Goal: Task Accomplishment & Management: Complete application form

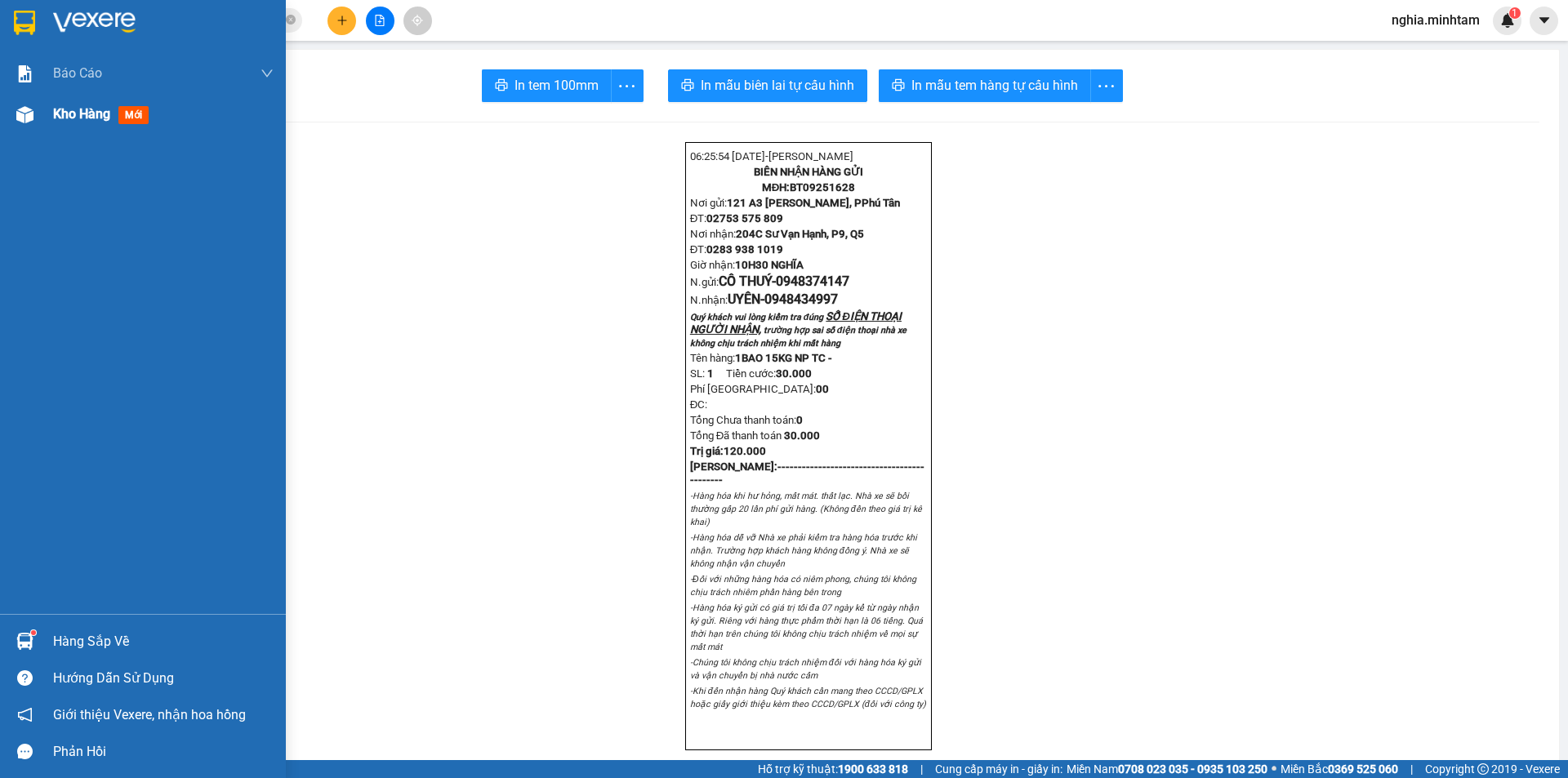
click at [70, 122] on div "Kho hàng mới" at bounding box center [104, 114] width 102 height 20
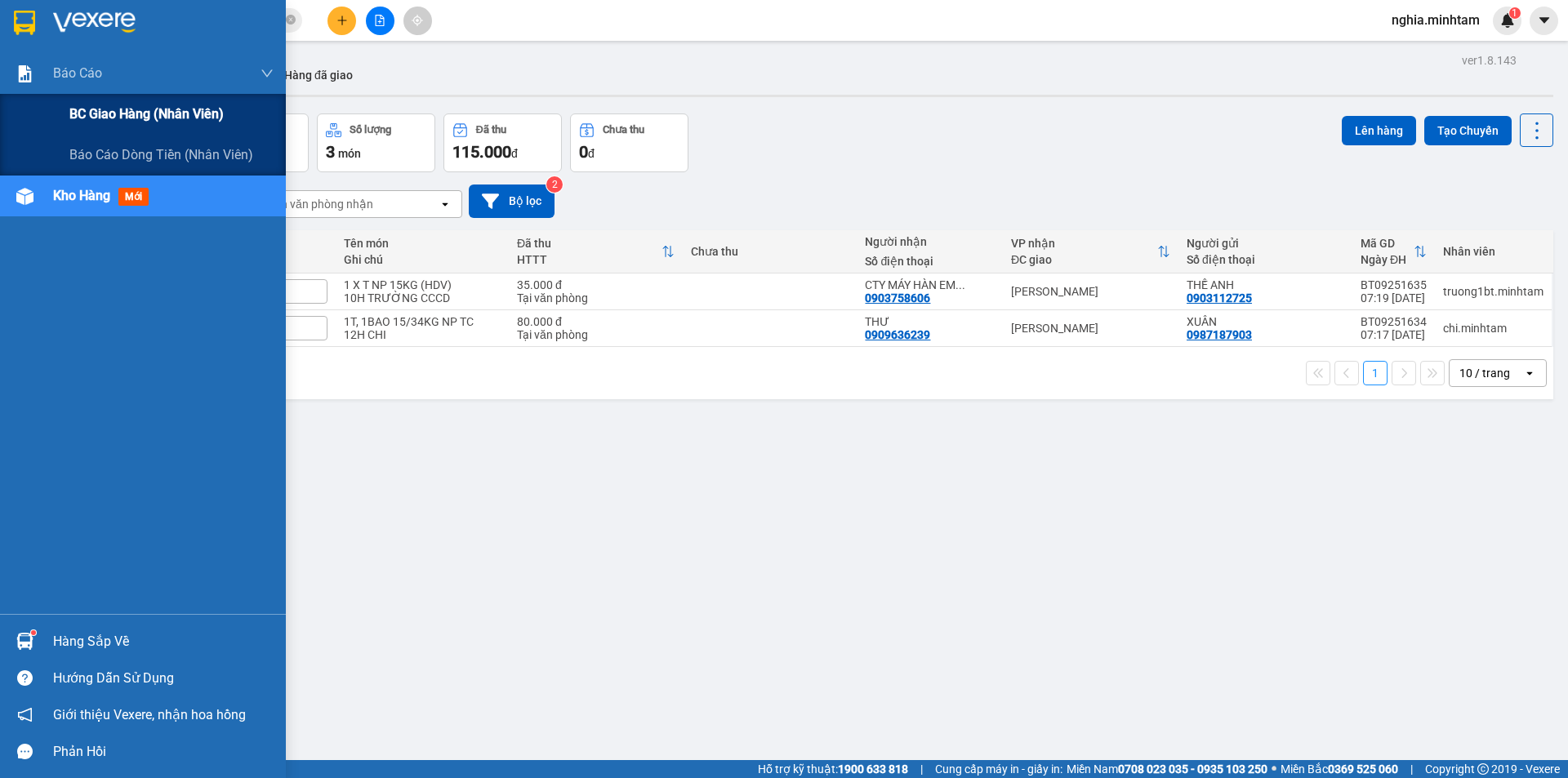
click at [131, 119] on span "BC giao hàng (nhân viên)" at bounding box center [147, 114] width 154 height 20
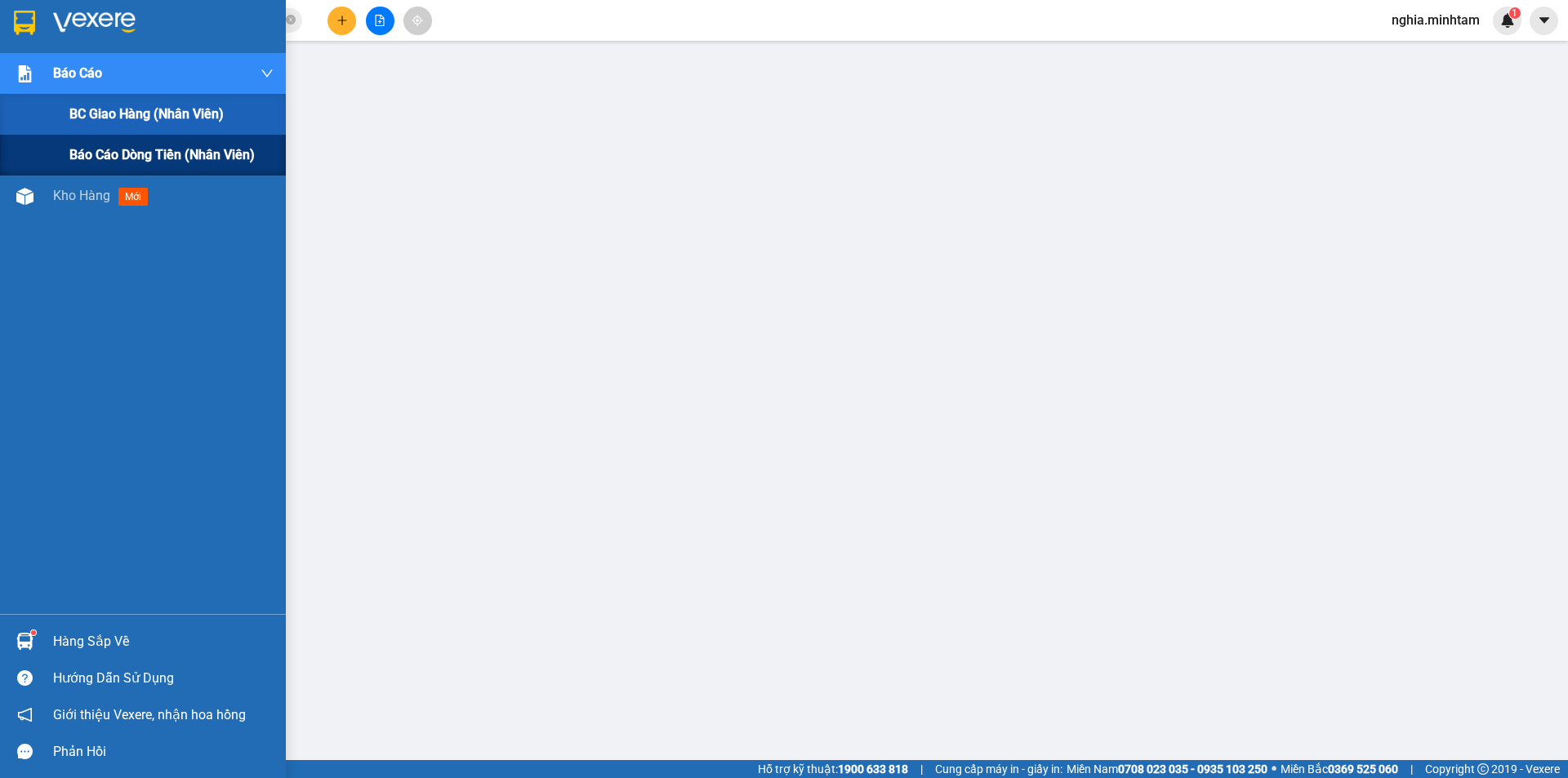
click at [136, 162] on span "Báo cáo dòng tiền (nhân viên)" at bounding box center [162, 154] width 186 height 20
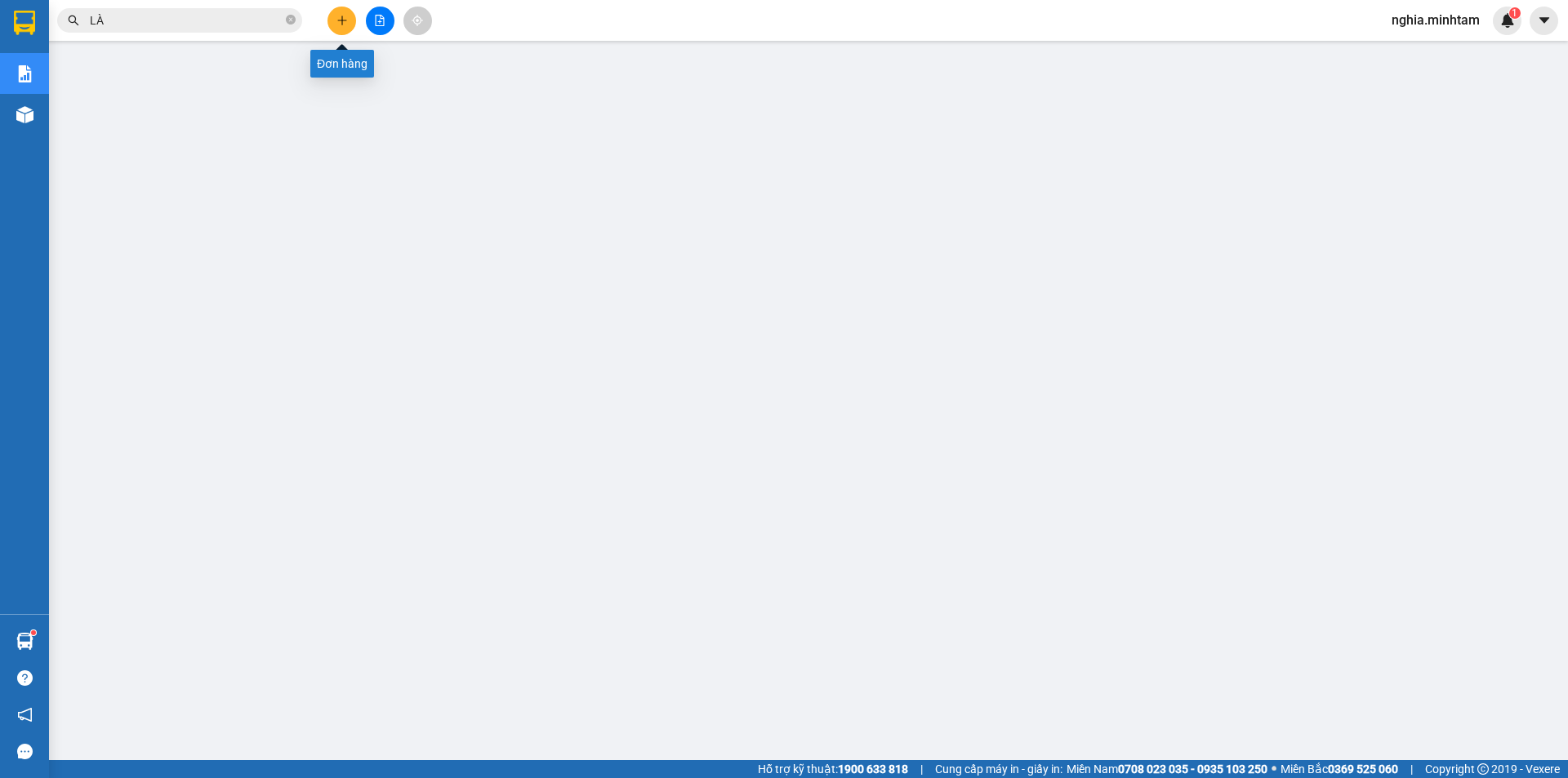
click at [345, 19] on icon "plus" at bounding box center [342, 19] width 11 height 11
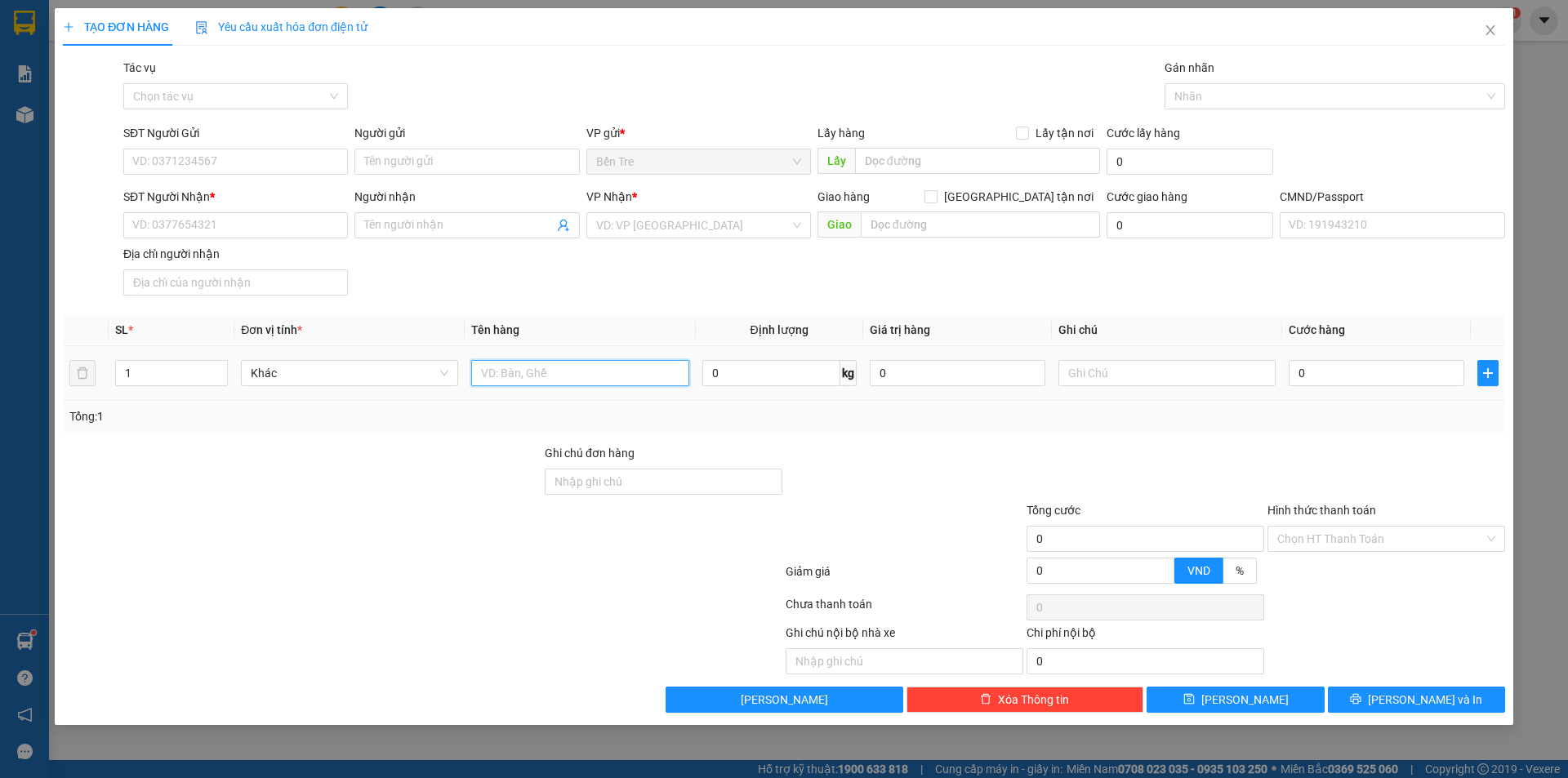
click at [555, 367] on input "text" at bounding box center [580, 373] width 217 height 26
type input "1 BAO NP 27KG"
click at [286, 157] on input "SĐT Người Gửi" at bounding box center [235, 161] width 225 height 26
click at [451, 156] on input "Người gửi" at bounding box center [466, 161] width 225 height 26
click at [230, 165] on input "SĐT Người Gửi" at bounding box center [235, 161] width 225 height 26
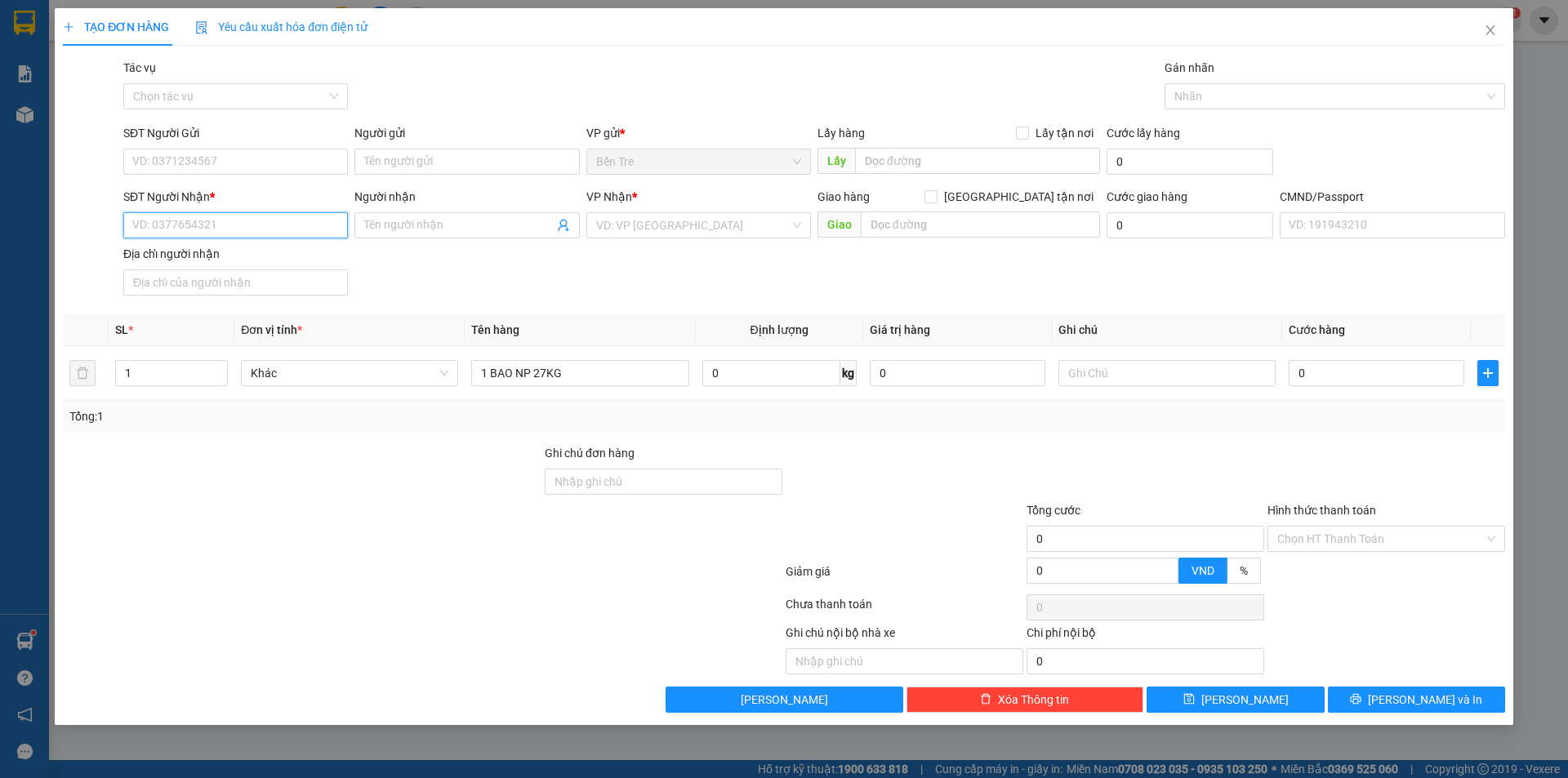
click at [224, 227] on input "SĐT Người Nhận *" at bounding box center [235, 225] width 225 height 26
type input "0908003364"
click at [222, 227] on input "0908003364" at bounding box center [235, 225] width 225 height 26
click at [243, 258] on div "0908003364 - CHỊ THƯỜNG" at bounding box center [236, 258] width 205 height 18
type input "CHỊ THƯỜNG"
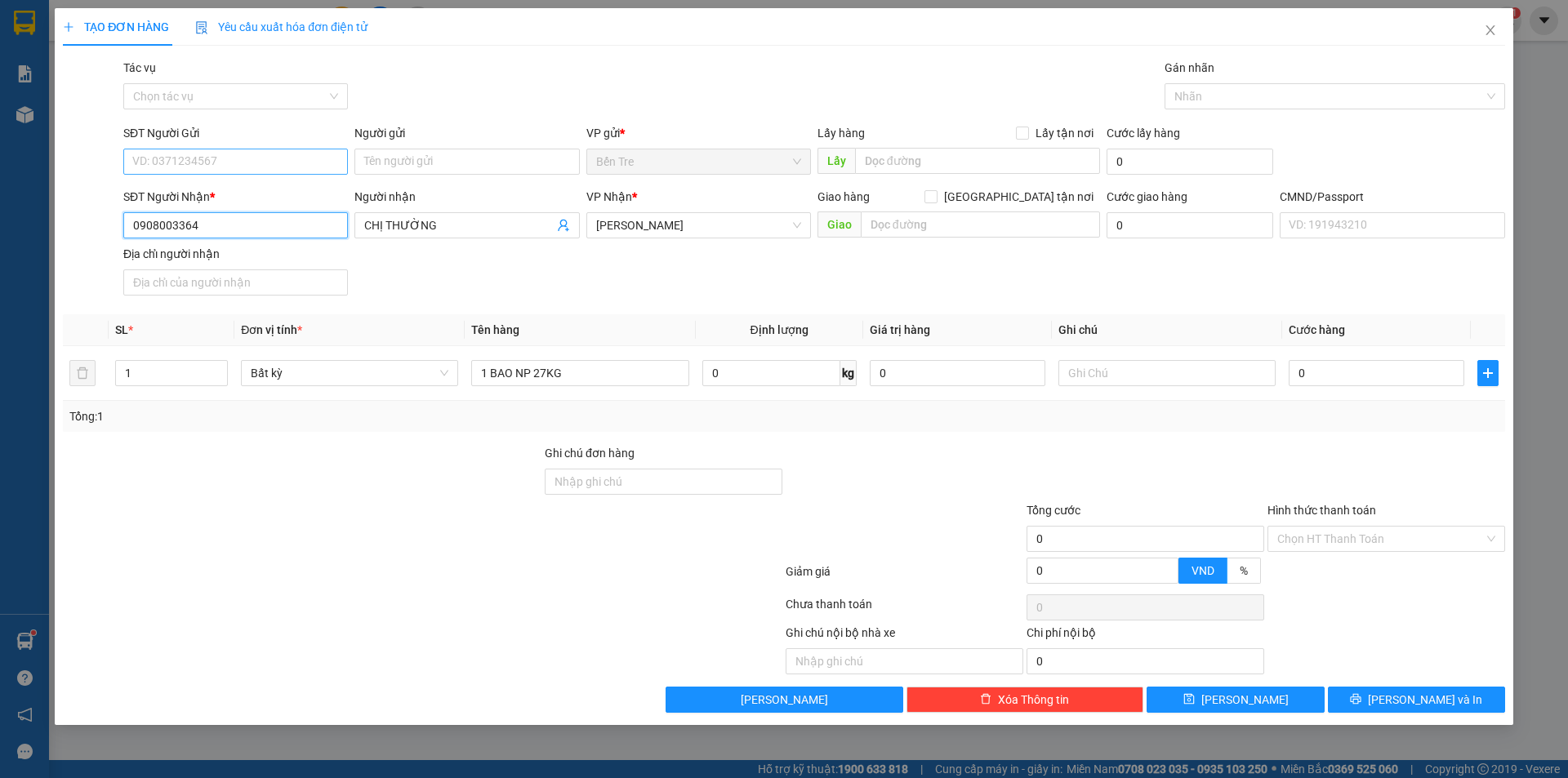
type input "0908003364"
click at [271, 163] on input "SĐT Người Gửi" at bounding box center [235, 161] width 225 height 26
click at [272, 186] on div "0374378905 - LIÊN" at bounding box center [236, 194] width 205 height 18
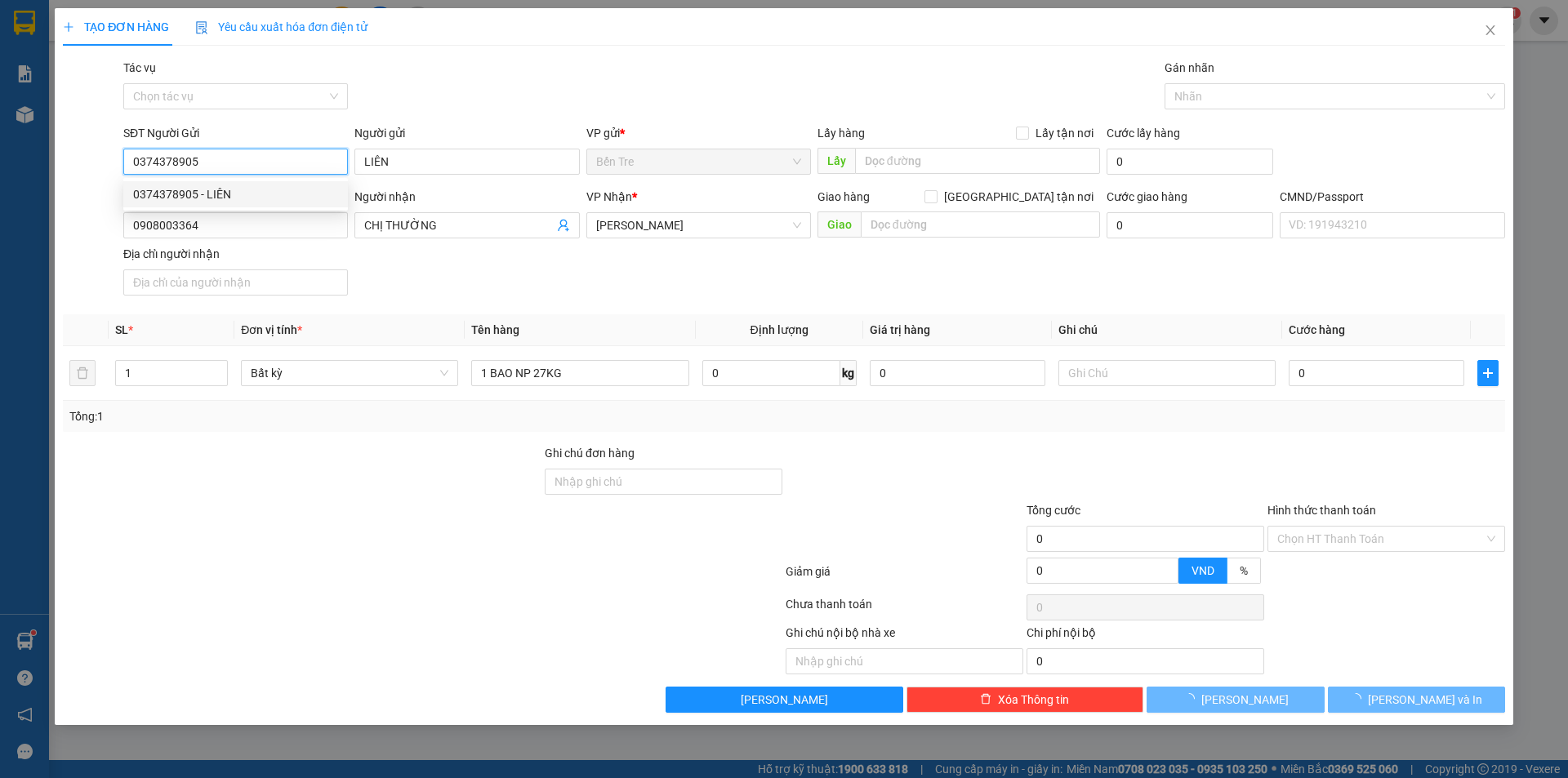
type input "0374378905"
type input "LIÊN"
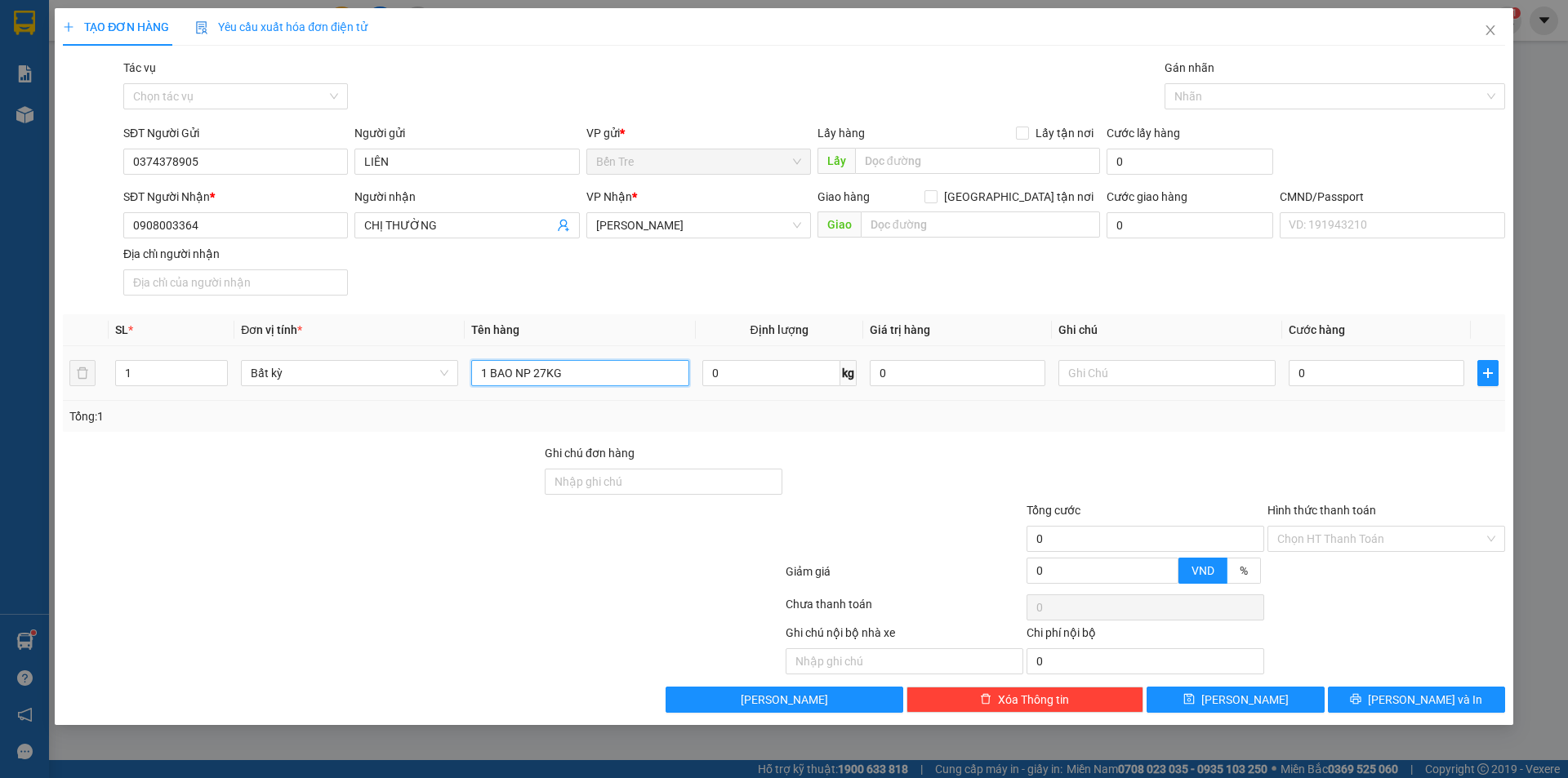
click at [596, 377] on input "1 BAO NP 27KG" at bounding box center [580, 373] width 217 height 26
type input "1 BAO NP 27KG (TC)"
drag, startPoint x: 890, startPoint y: 377, endPoint x: 933, endPoint y: 276, distance: 109.8
click at [890, 376] on input "0" at bounding box center [957, 373] width 176 height 26
click at [1132, 375] on input "text" at bounding box center [1167, 373] width 217 height 26
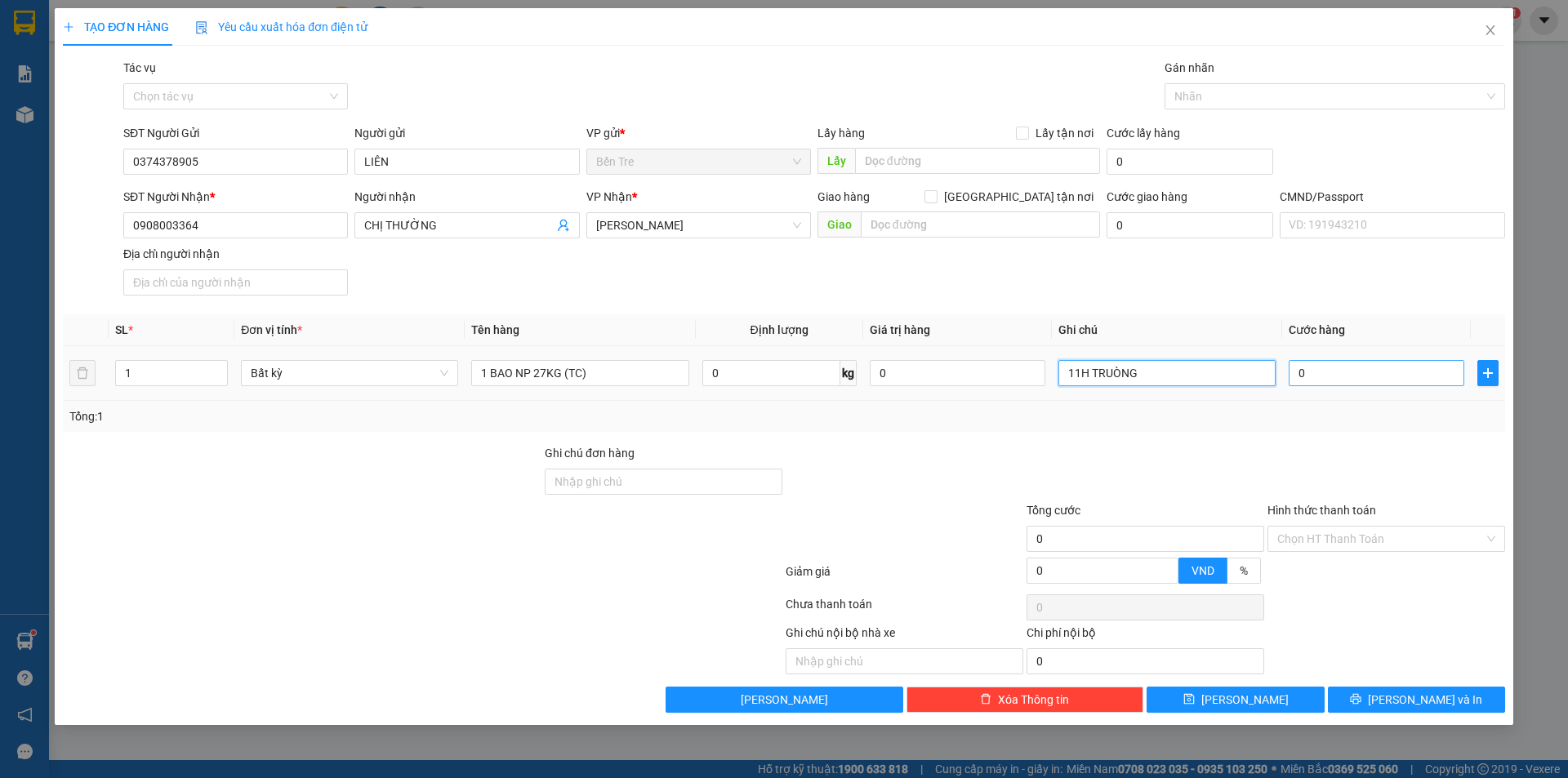
type input "11H TRUÒNG"
click at [1331, 365] on input "0" at bounding box center [1376, 373] width 176 height 26
type input "4"
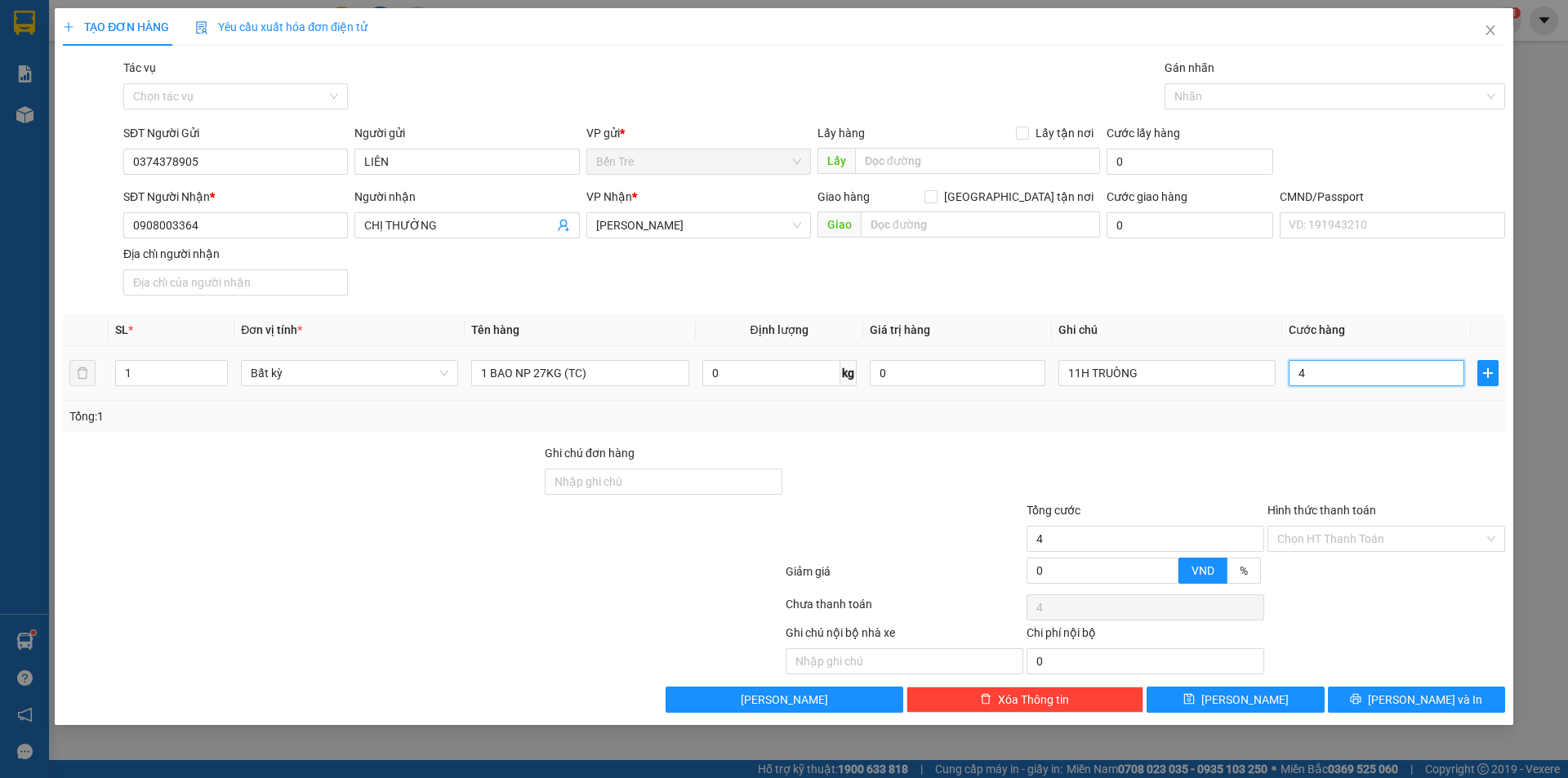
type input "45"
type input "45.000"
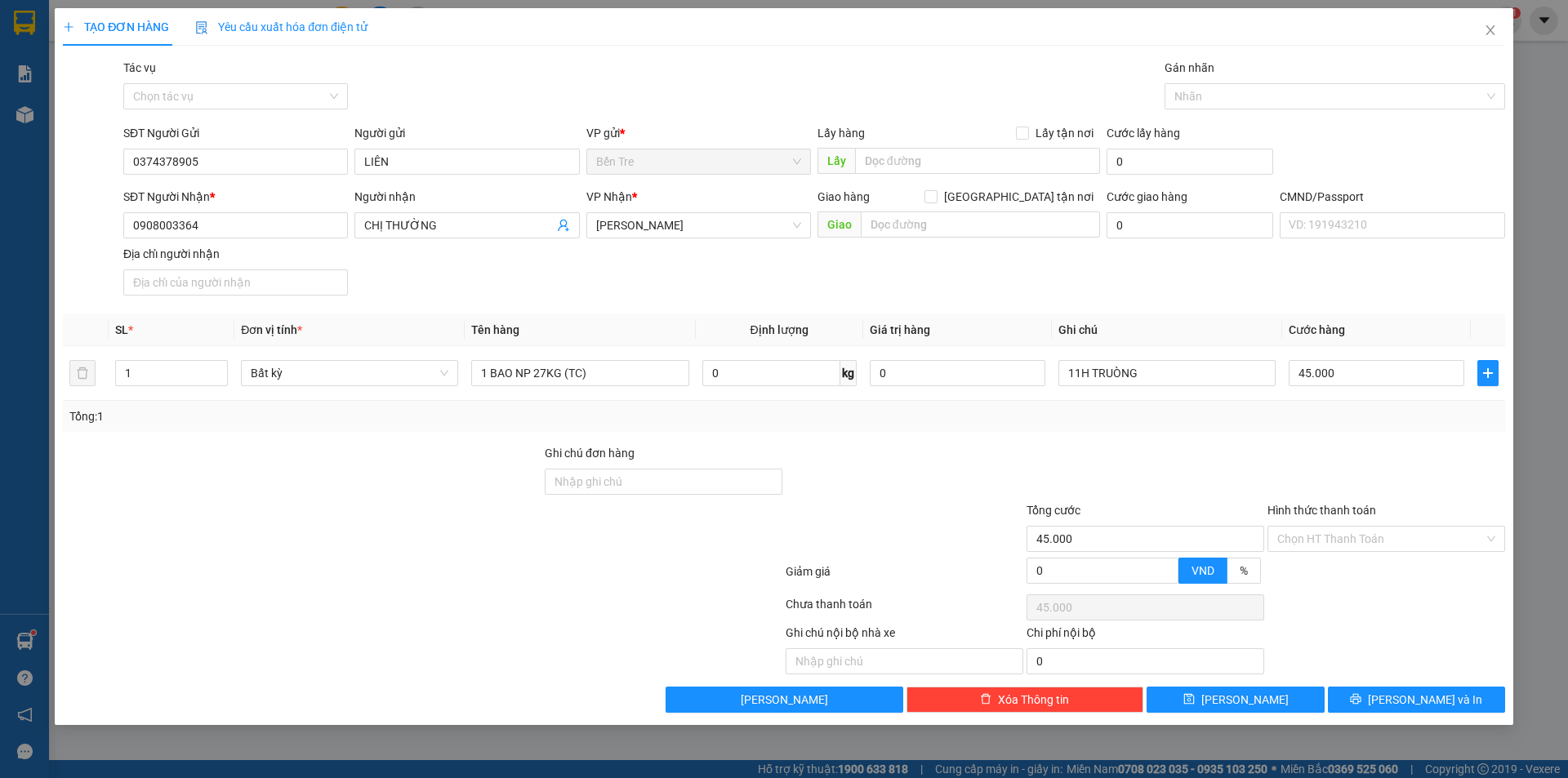
click at [994, 458] on div at bounding box center [905, 472] width 241 height 57
click at [1340, 546] on input "Hình thức thanh toán" at bounding box center [1381, 538] width 207 height 25
click at [1351, 574] on div "Tại văn phòng" at bounding box center [1386, 571] width 218 height 18
type input "0"
click at [1383, 715] on div "TẠO ĐƠN HÀNG Yêu cầu xuất hóa đơn điện tử Transit Pickup Surcharge Ids Transit …" at bounding box center [784, 367] width 1459 height 717
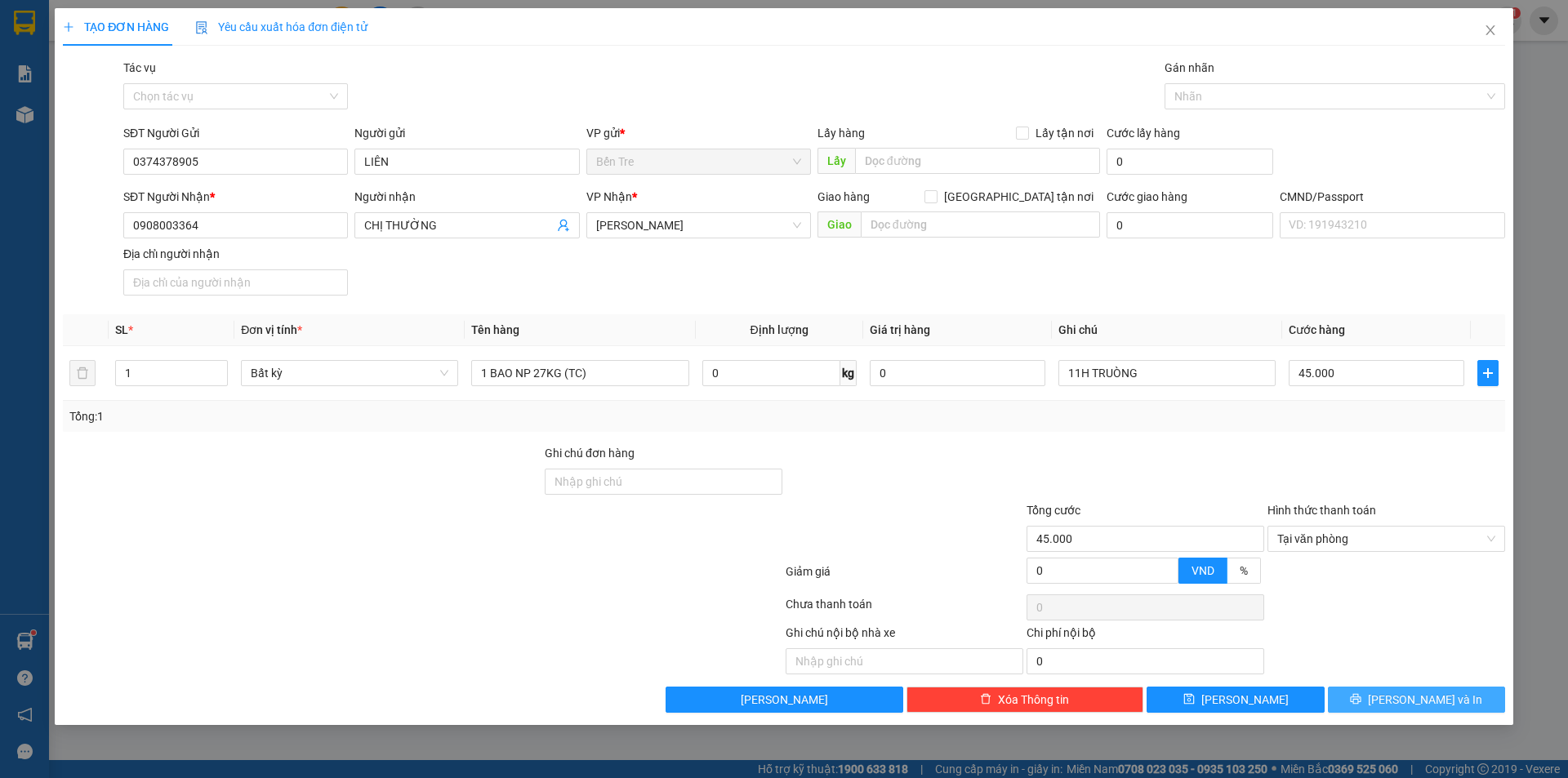
click at [1362, 696] on icon "printer" at bounding box center [1355, 698] width 11 height 11
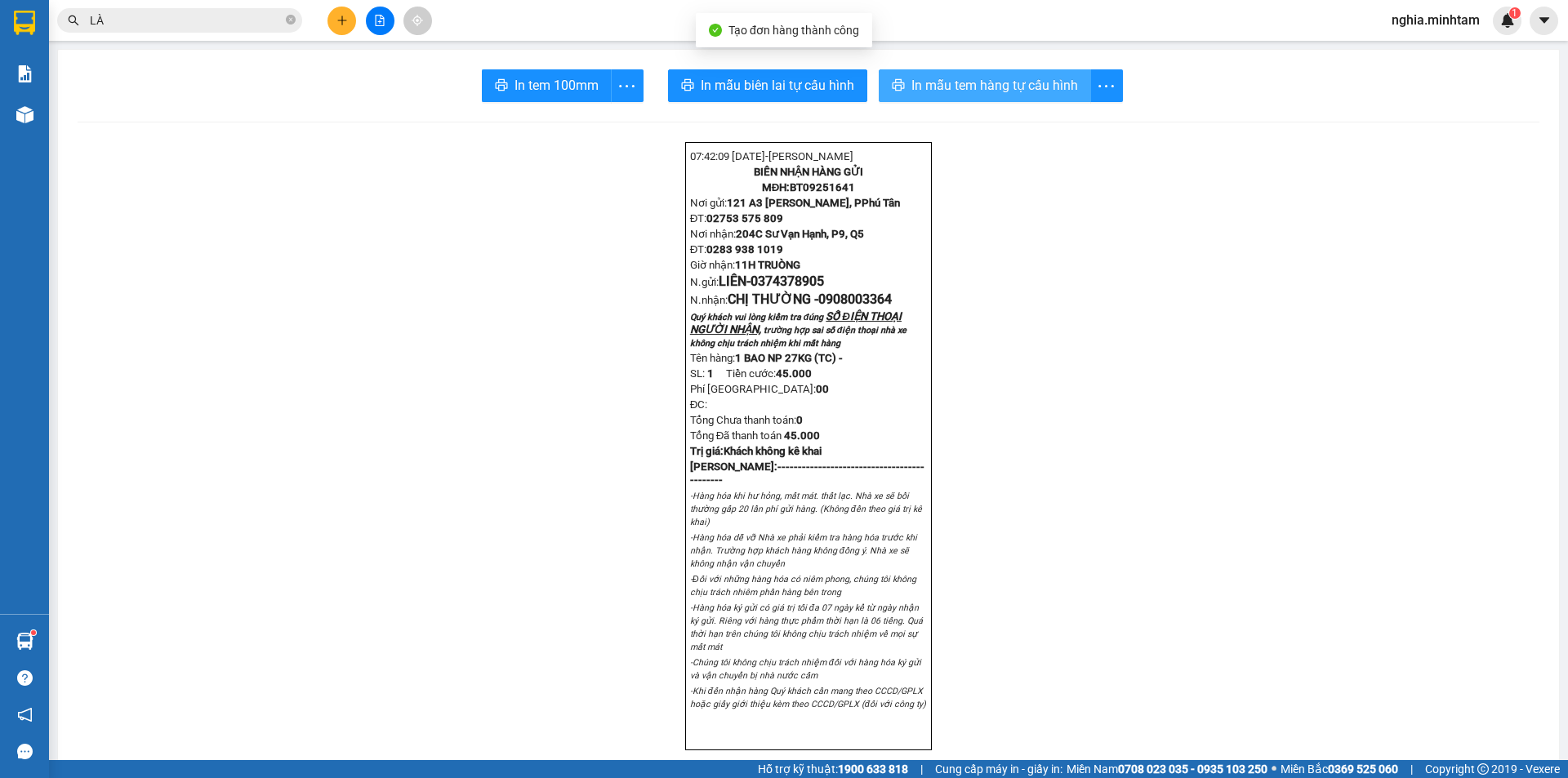
click at [974, 100] on button "In mẫu tem hàng tự cấu hình" at bounding box center [985, 86] width 212 height 33
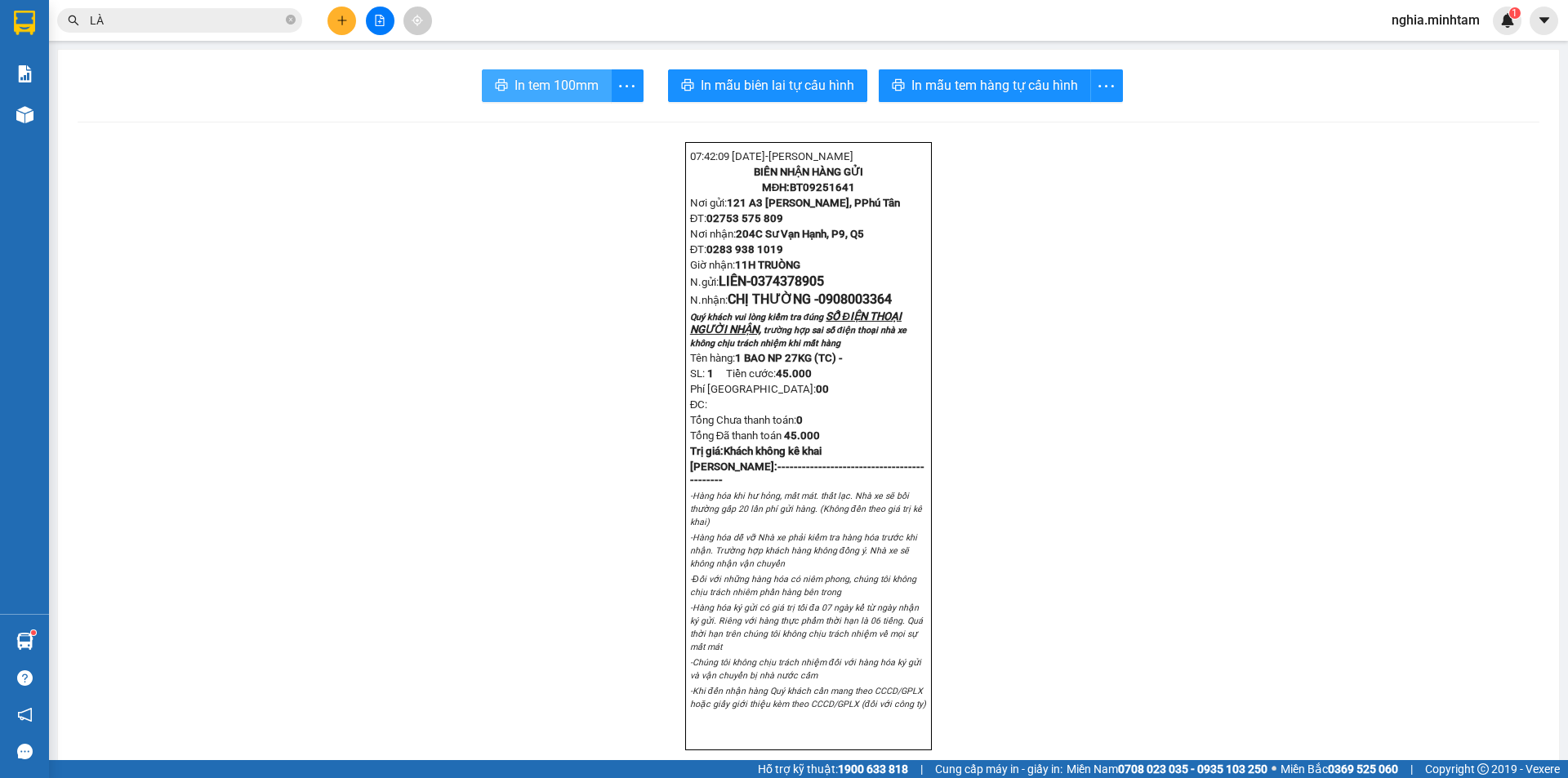
drag, startPoint x: 517, startPoint y: 89, endPoint x: 691, endPoint y: 41, distance: 180.5
click at [515, 83] on span "In tem 100mm" at bounding box center [556, 86] width 84 height 20
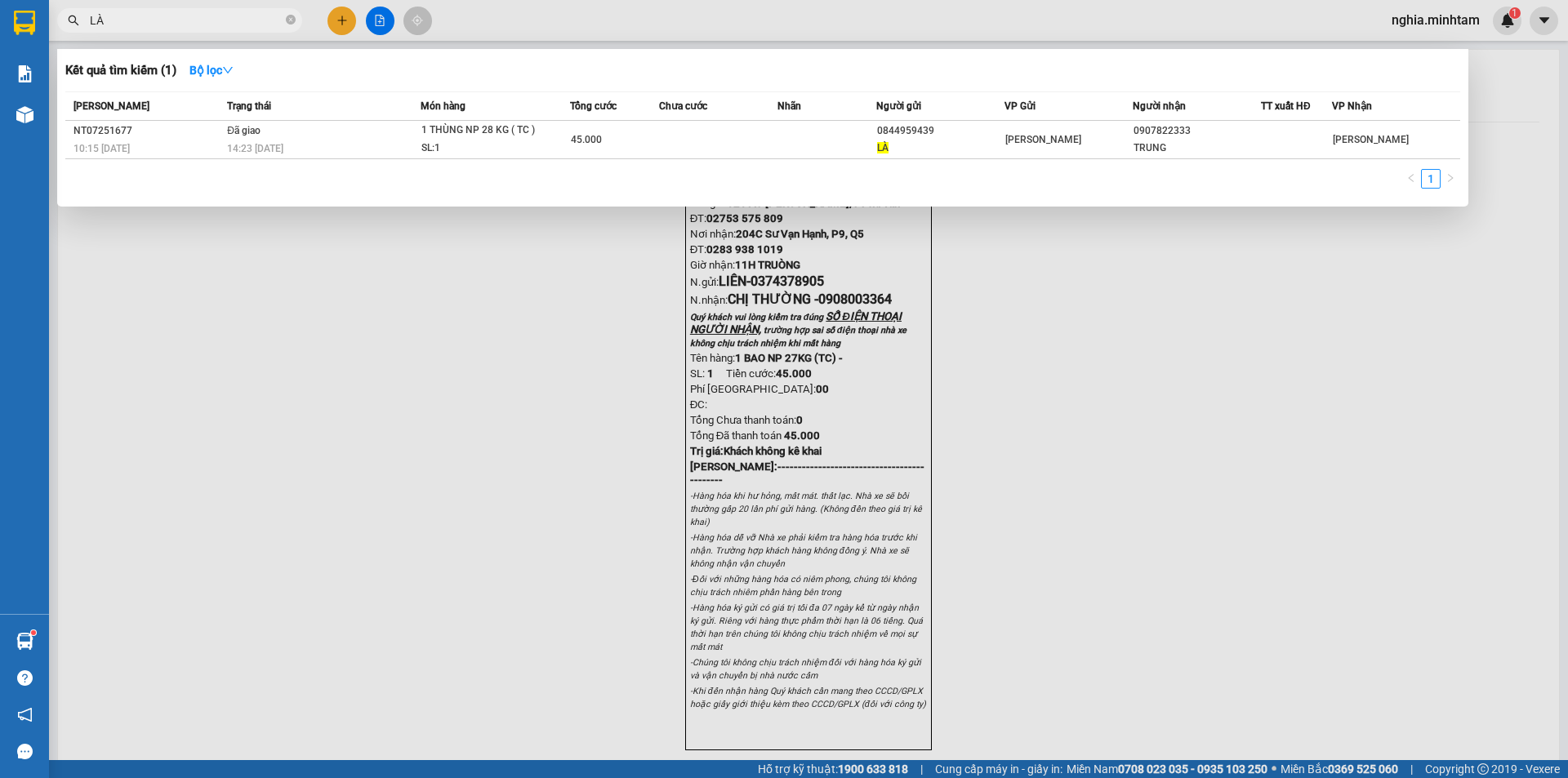
click at [205, 26] on input "LÀ" at bounding box center [186, 19] width 193 height 18
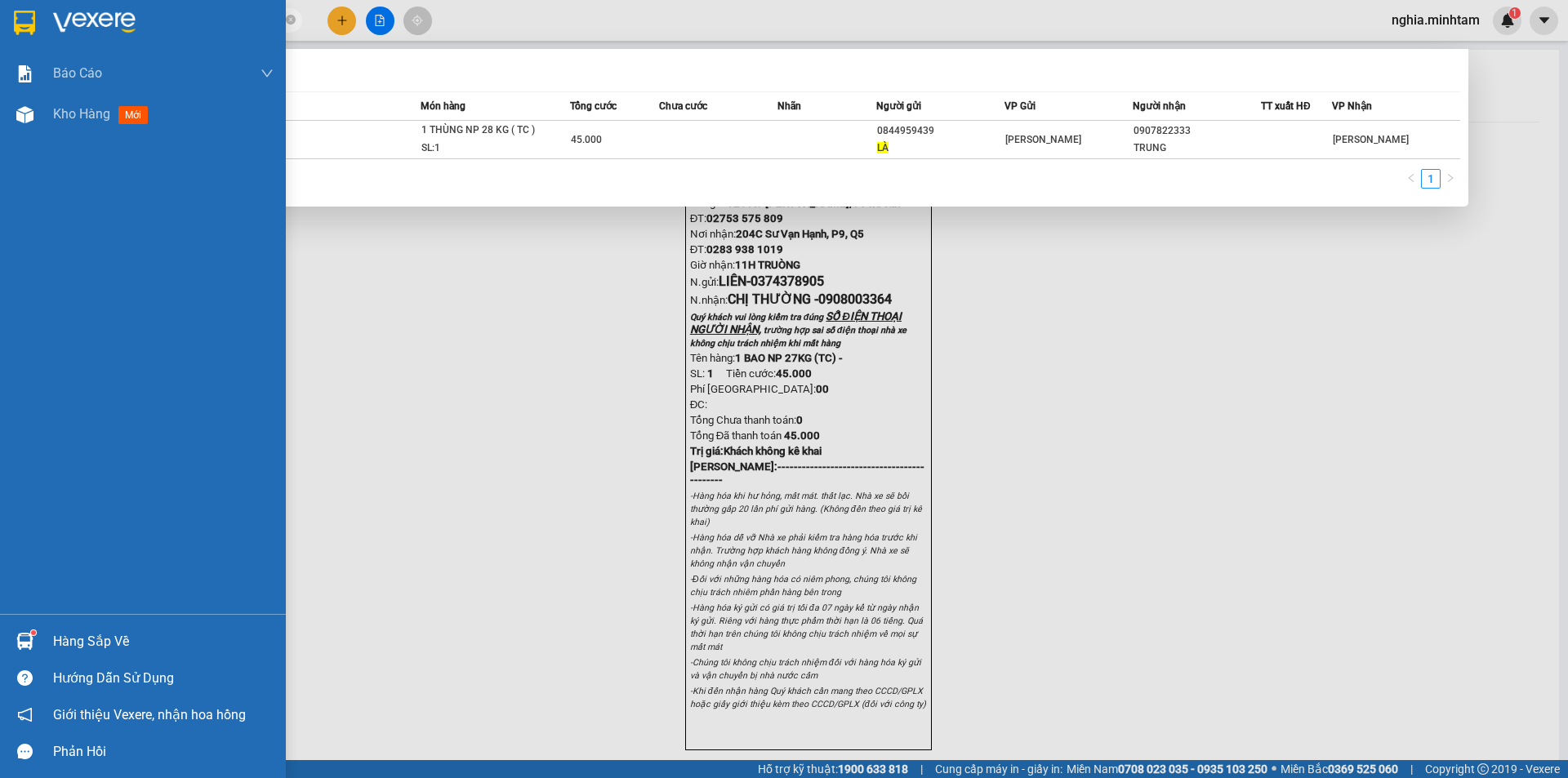
click at [93, 649] on div "Hàng sắp về" at bounding box center [164, 642] width 220 height 25
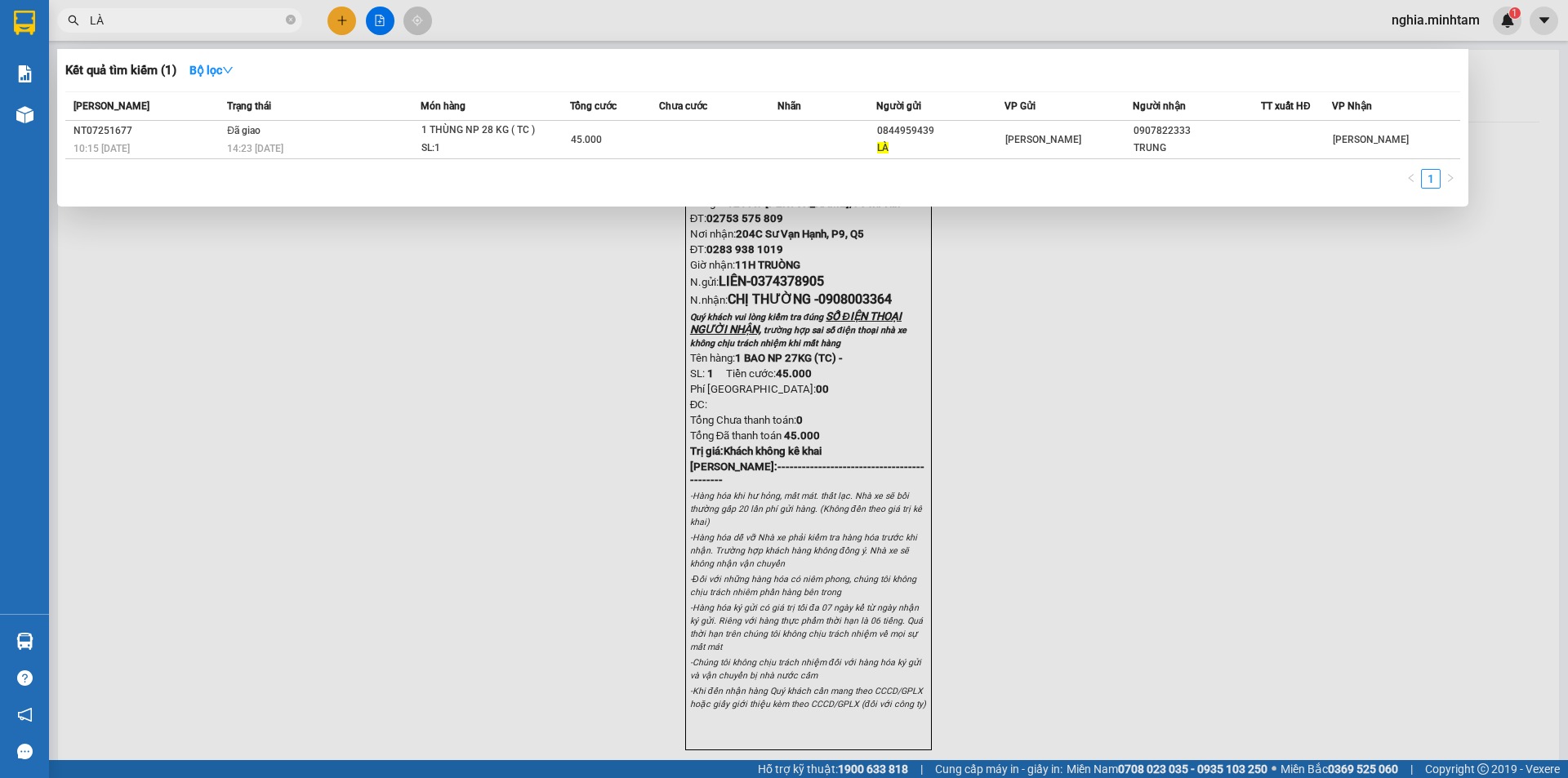
click at [449, 311] on section "Kết quả tìm kiếm ( 1 ) Bộ lọc Mã ĐH Trạng thái Món hàng Tổng cước Chưa cước Nhã…" at bounding box center [784, 389] width 1568 height 778
click at [444, 312] on div at bounding box center [784, 389] width 1568 height 778
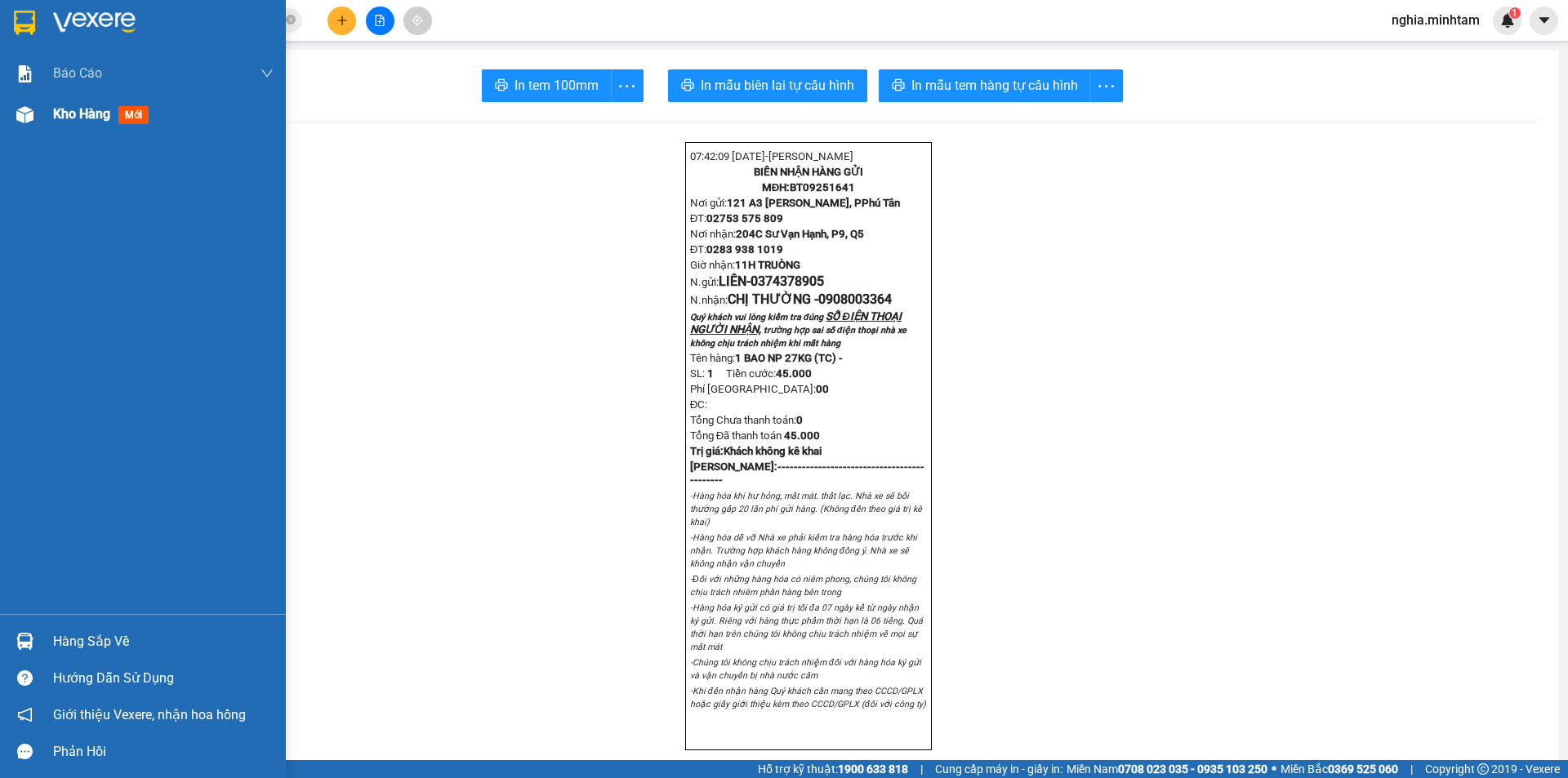
click at [70, 112] on span "Kho hàng" at bounding box center [81, 114] width 57 height 15
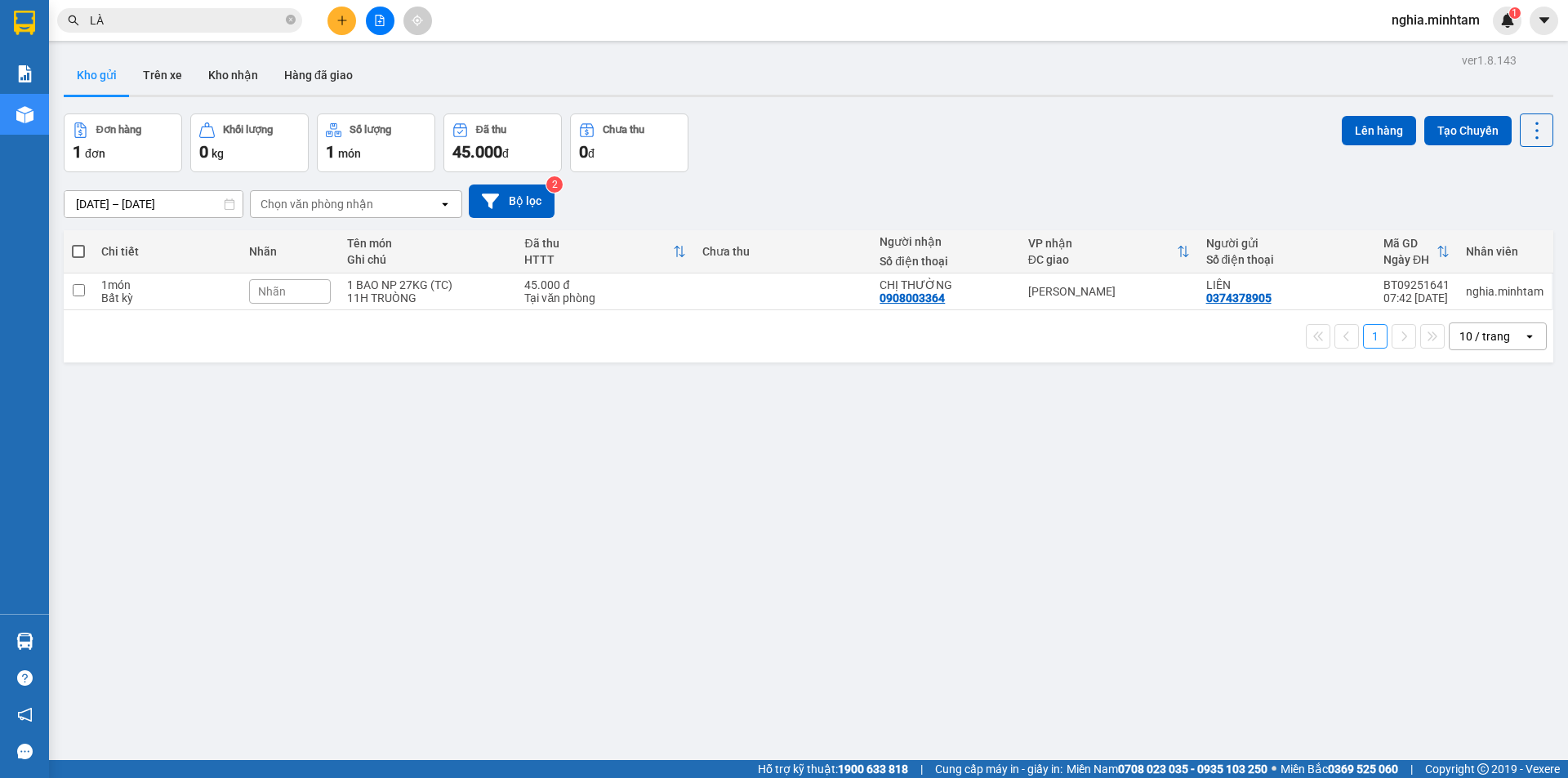
click at [211, 14] on input "LÀ" at bounding box center [186, 19] width 193 height 18
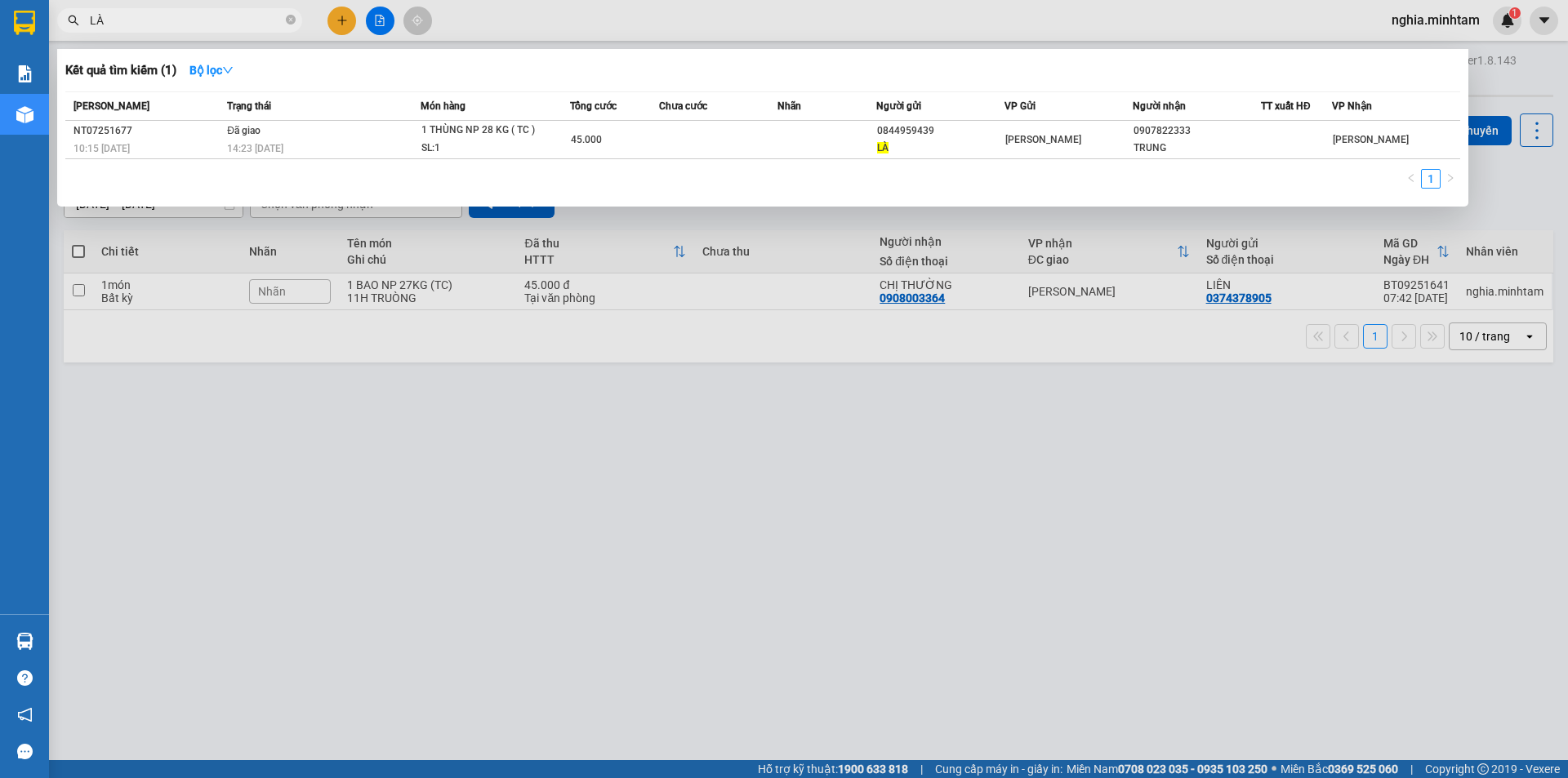
click at [211, 14] on input "LÀ" at bounding box center [186, 19] width 193 height 18
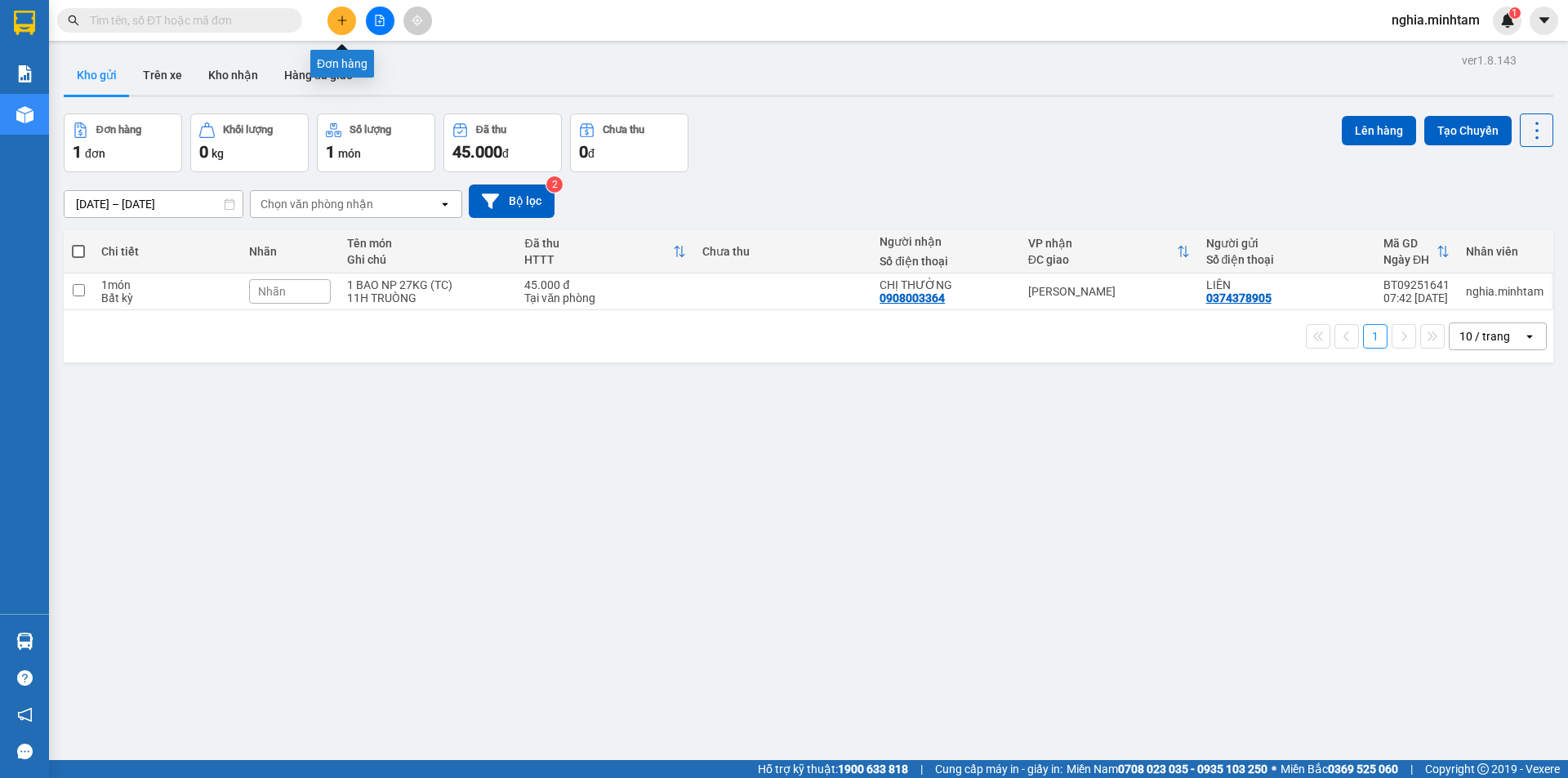
click at [353, 18] on button at bounding box center [342, 21] width 29 height 29
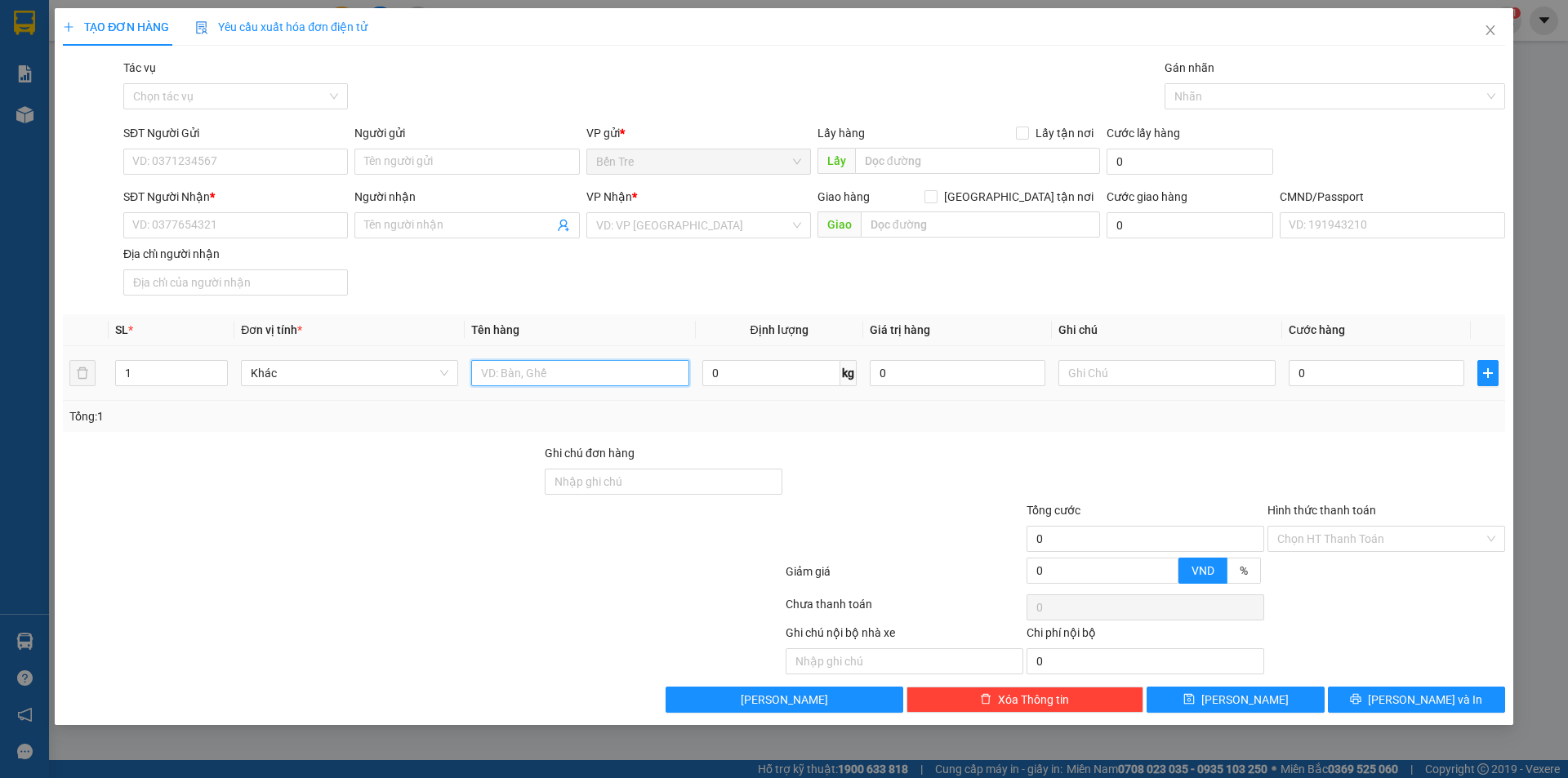
click at [565, 372] on input "text" at bounding box center [580, 373] width 217 height 26
type input "1 T NP 25KG"
click at [169, 172] on input "SĐT Người Gửi" at bounding box center [235, 161] width 225 height 26
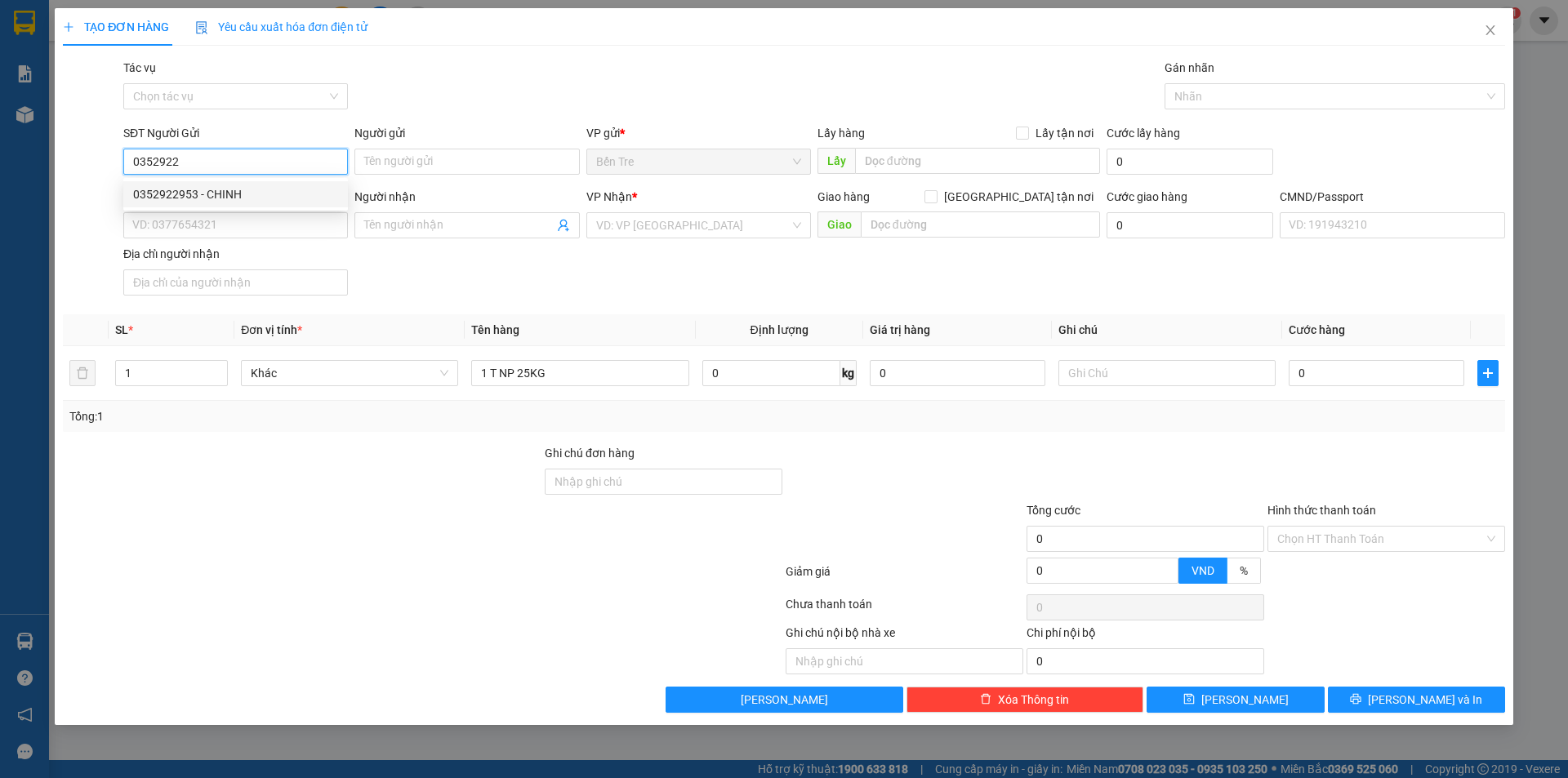
click at [261, 193] on div "0352922953 - CHINH" at bounding box center [236, 194] width 205 height 18
type input "0352922953"
type input "CHINH"
type input "0987534341"
type input "CÔNG"
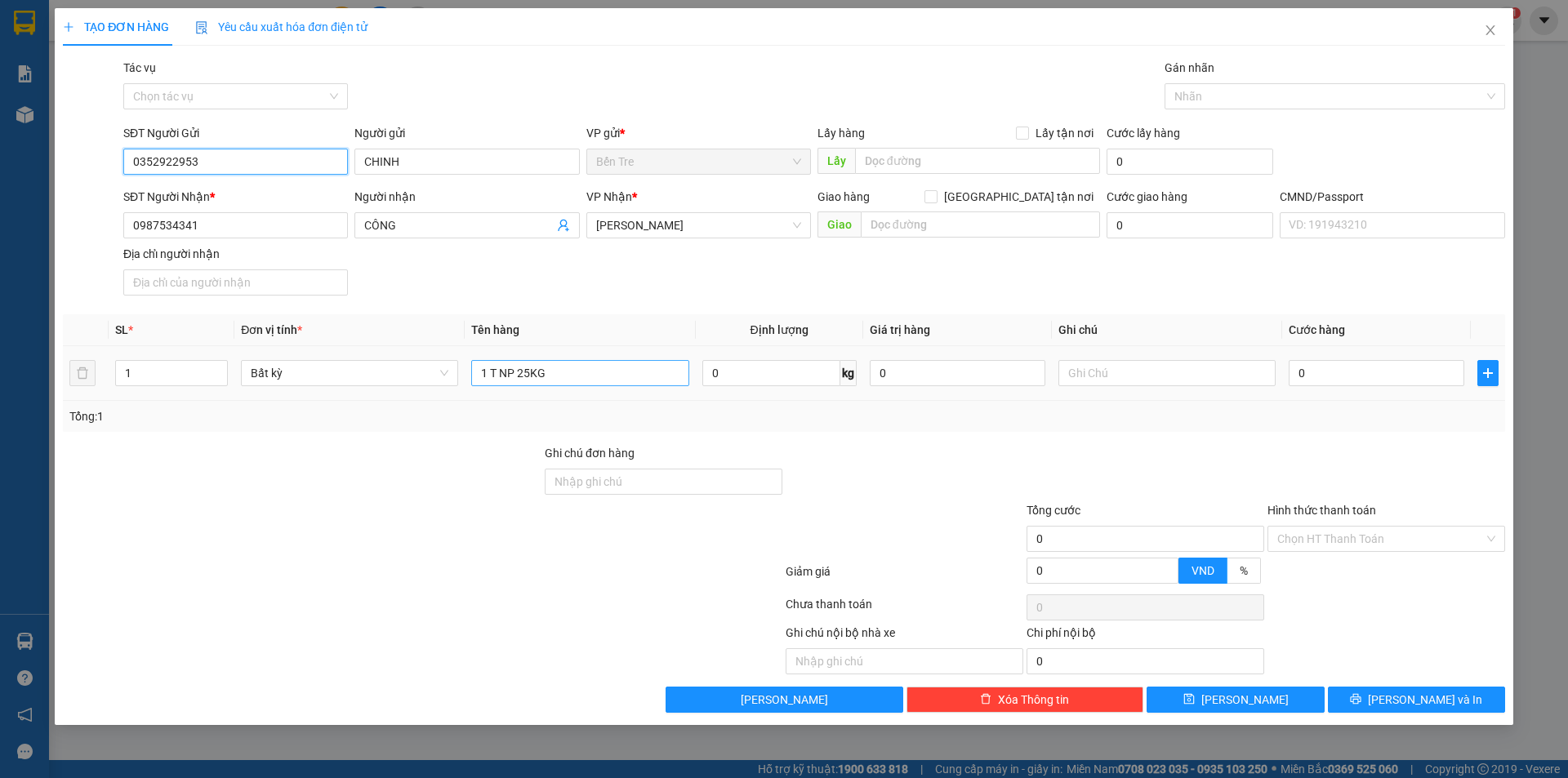
type input "0352922953"
click at [650, 375] on input "1 T NP 25KG" at bounding box center [580, 373] width 217 height 26
type input "1 T NP 25KG (ĐA)"
click at [943, 376] on input "0" at bounding box center [957, 373] width 176 height 26
click at [1089, 380] on input "text" at bounding box center [1167, 373] width 217 height 26
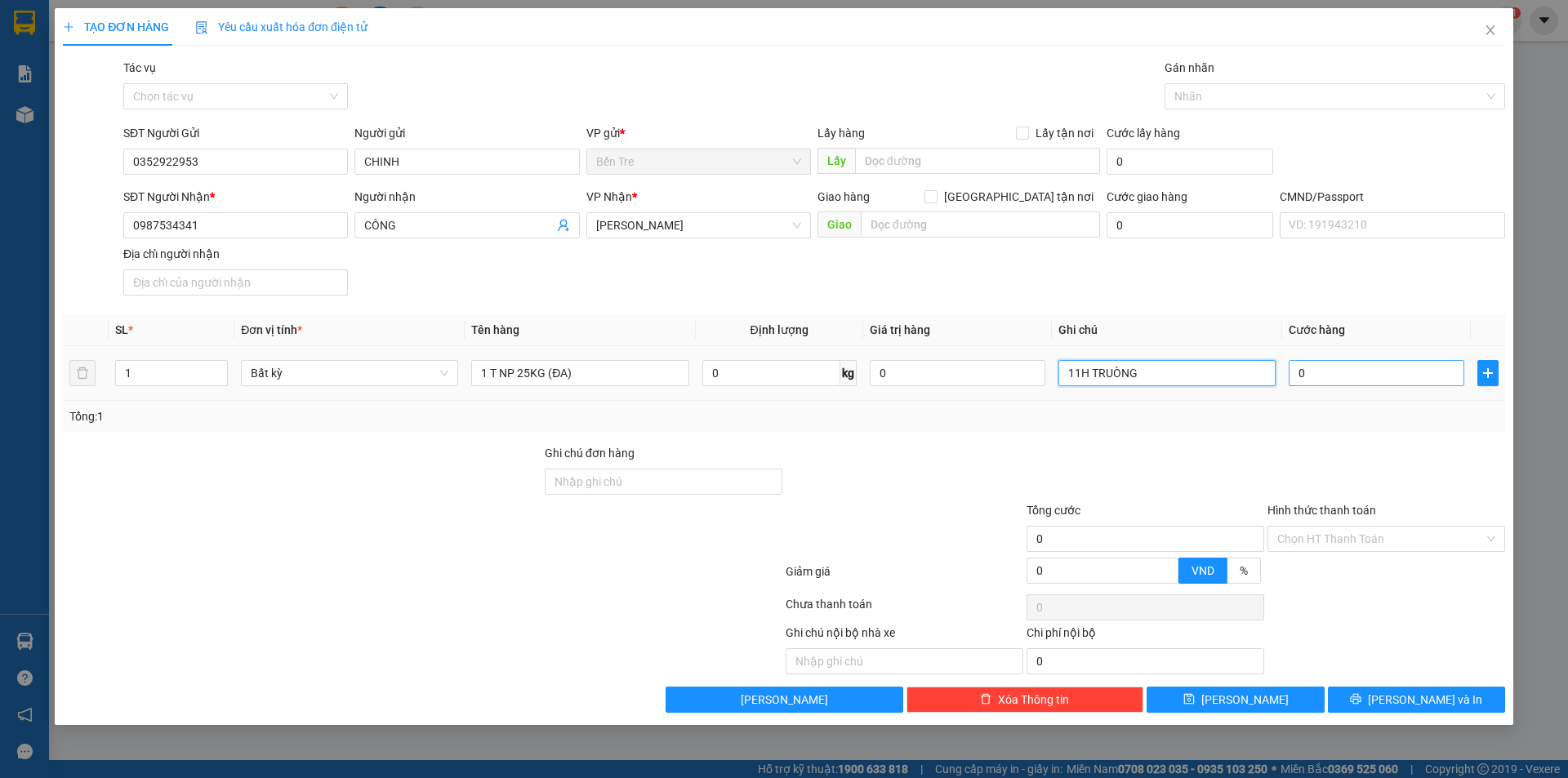
type input "11H TRUÒNG"
click at [1327, 367] on input "0" at bounding box center [1376, 373] width 176 height 26
type input "4"
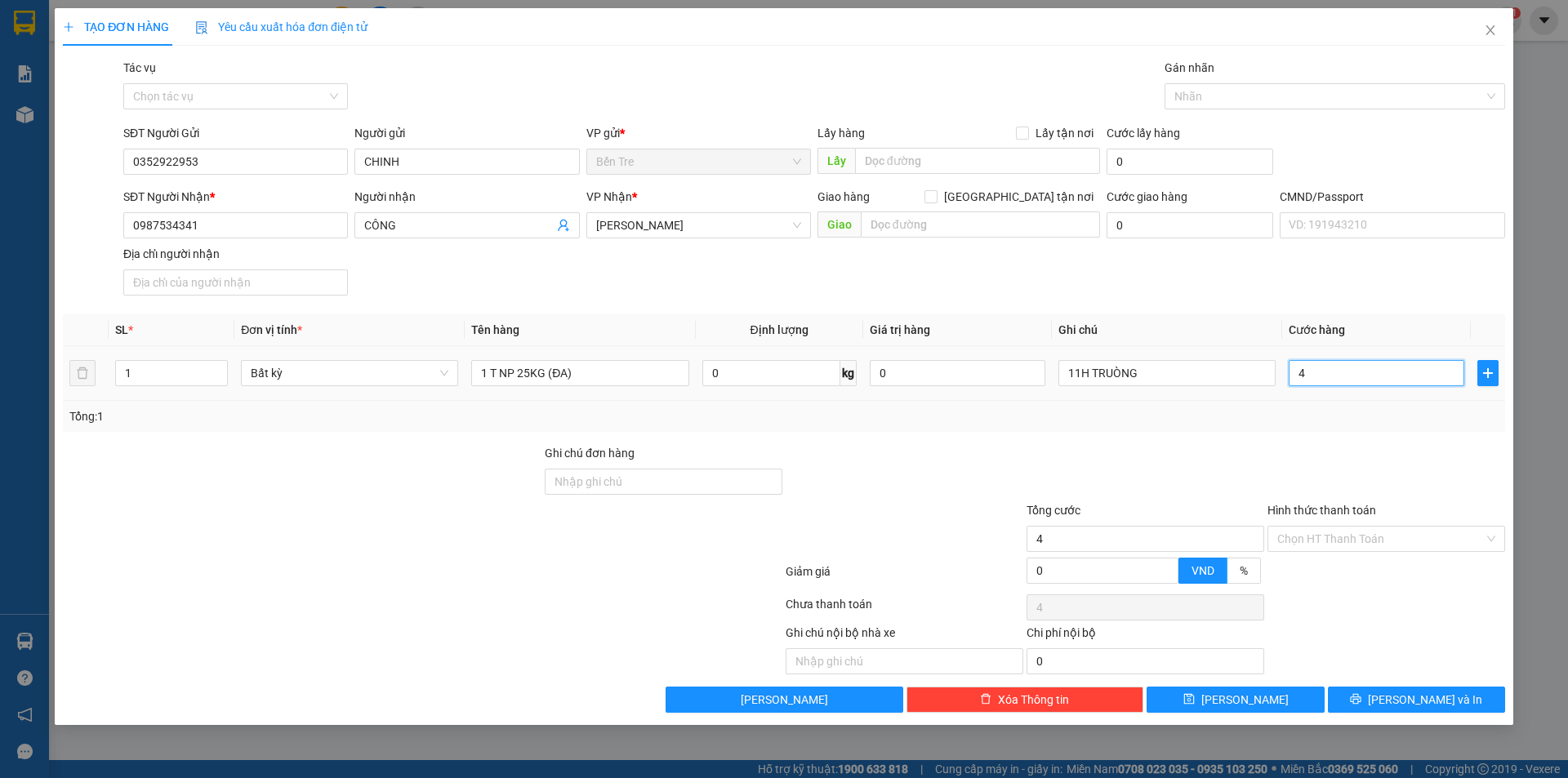
type input "40"
click at [1177, 458] on div at bounding box center [1146, 472] width 241 height 57
type input "40.000"
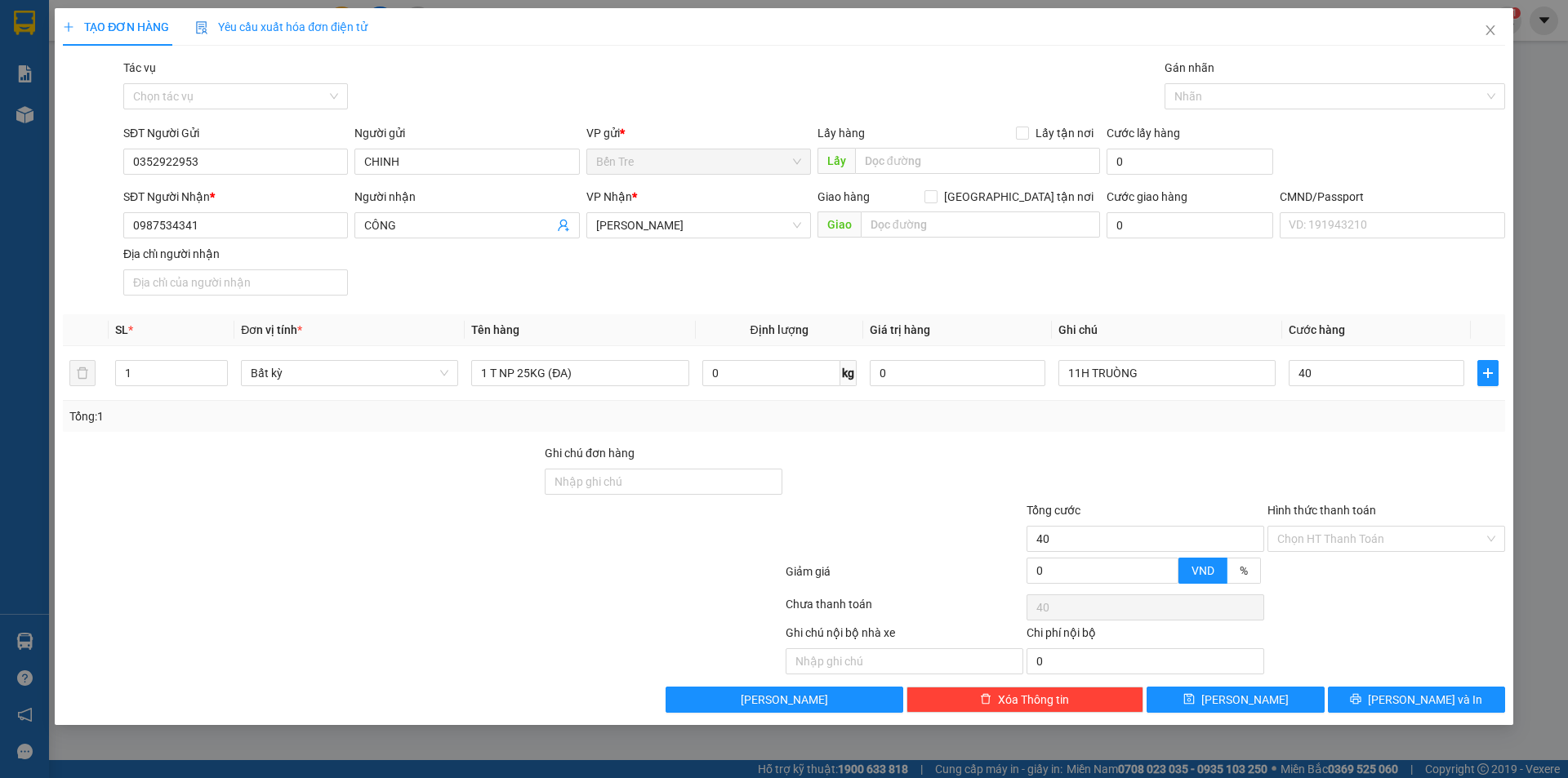
type input "40.000"
drag, startPoint x: 1313, startPoint y: 538, endPoint x: 1320, endPoint y: 544, distance: 9.2
click at [1315, 538] on input "Hình thức thanh toán" at bounding box center [1381, 538] width 207 height 25
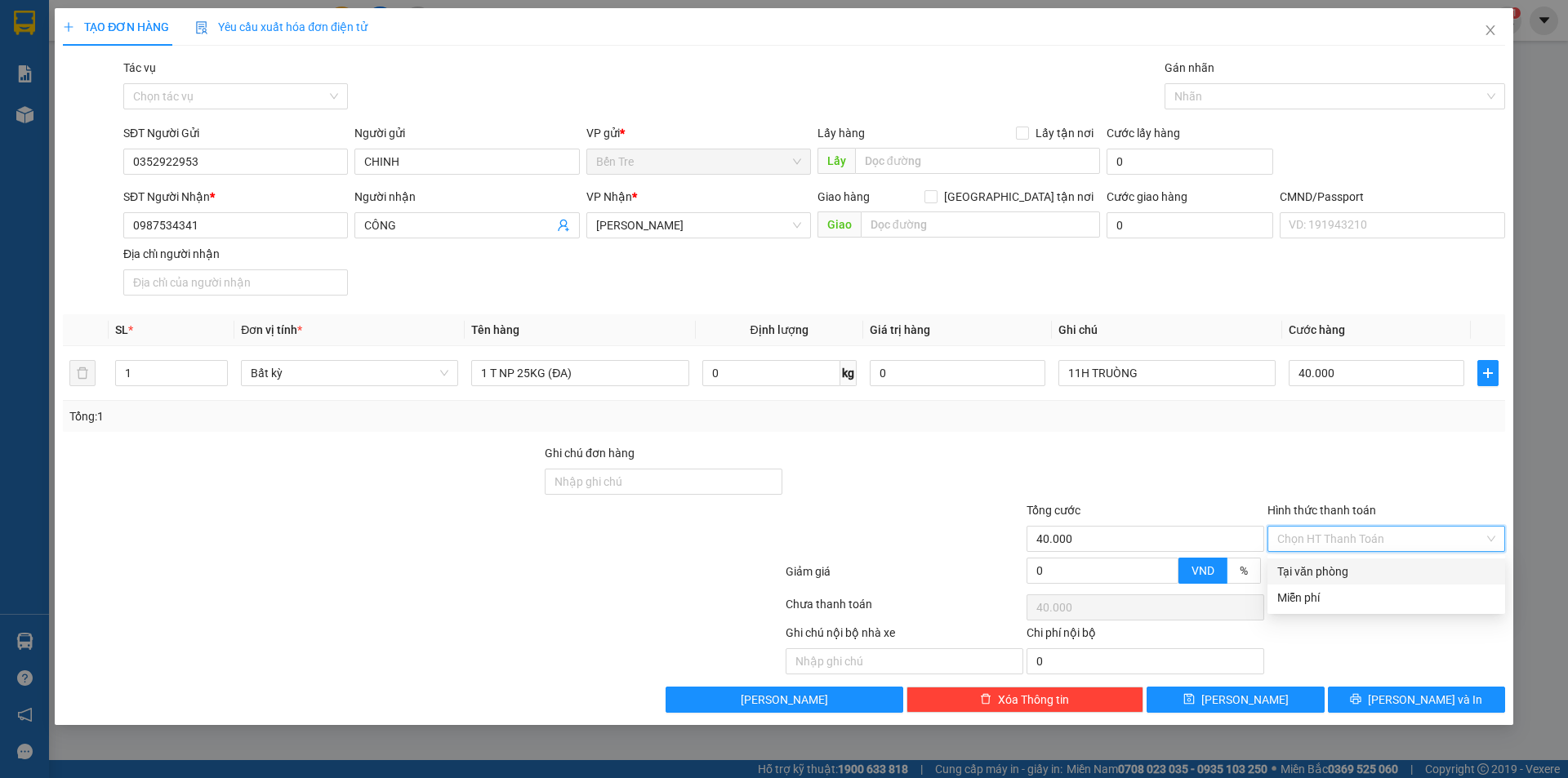
click at [1329, 565] on div "Tại văn phòng" at bounding box center [1386, 571] width 218 height 18
type input "0"
click at [1432, 707] on span "[PERSON_NAME] và In" at bounding box center [1425, 699] width 114 height 18
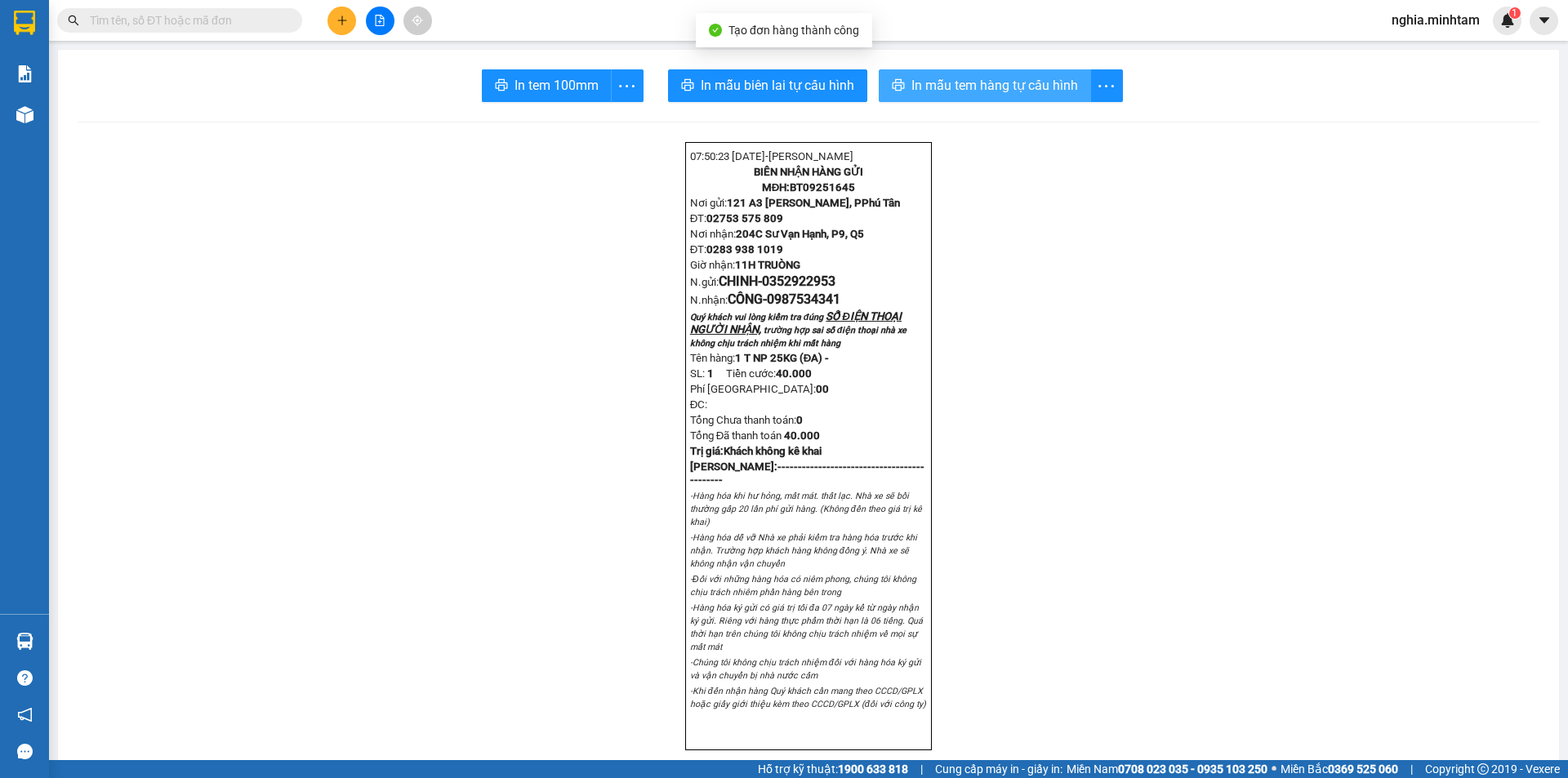
click at [974, 85] on span "In mẫu tem hàng tự cấu hình" at bounding box center [995, 86] width 166 height 20
drag, startPoint x: 932, startPoint y: 85, endPoint x: 933, endPoint y: 69, distance: 16.0
click at [933, 85] on span "In mẫu tem hàng tự cấu hình" at bounding box center [995, 86] width 166 height 20
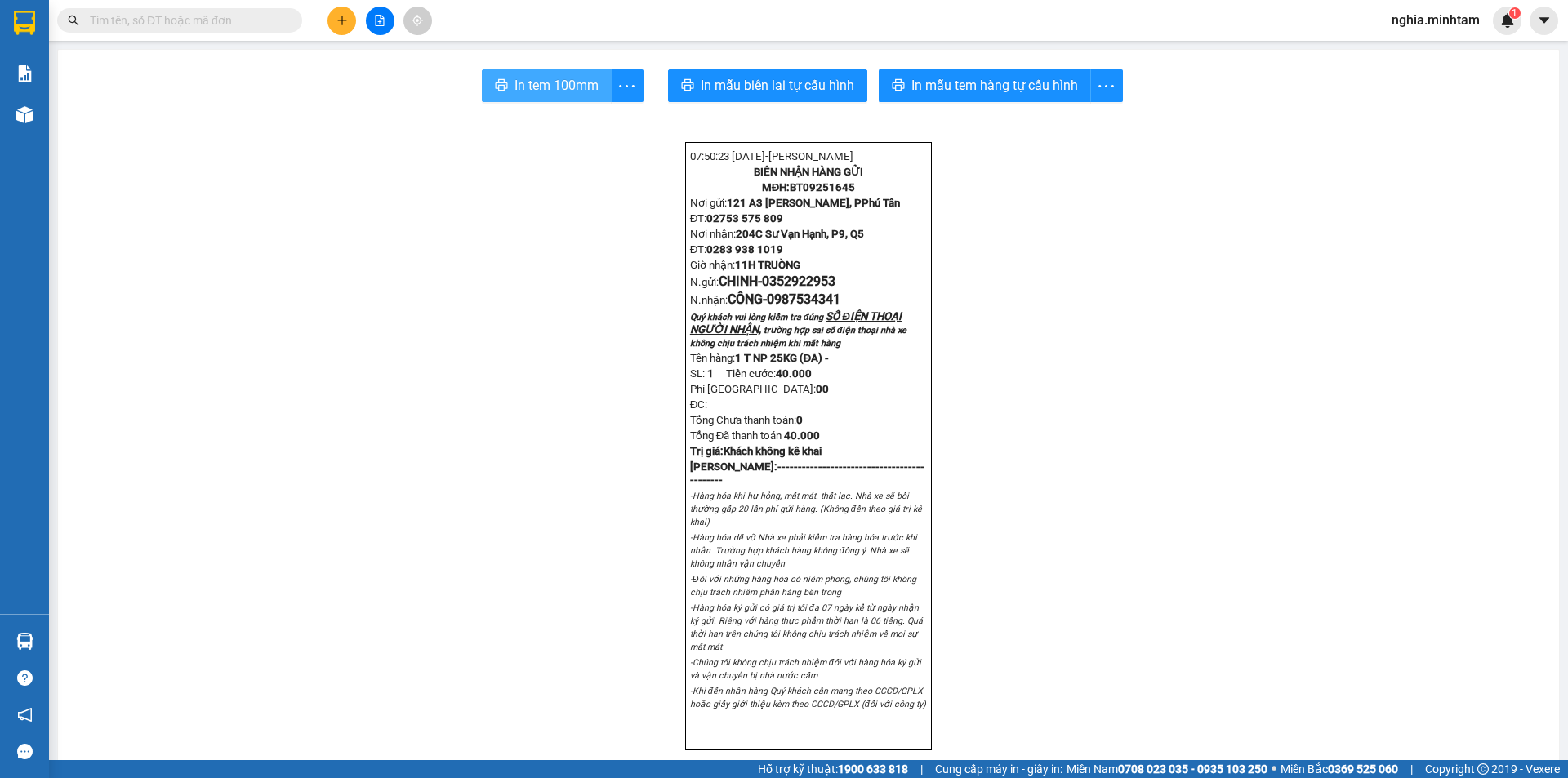
click at [556, 97] on button "In tem 100mm" at bounding box center [546, 86] width 130 height 33
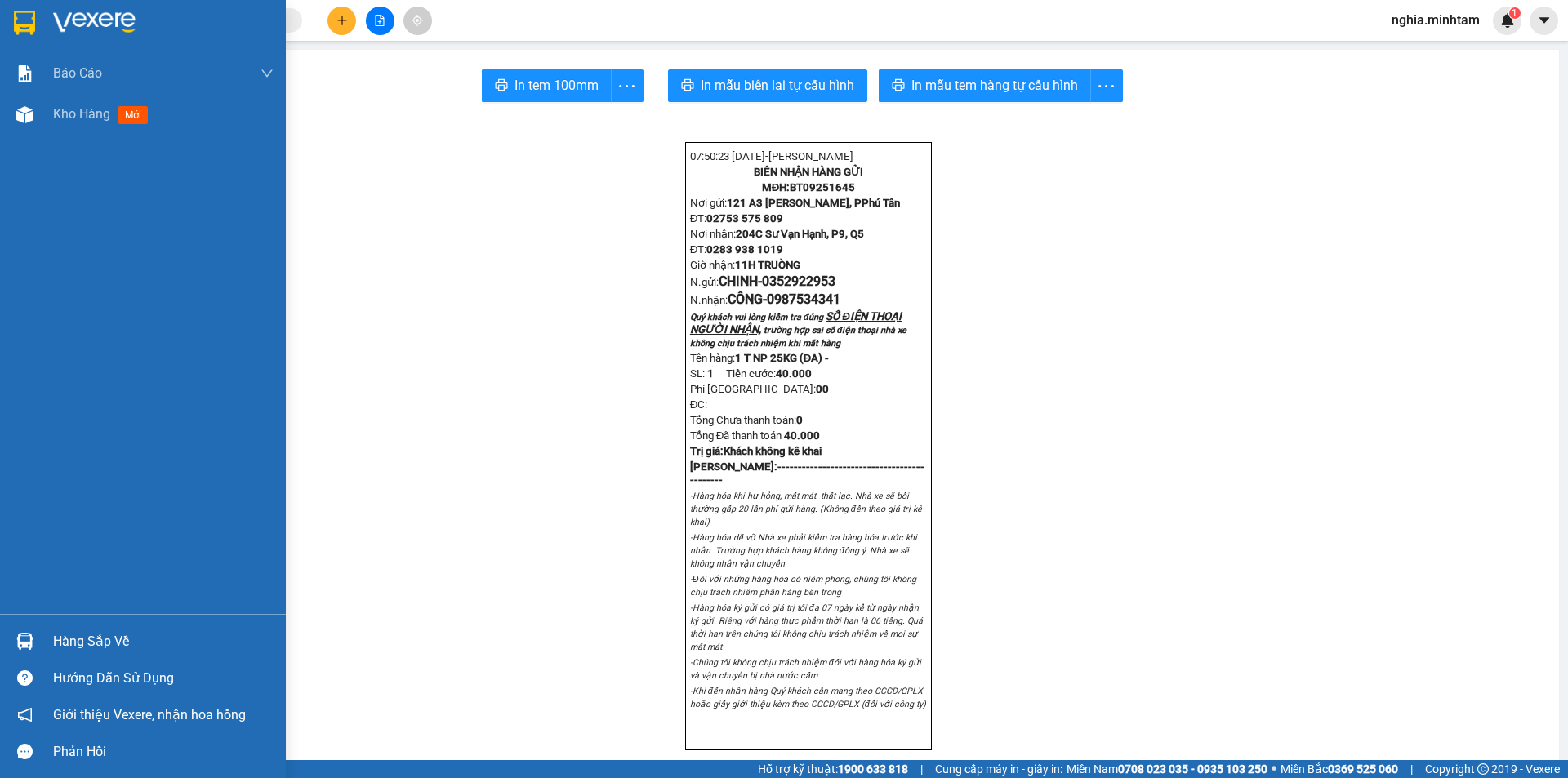
click at [57, 640] on div "Hàng sắp về" at bounding box center [164, 642] width 220 height 25
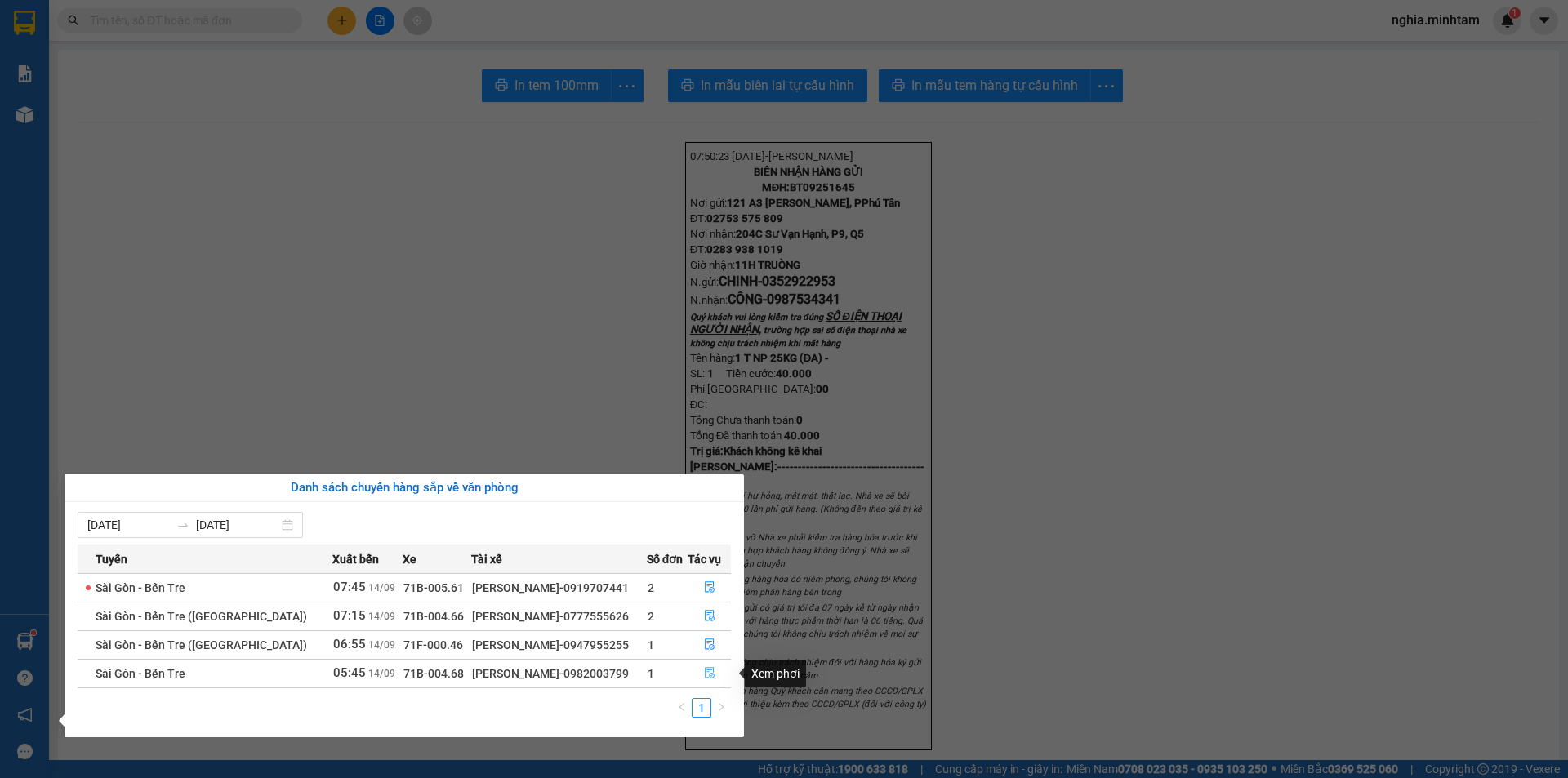
click at [704, 676] on icon "file-done" at bounding box center [709, 672] width 11 height 11
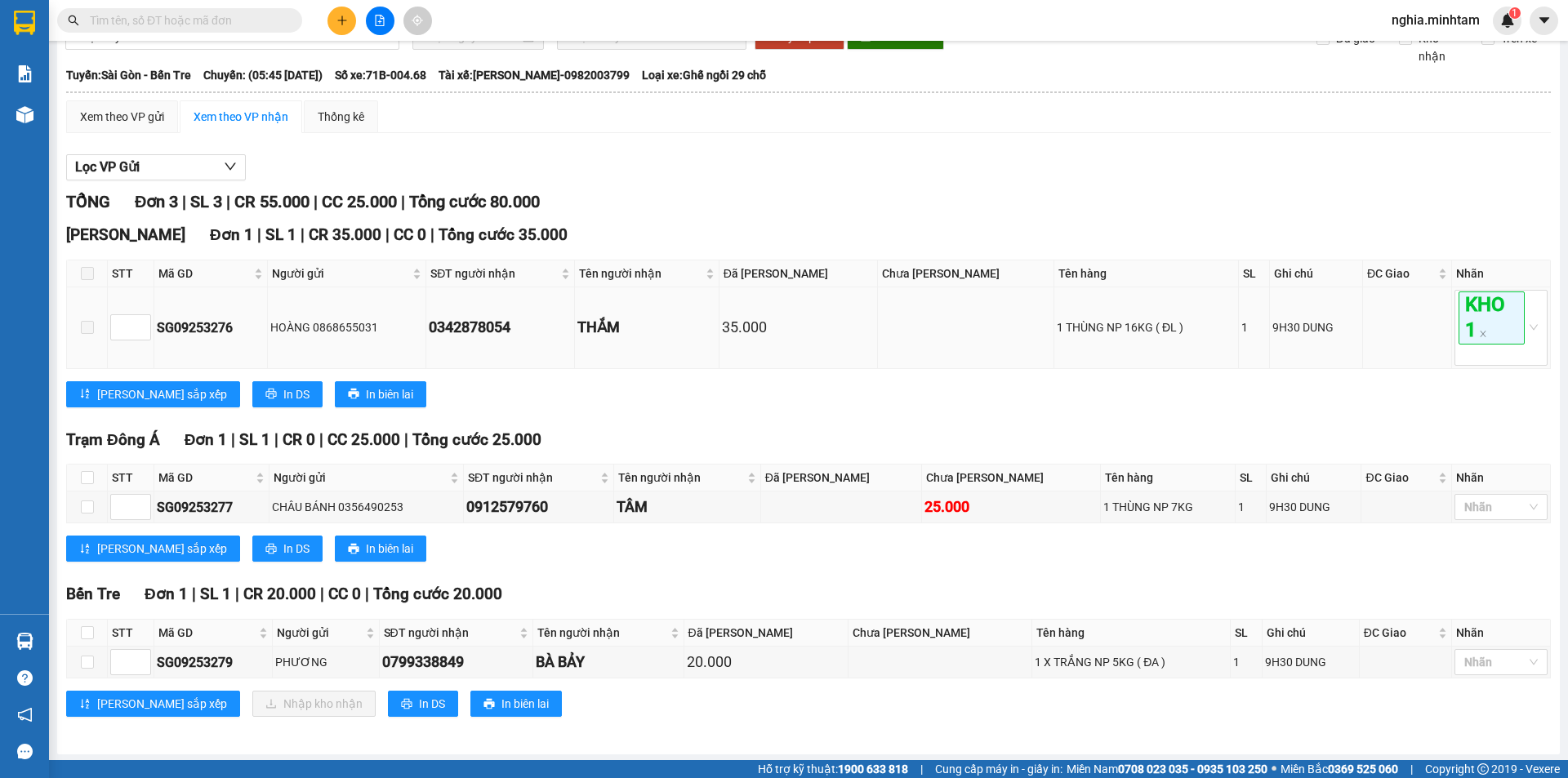
scroll to position [102, 0]
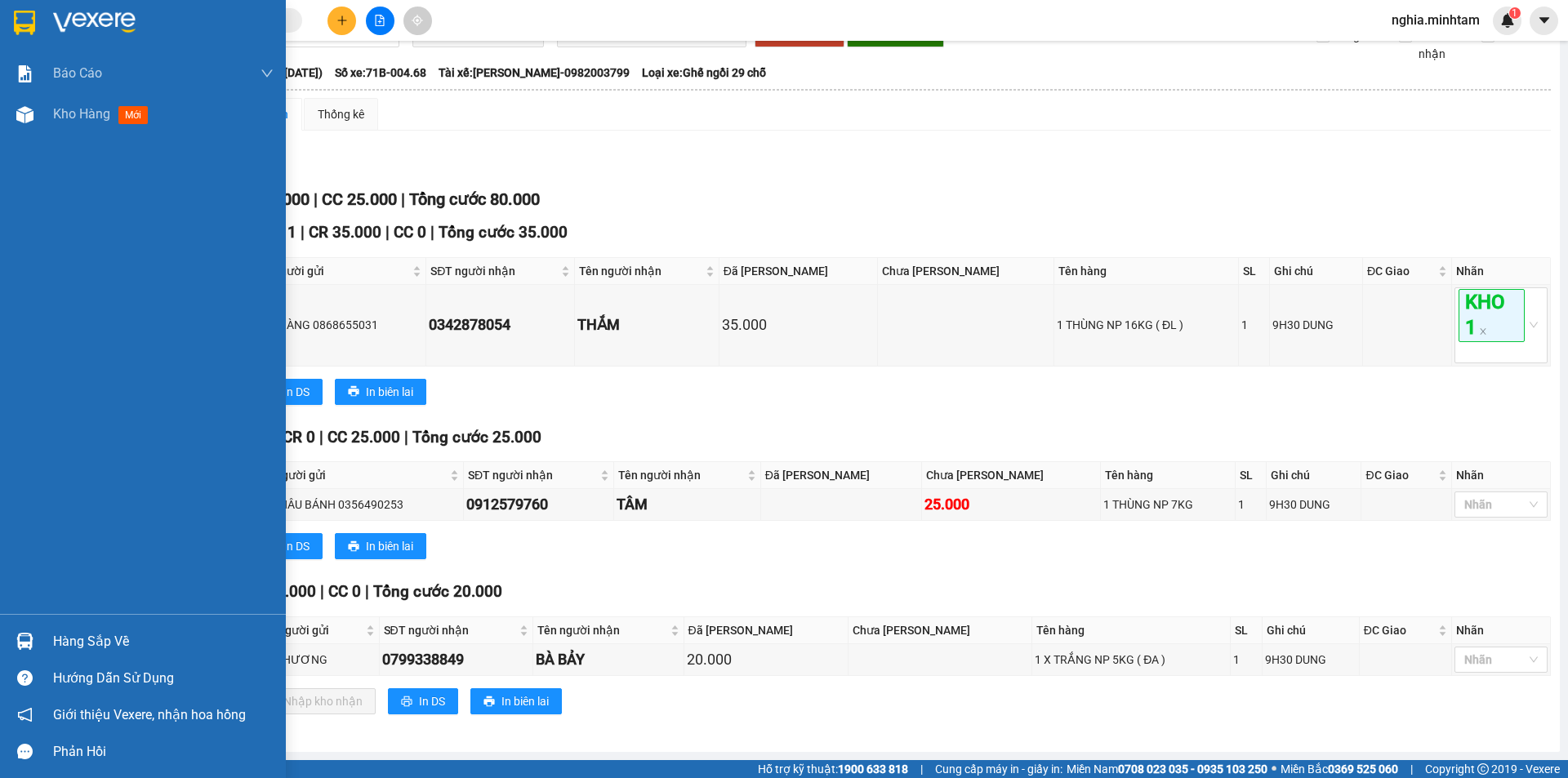
click at [36, 642] on div at bounding box center [25, 642] width 29 height 29
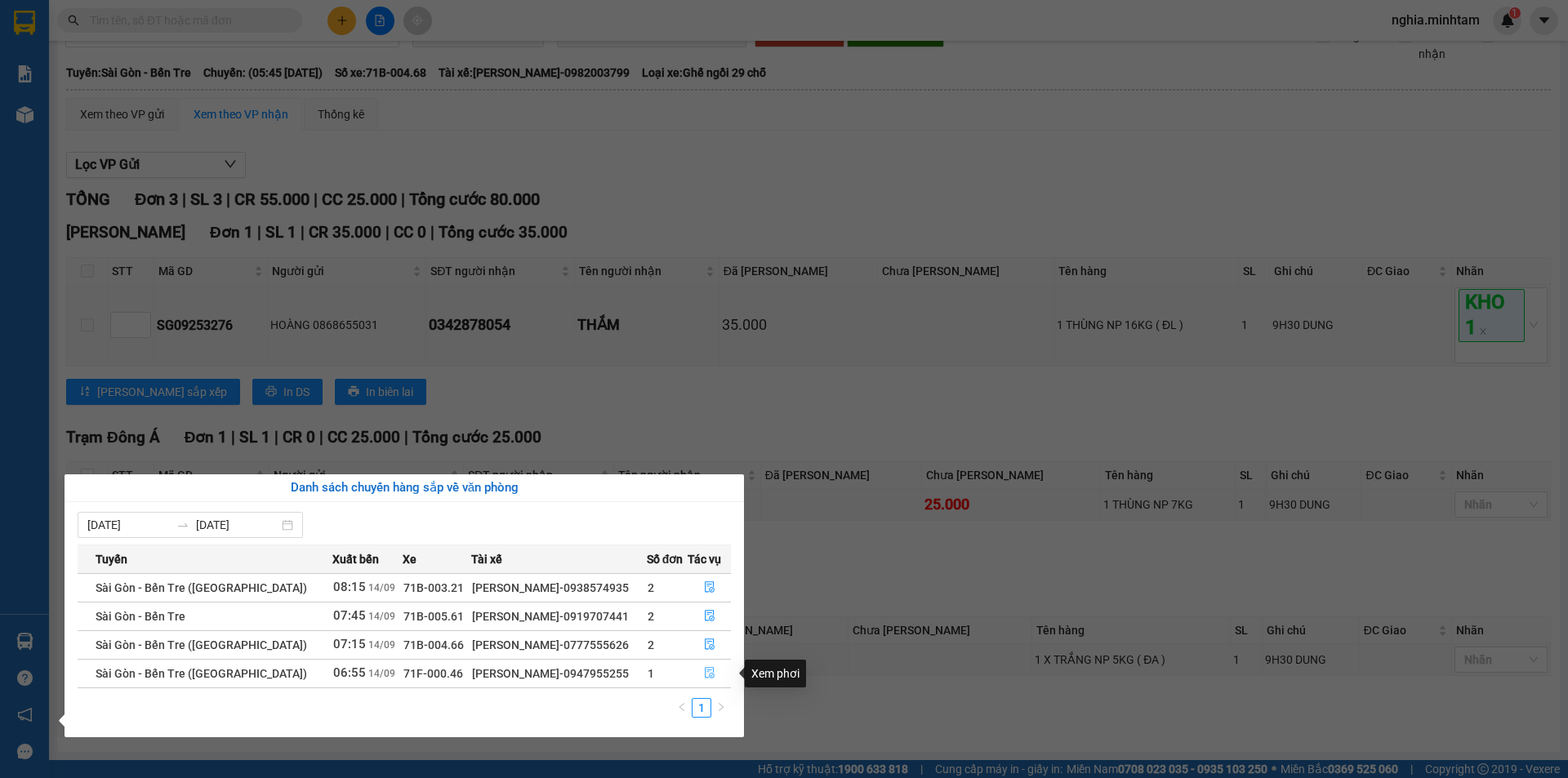
click at [713, 672] on icon "file-done" at bounding box center [709, 672] width 11 height 11
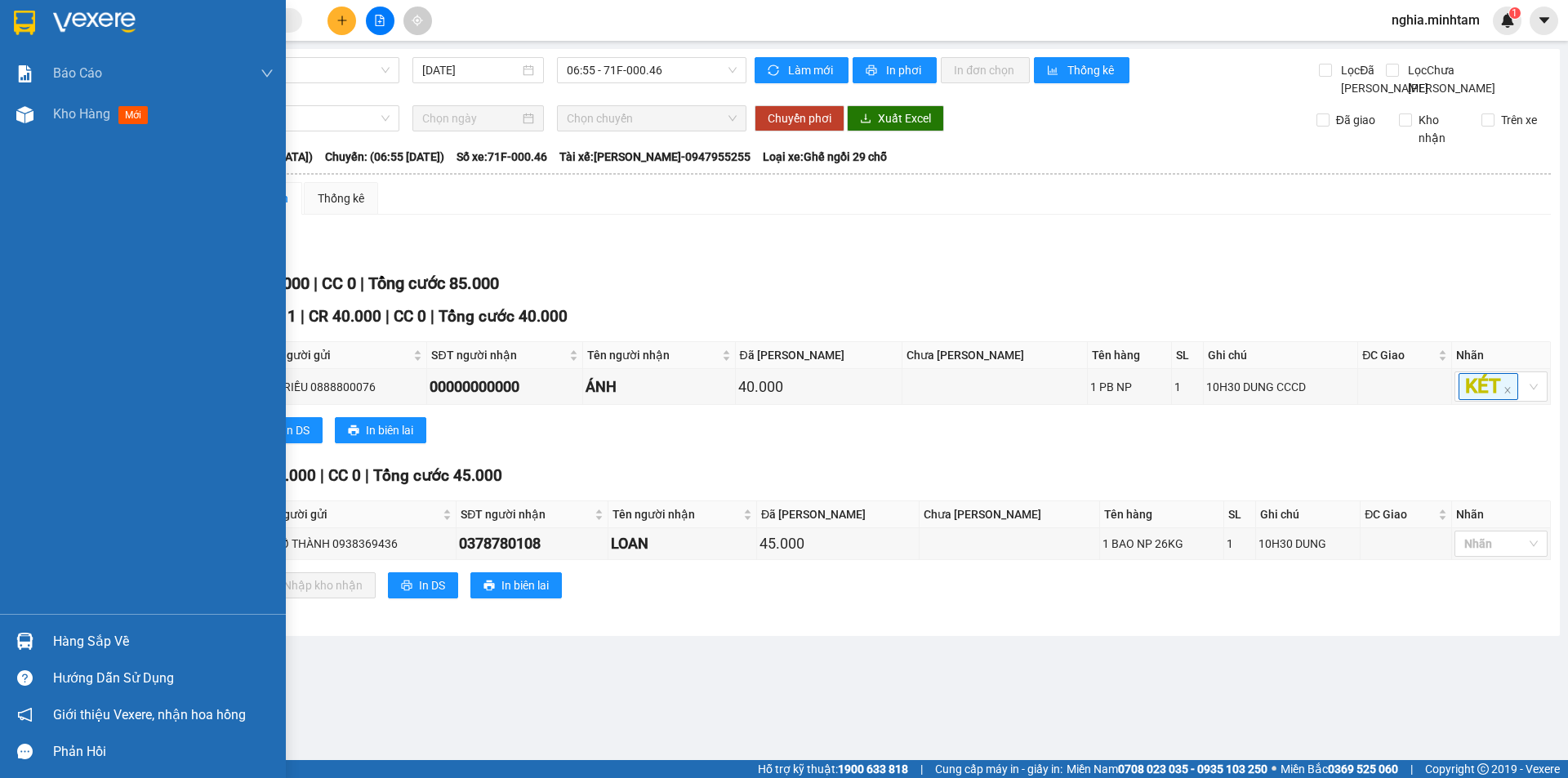
drag, startPoint x: 89, startPoint y: 653, endPoint x: 97, endPoint y: 623, distance: 31.0
click at [89, 652] on div "Hàng sắp về" at bounding box center [164, 642] width 220 height 25
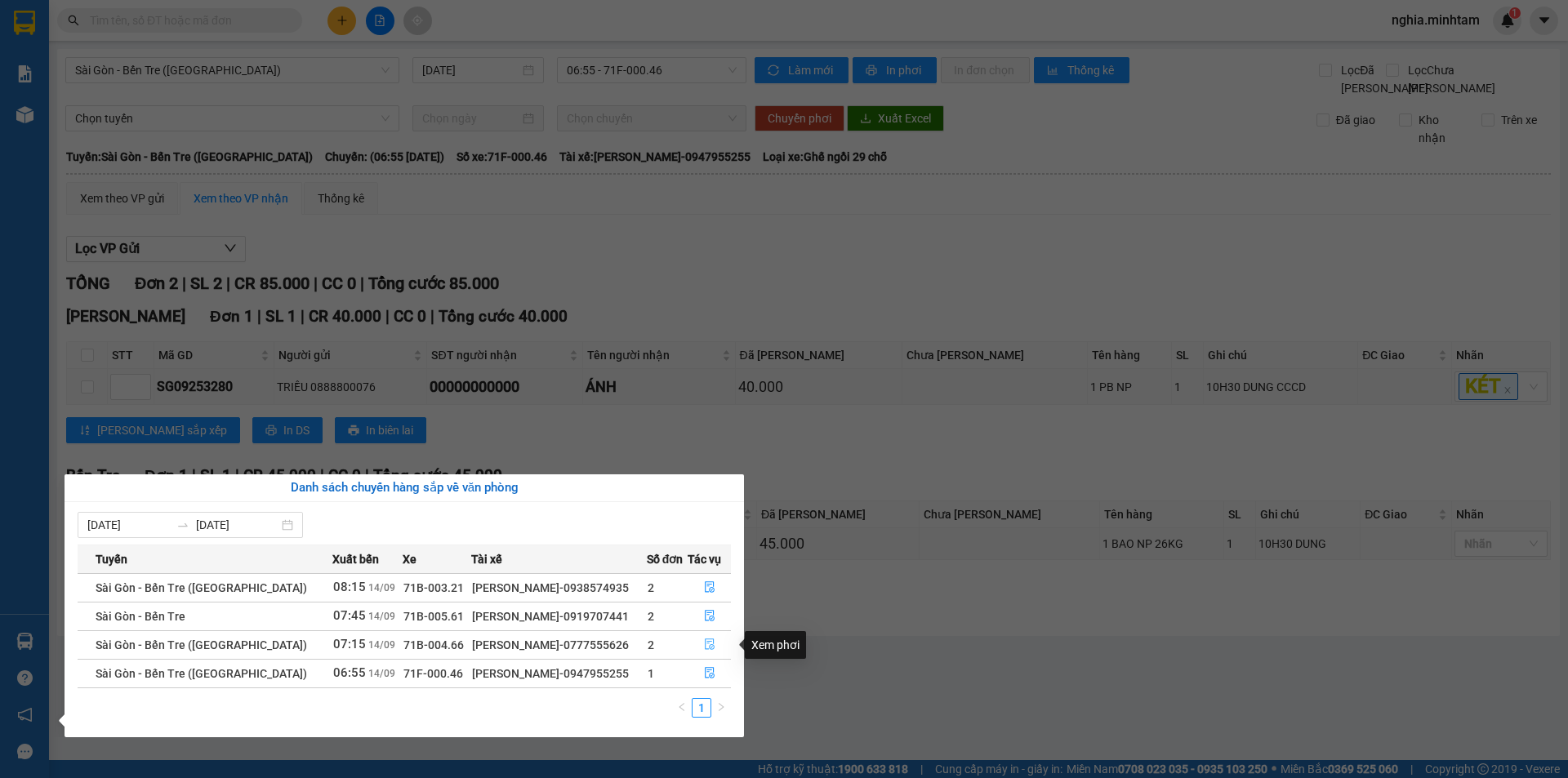
click at [708, 642] on icon "file-done" at bounding box center [710, 644] width 10 height 11
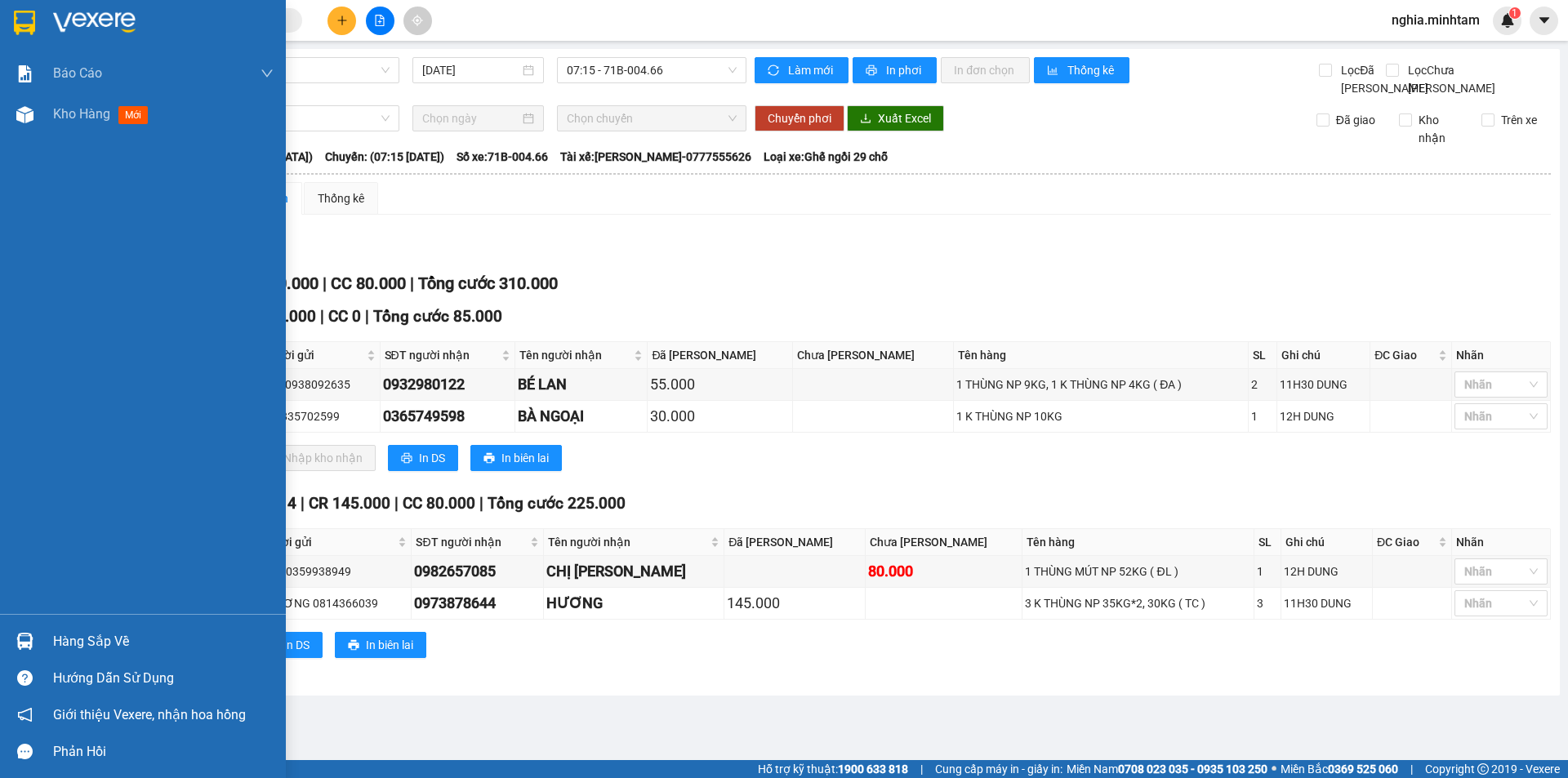
click at [55, 641] on div "Hàng sắp về" at bounding box center [164, 642] width 220 height 25
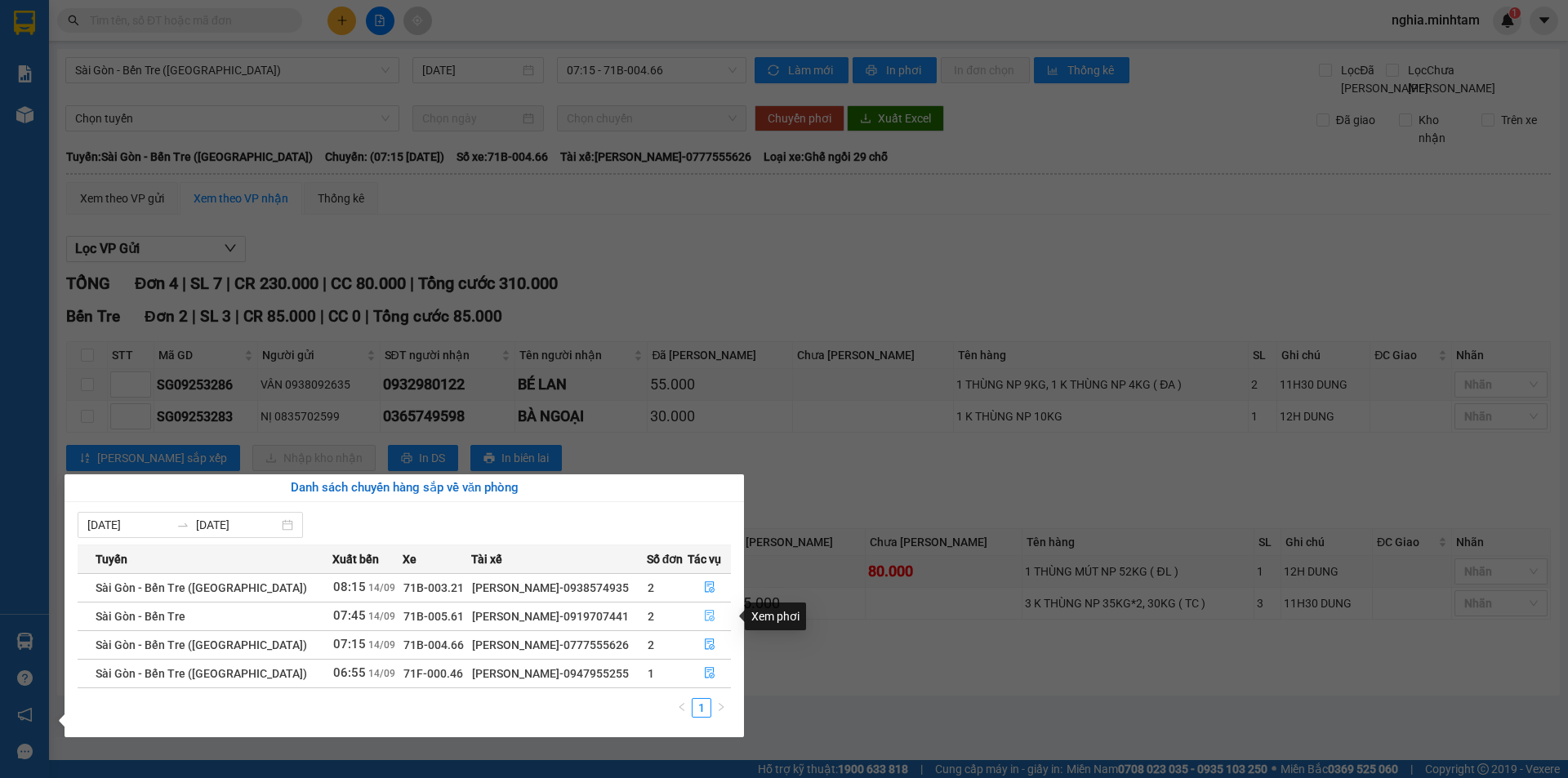
click at [705, 611] on icon "file-done" at bounding box center [710, 615] width 10 height 11
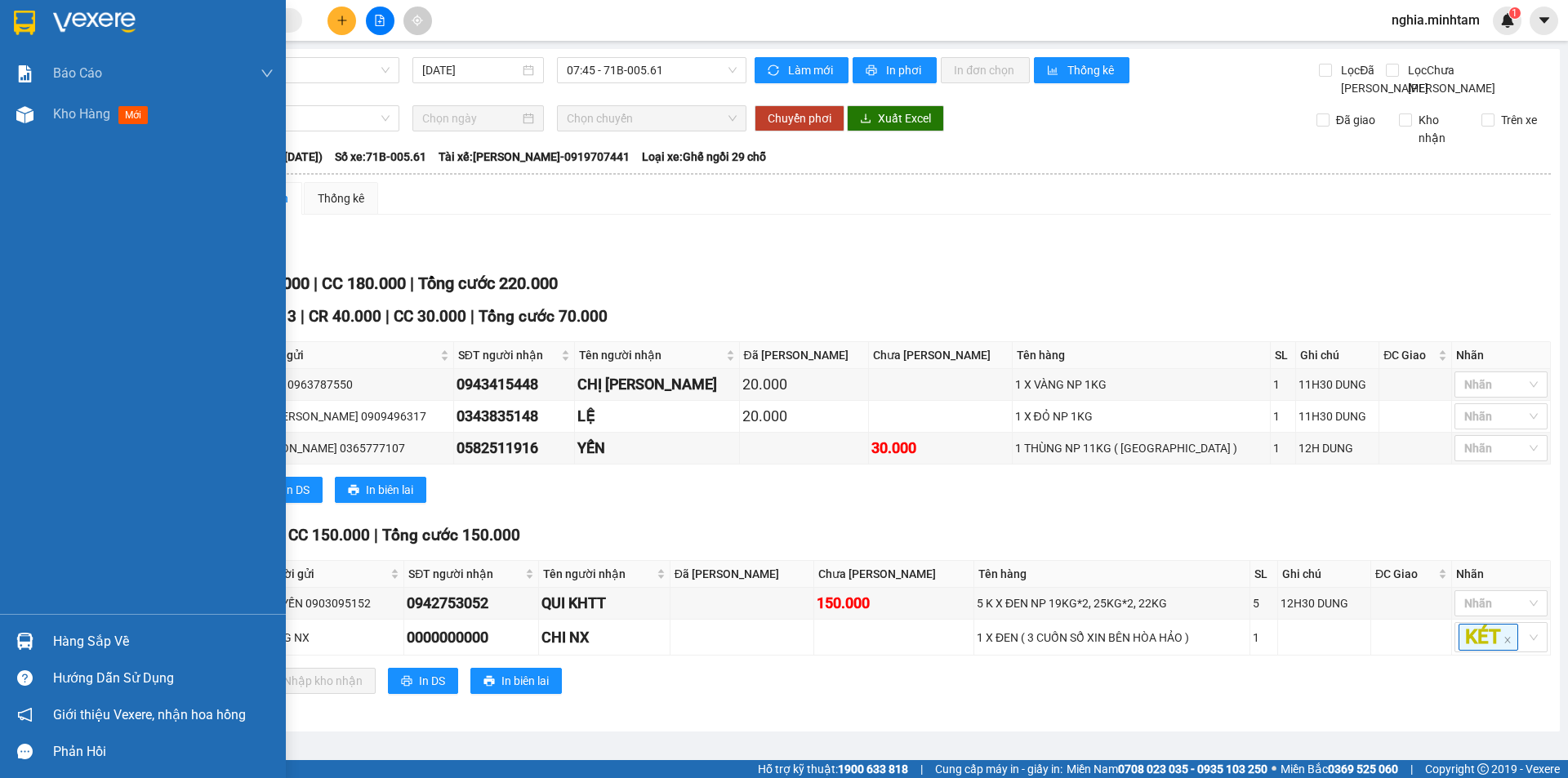
click at [40, 644] on div "Hàng sắp về" at bounding box center [142, 641] width 286 height 36
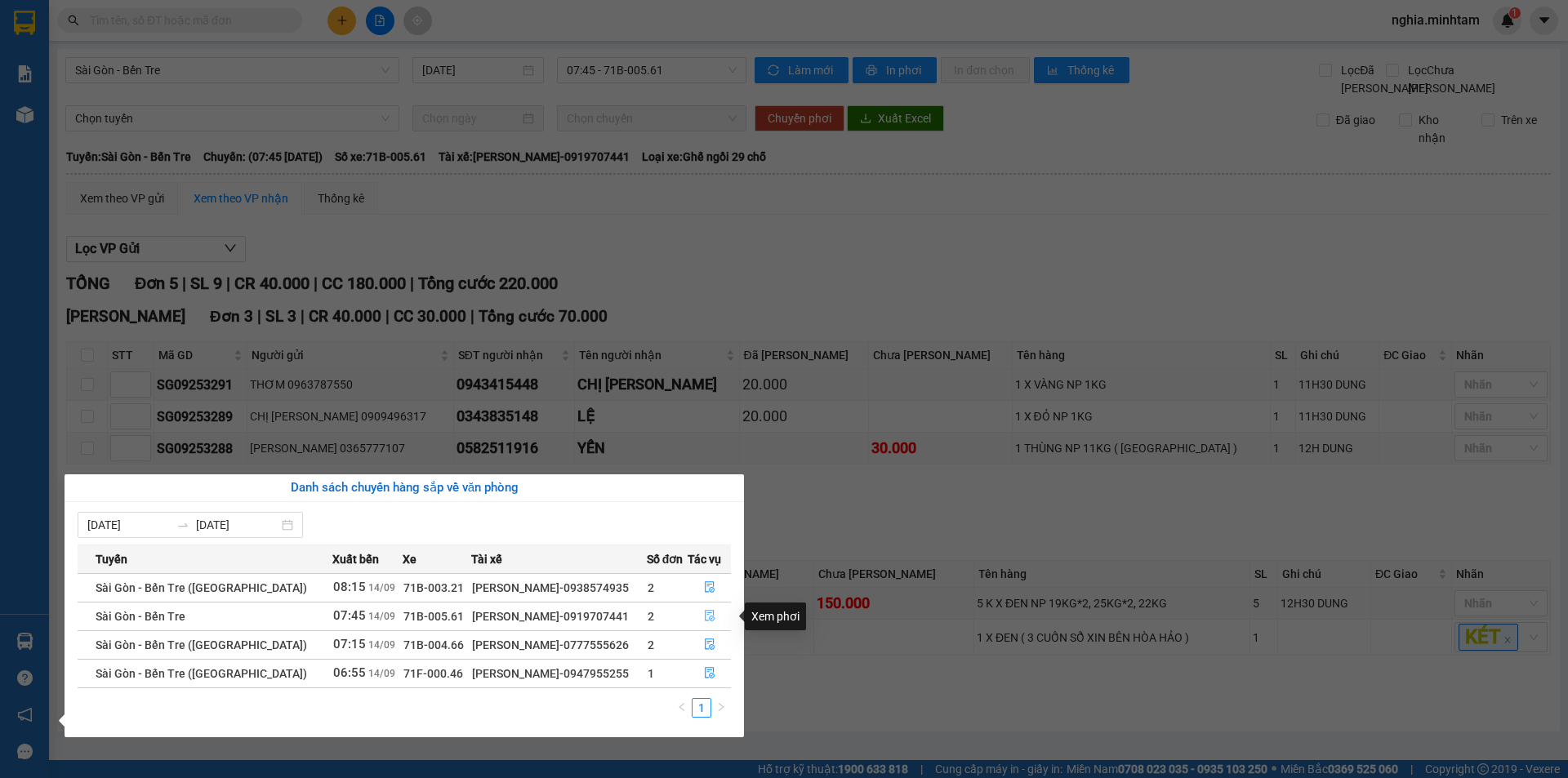
click at [702, 609] on button "button" at bounding box center [709, 616] width 42 height 26
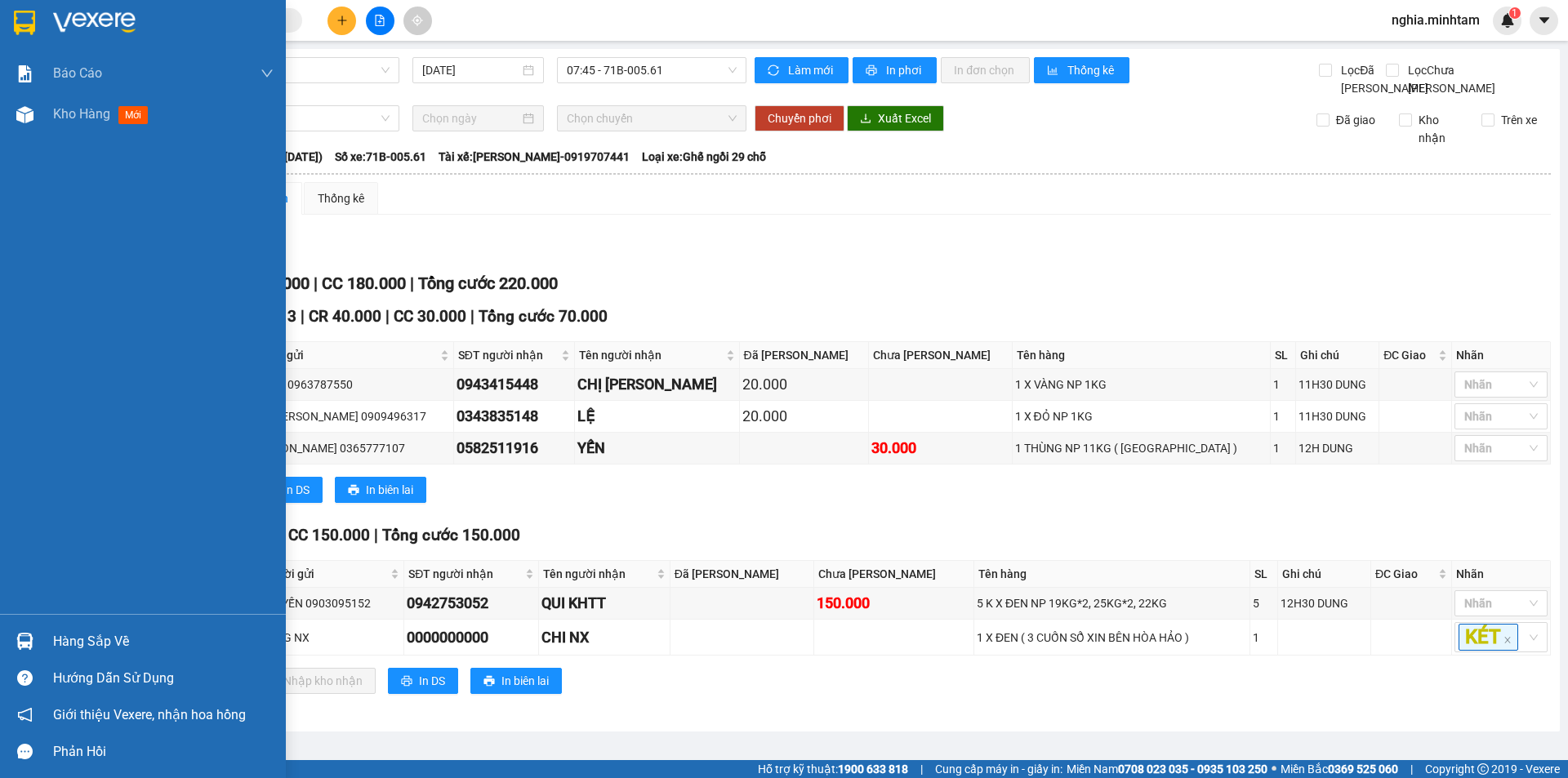
click at [8, 624] on div "Hàng sắp về" at bounding box center [142, 641] width 286 height 36
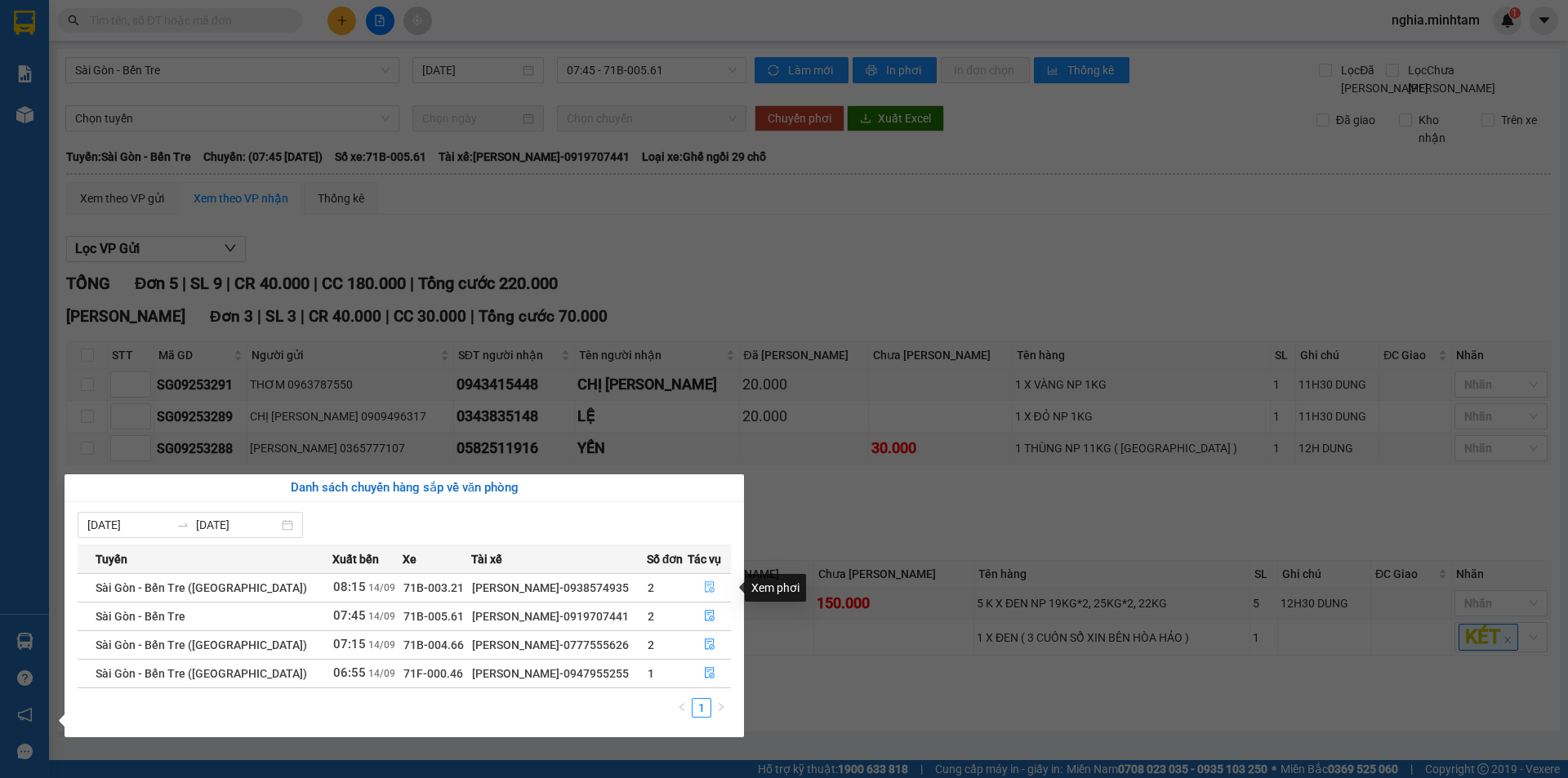
click at [705, 592] on icon "file-done" at bounding box center [710, 587] width 10 height 11
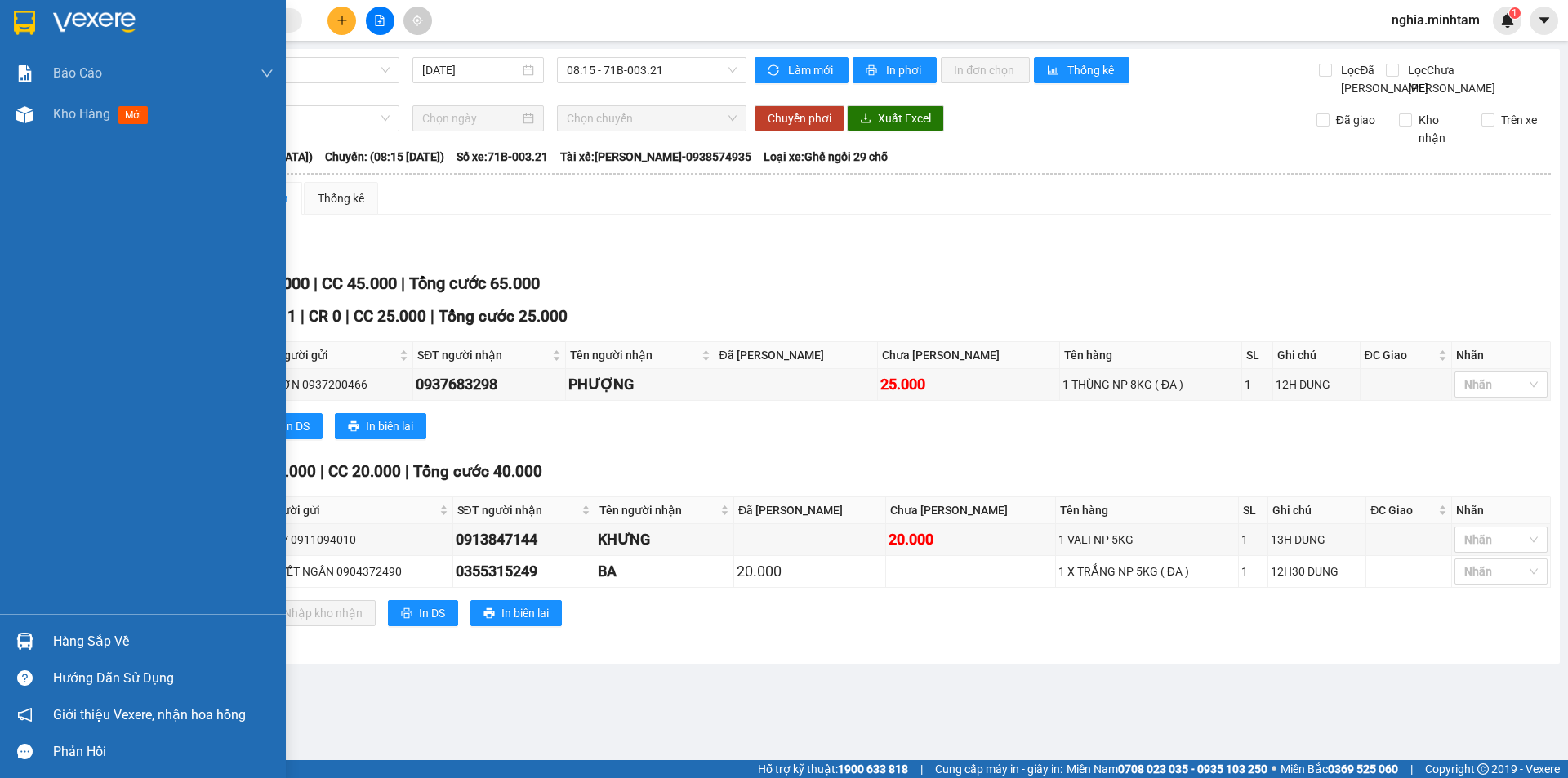
click at [50, 31] on div at bounding box center [142, 26] width 286 height 53
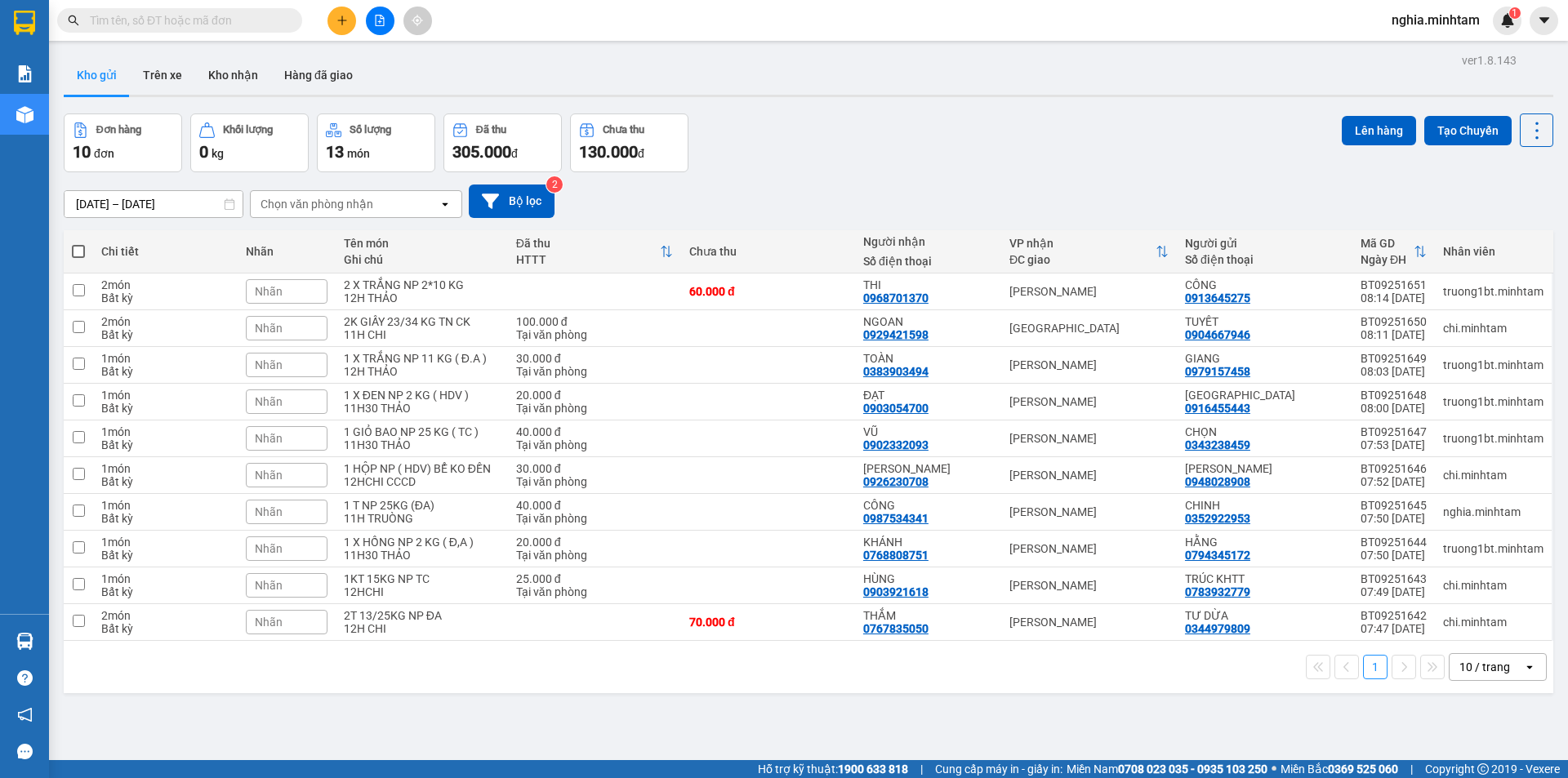
click at [76, 253] on span at bounding box center [78, 251] width 13 height 13
click at [78, 243] on input "checkbox" at bounding box center [78, 243] width 0 height 0
checkbox input "true"
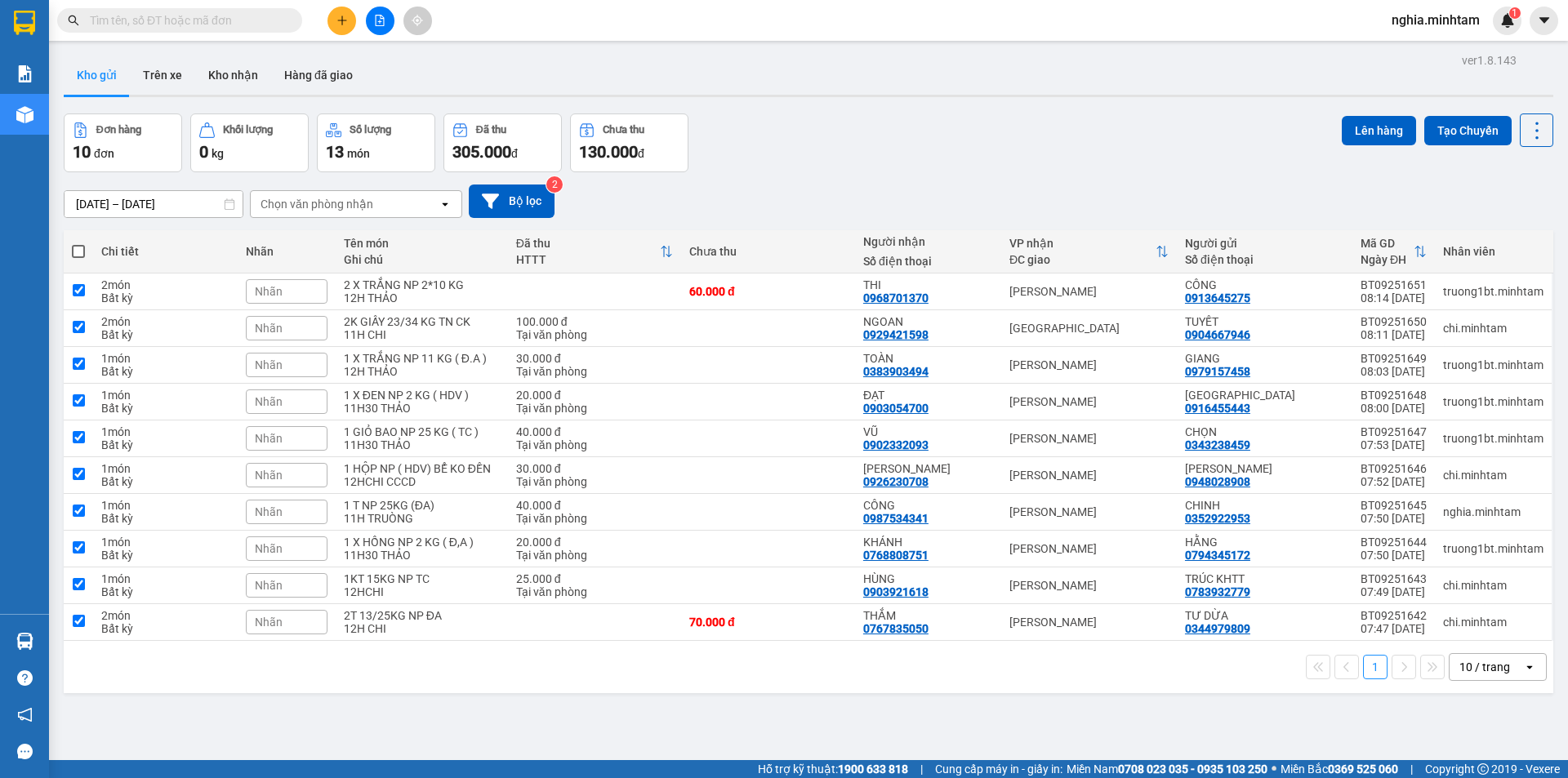
checkbox input "true"
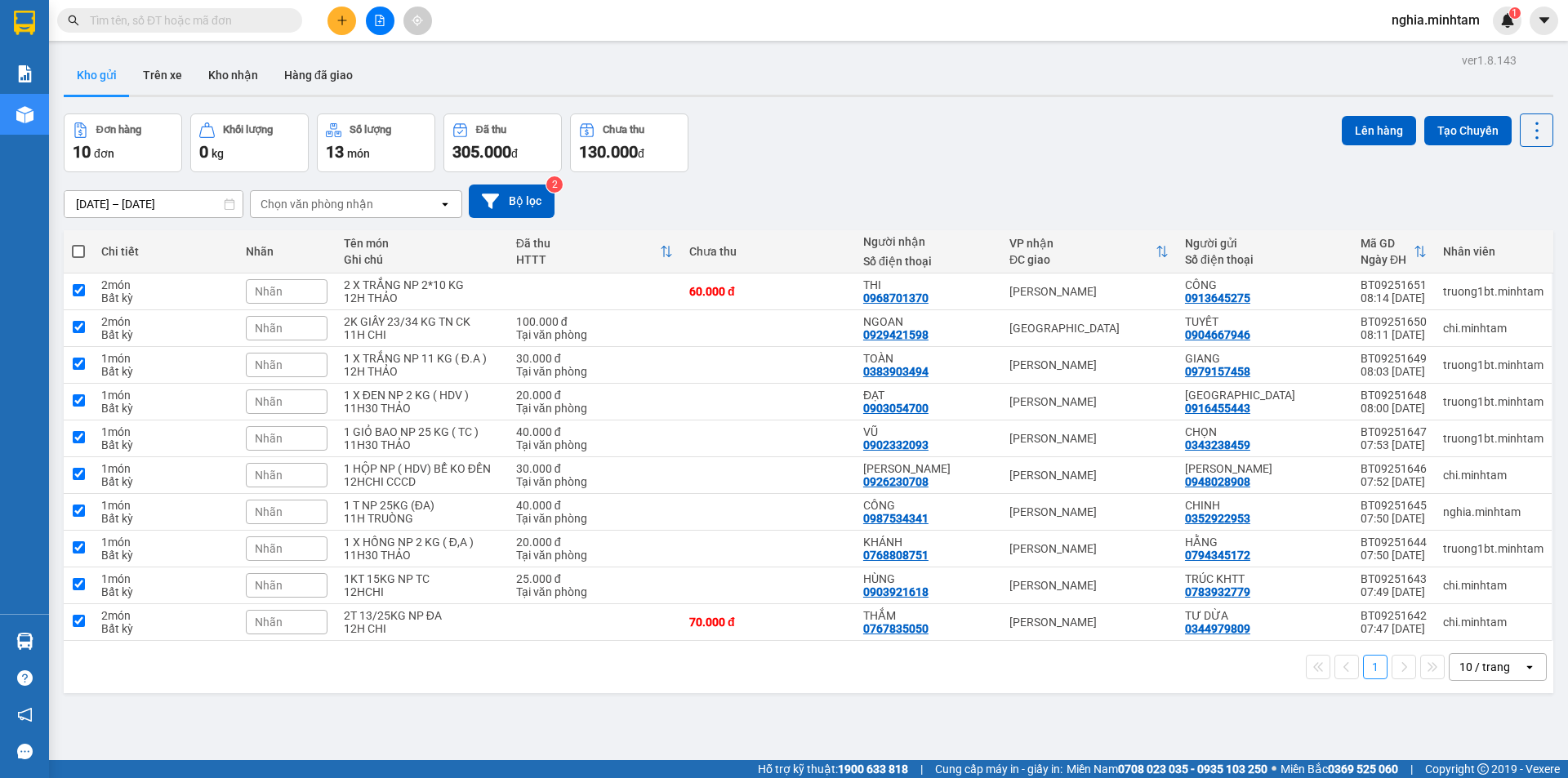
checkbox input "true"
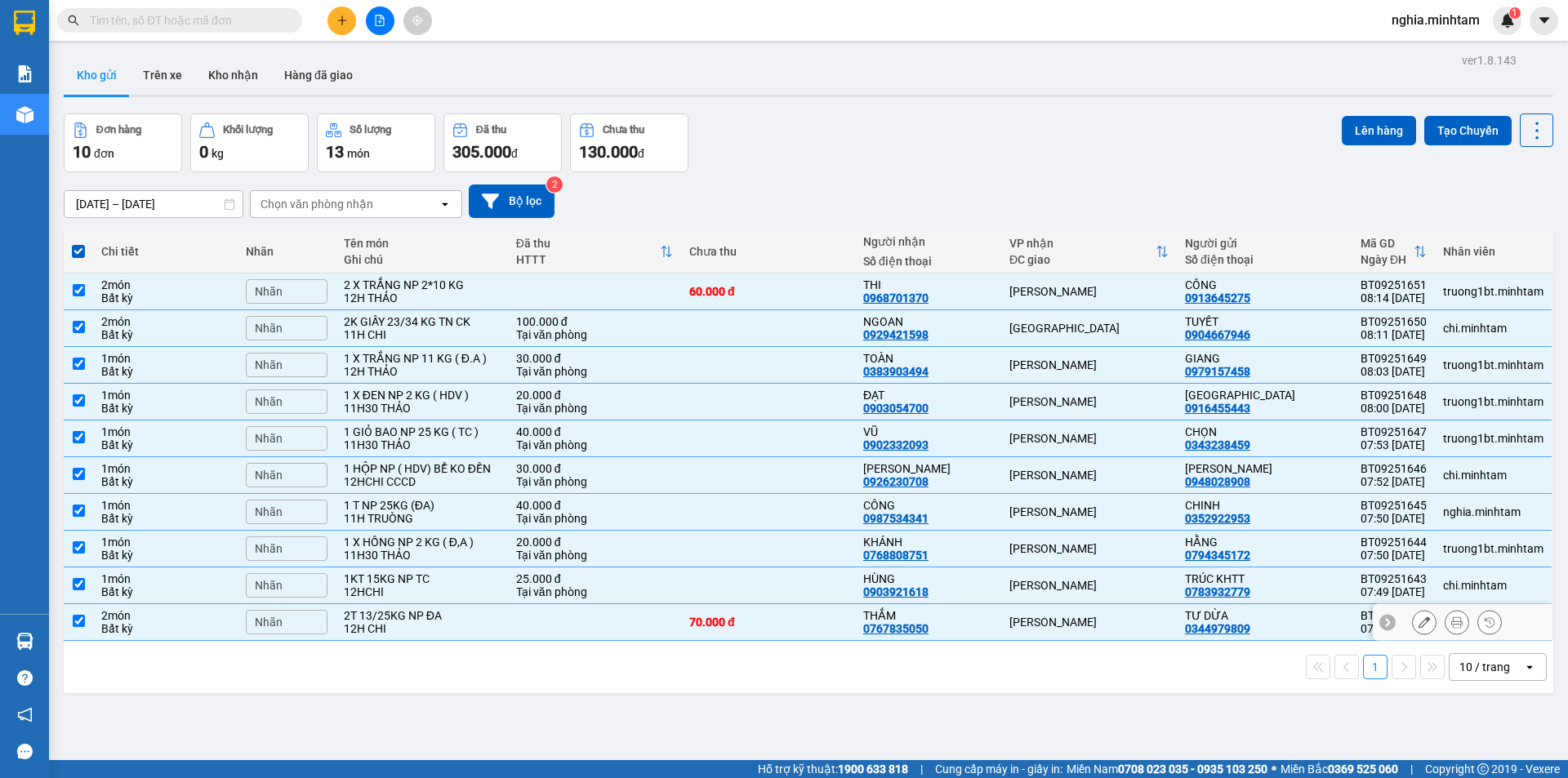
click at [70, 623] on td at bounding box center [78, 622] width 30 height 36
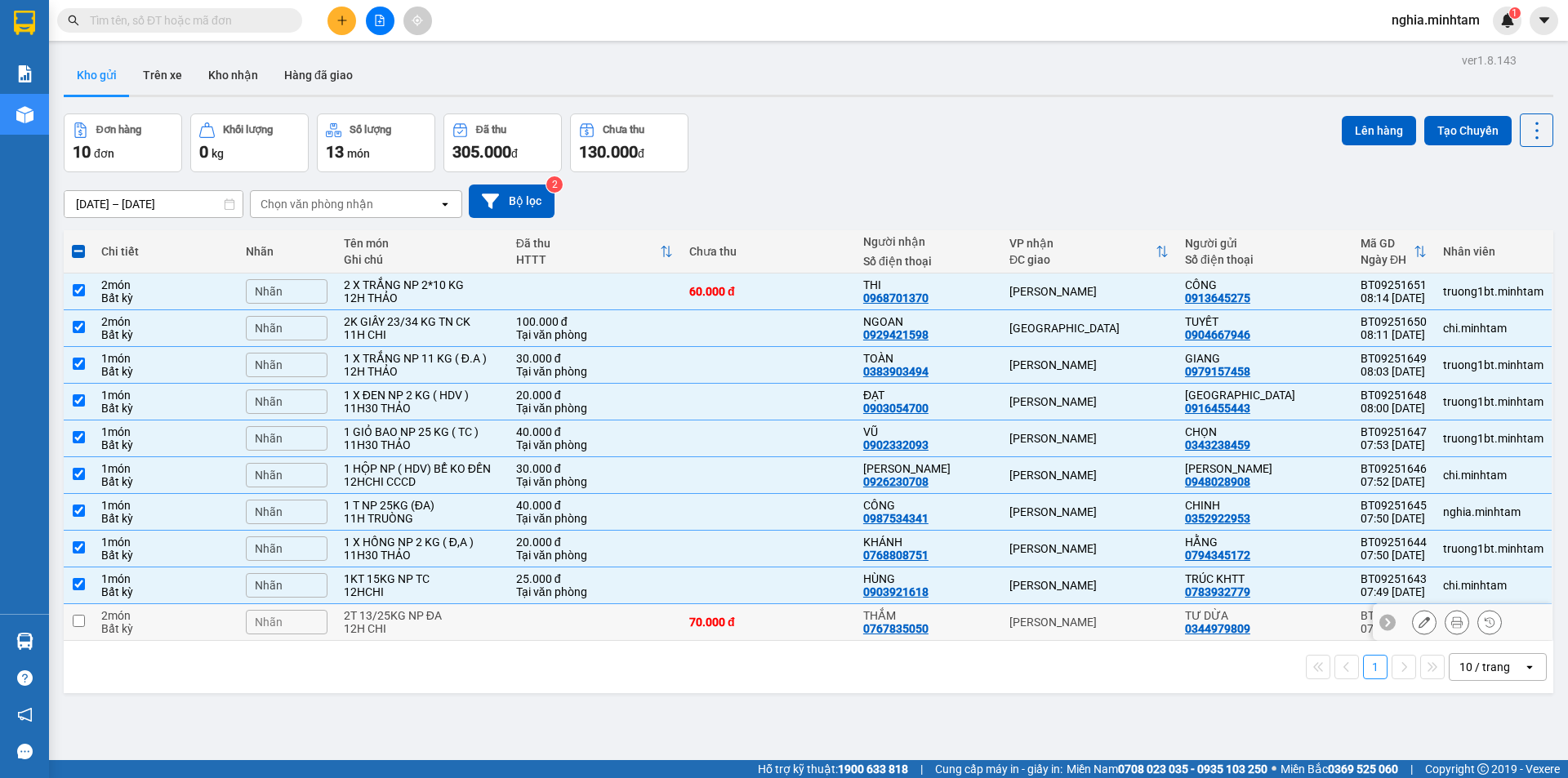
click at [81, 624] on input "checkbox" at bounding box center [79, 620] width 12 height 12
checkbox input "true"
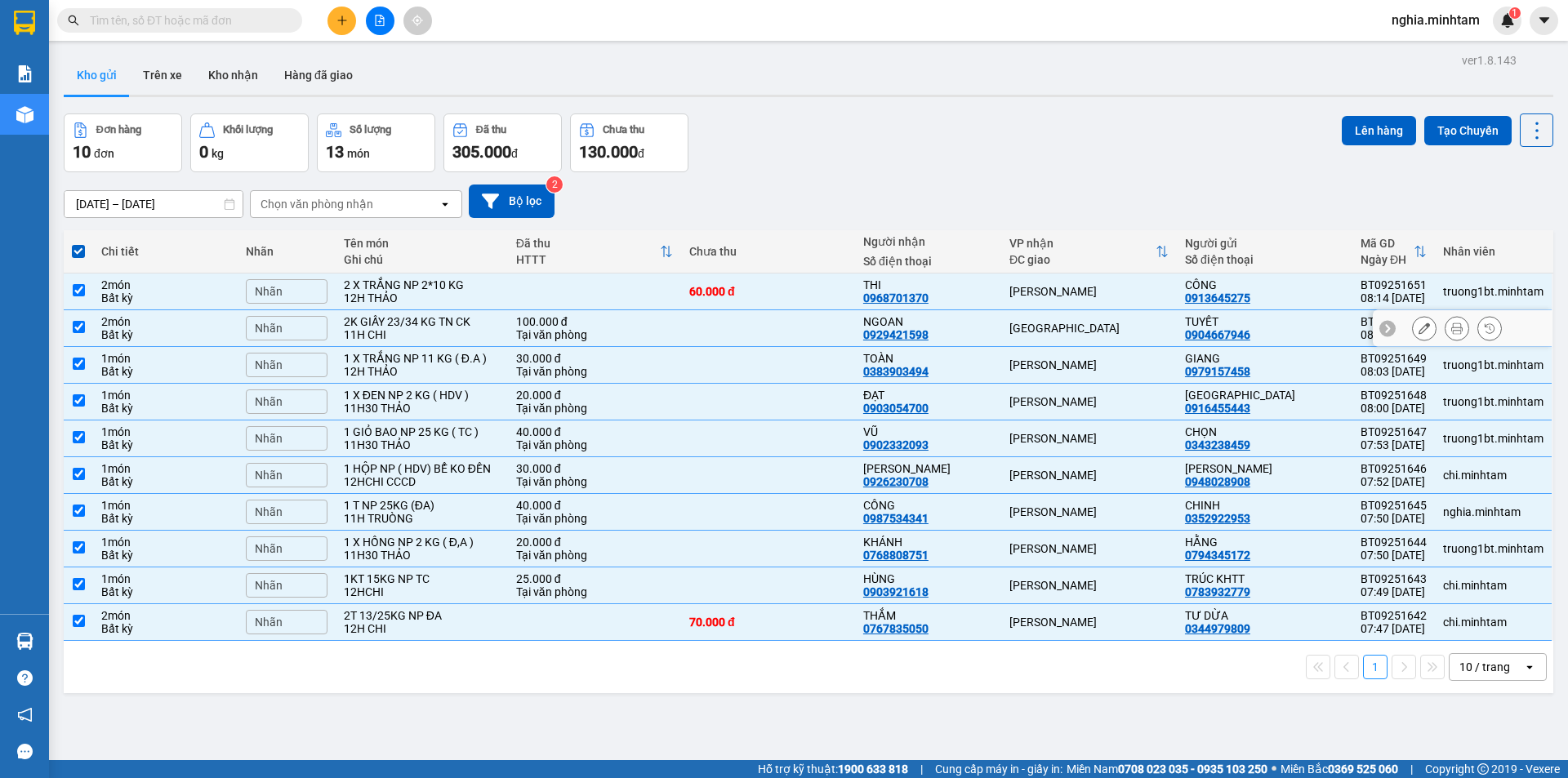
click at [80, 332] on input "checkbox" at bounding box center [79, 327] width 12 height 12
checkbox input "false"
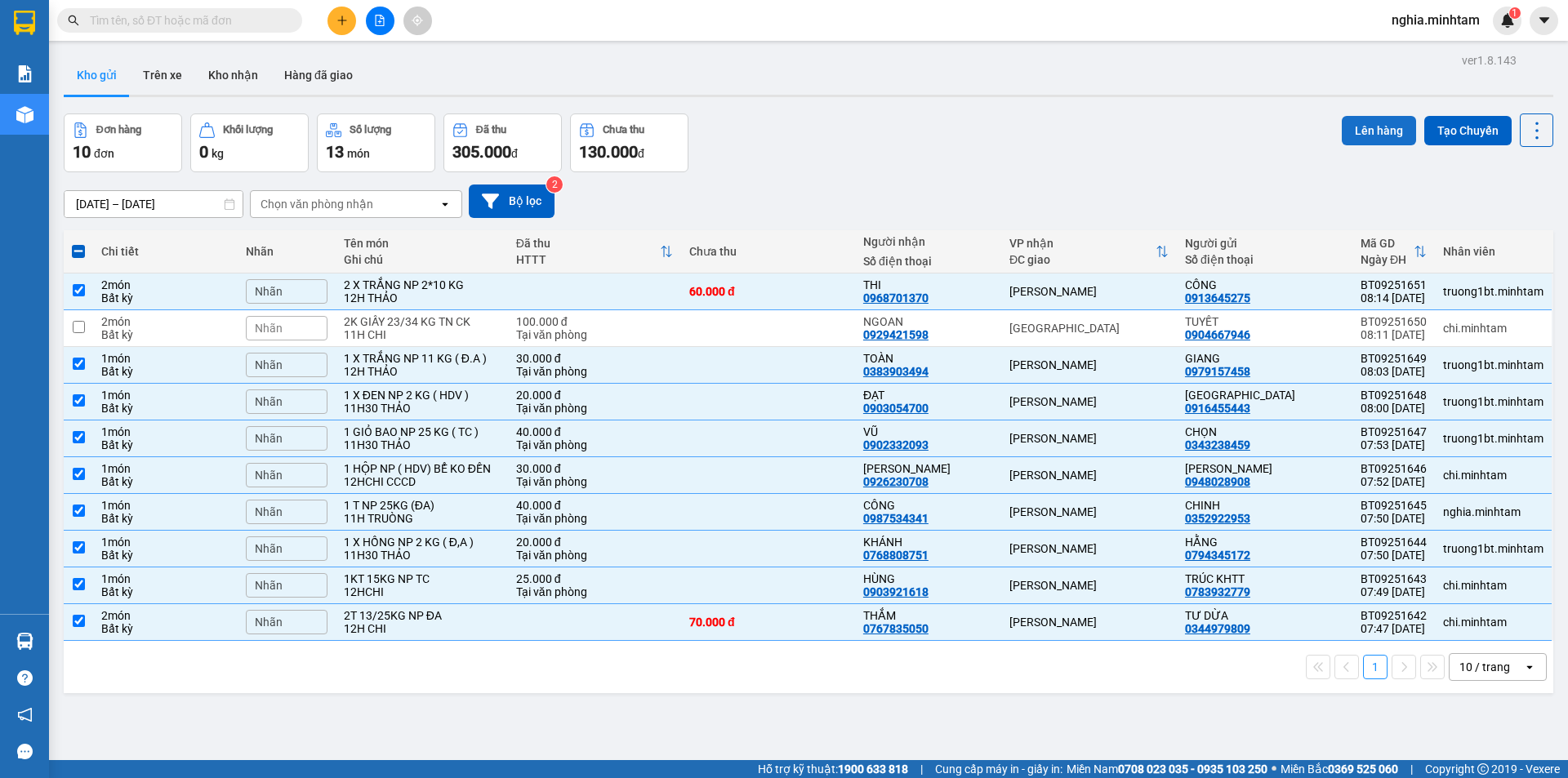
click at [1343, 143] on button "Lên hàng" at bounding box center [1380, 131] width 75 height 30
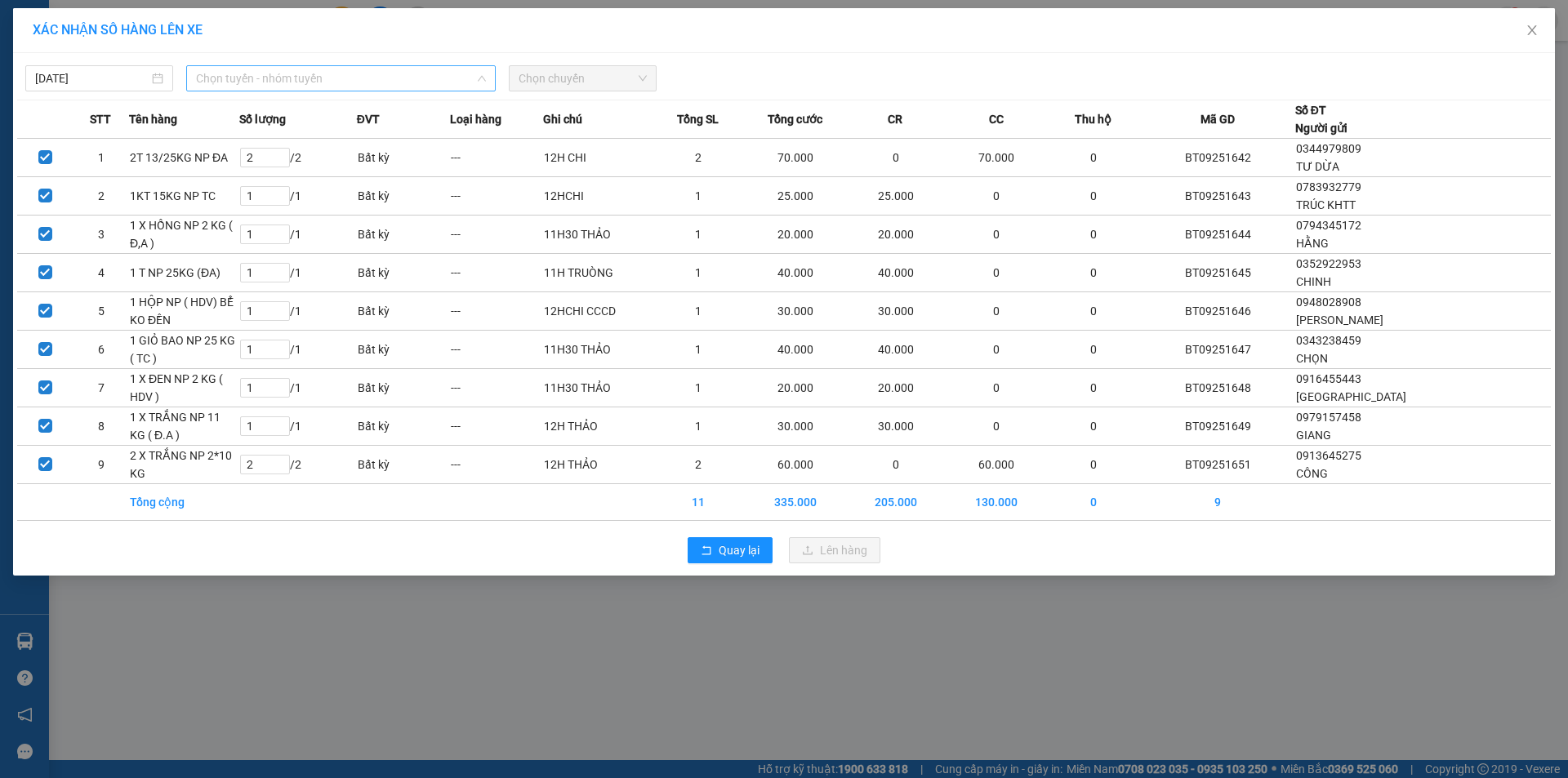
click at [277, 86] on span "Chọn tuyến - nhóm tuyến" at bounding box center [341, 78] width 290 height 25
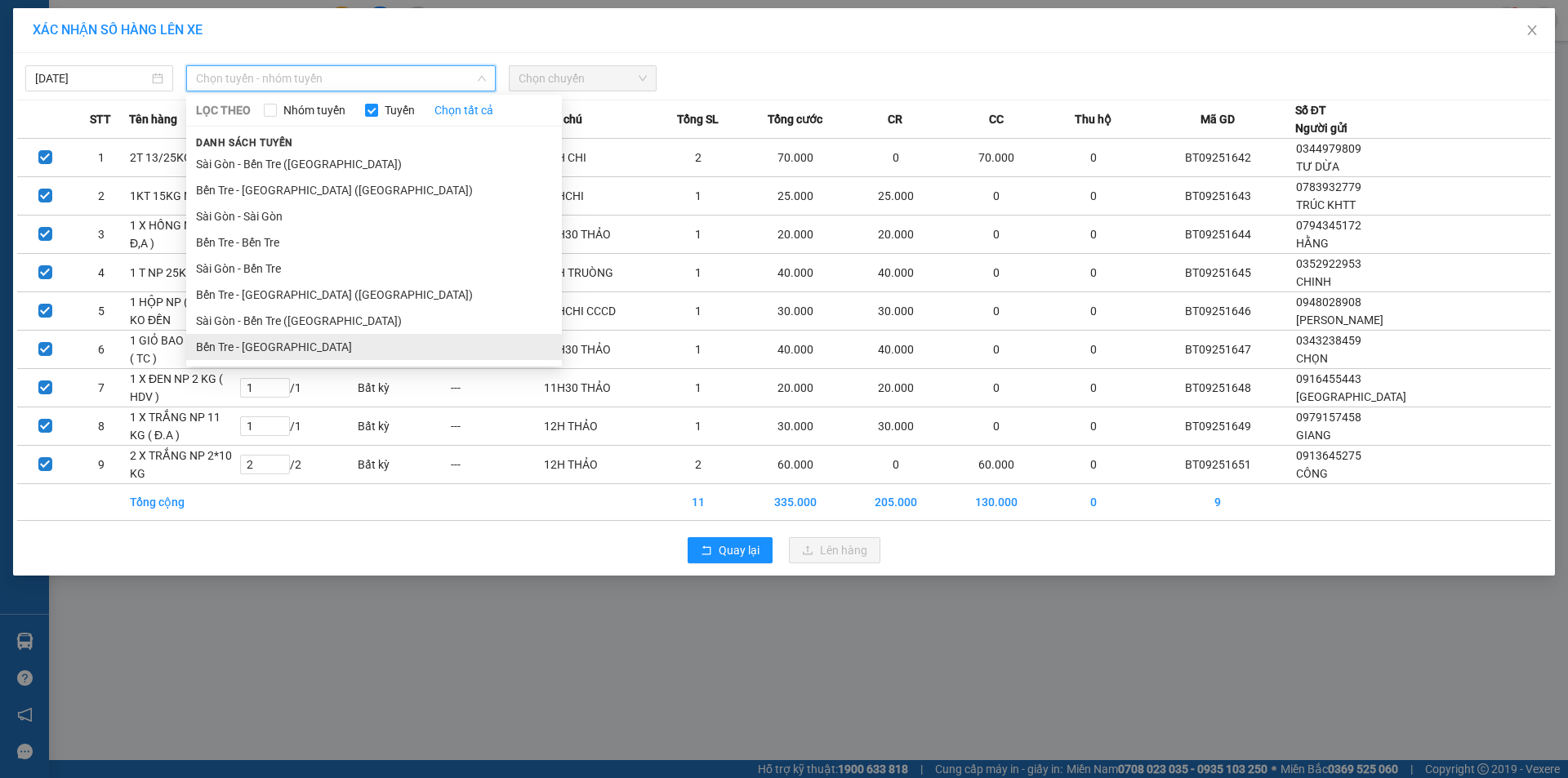
click at [321, 348] on li "Bến Tre - [GEOGRAPHIC_DATA]" at bounding box center [374, 347] width 376 height 26
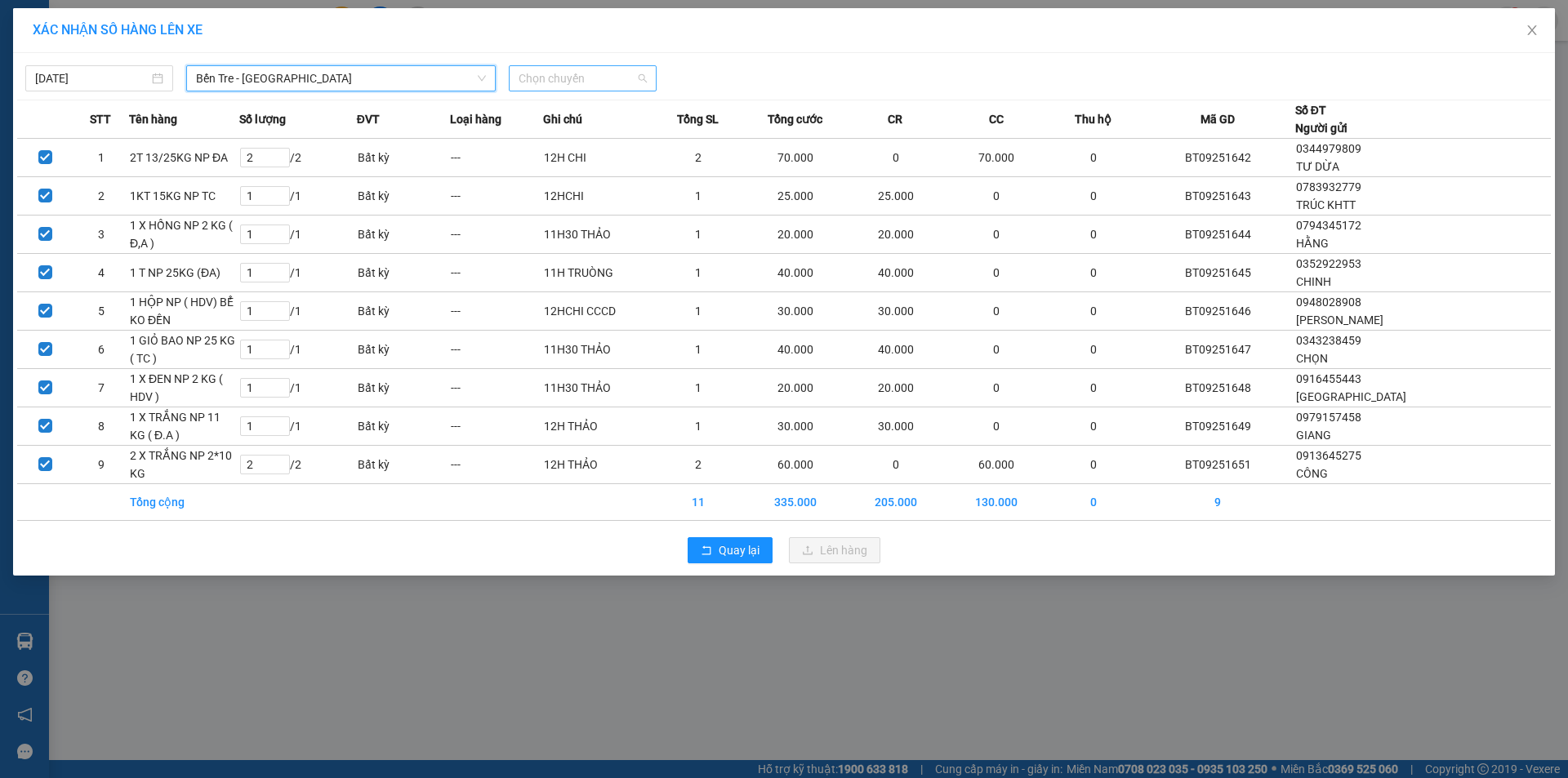
click at [633, 83] on span "Chọn chuyến" at bounding box center [583, 78] width 128 height 25
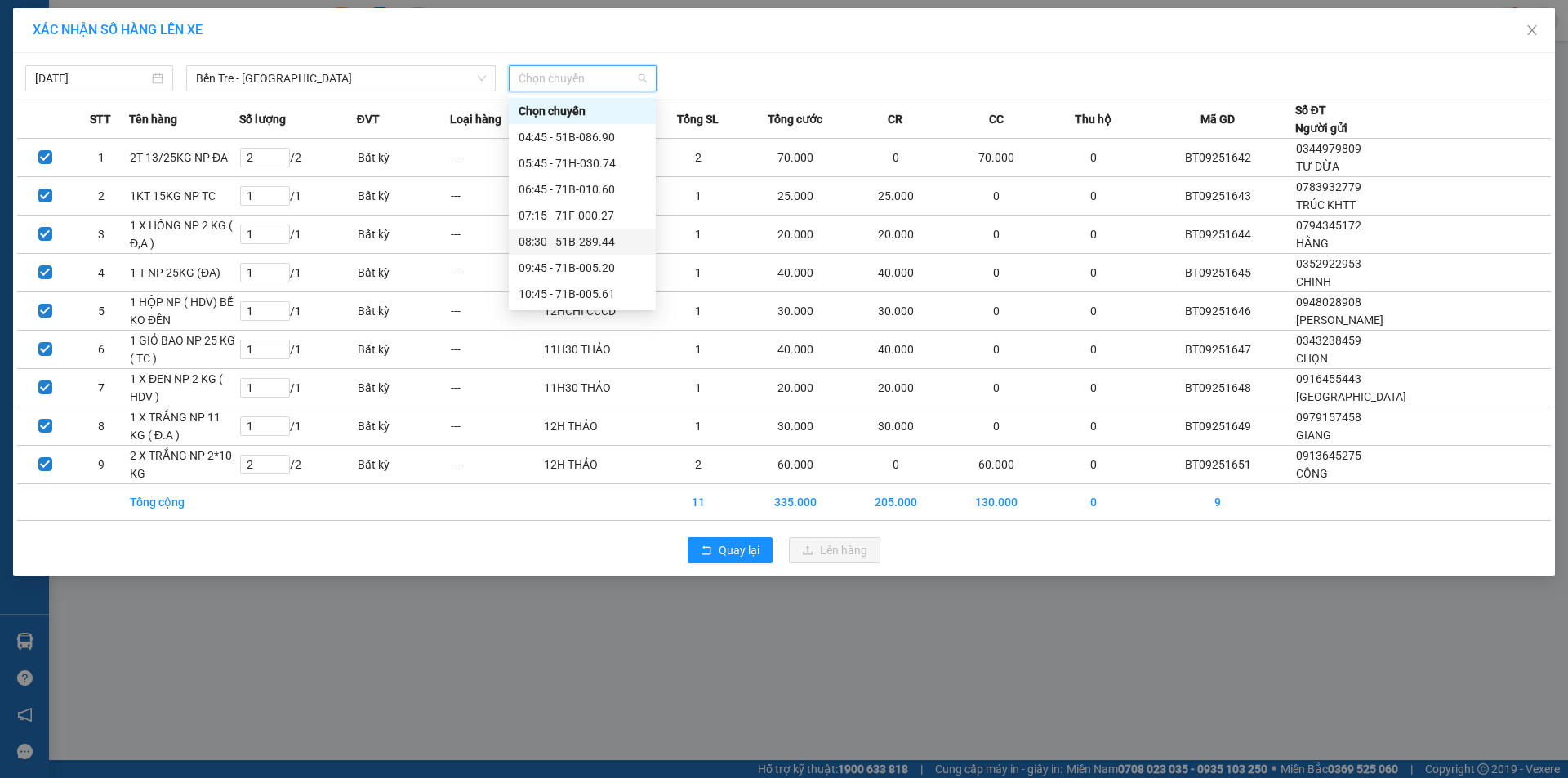
click at [572, 236] on div "08:30 - 51B-289.44" at bounding box center [583, 242] width 127 height 18
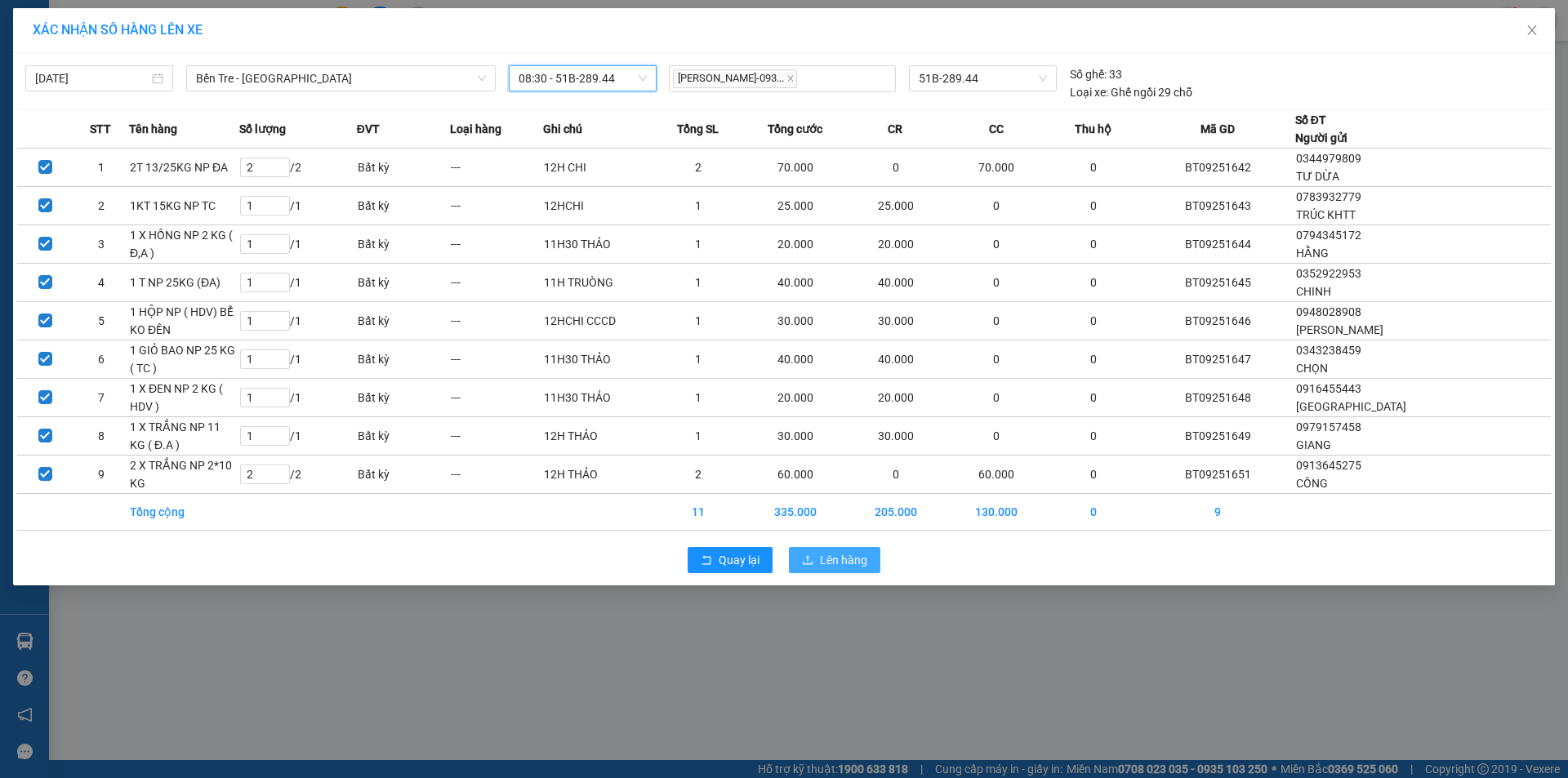
click at [844, 559] on span "Lên hàng" at bounding box center [844, 559] width 47 height 18
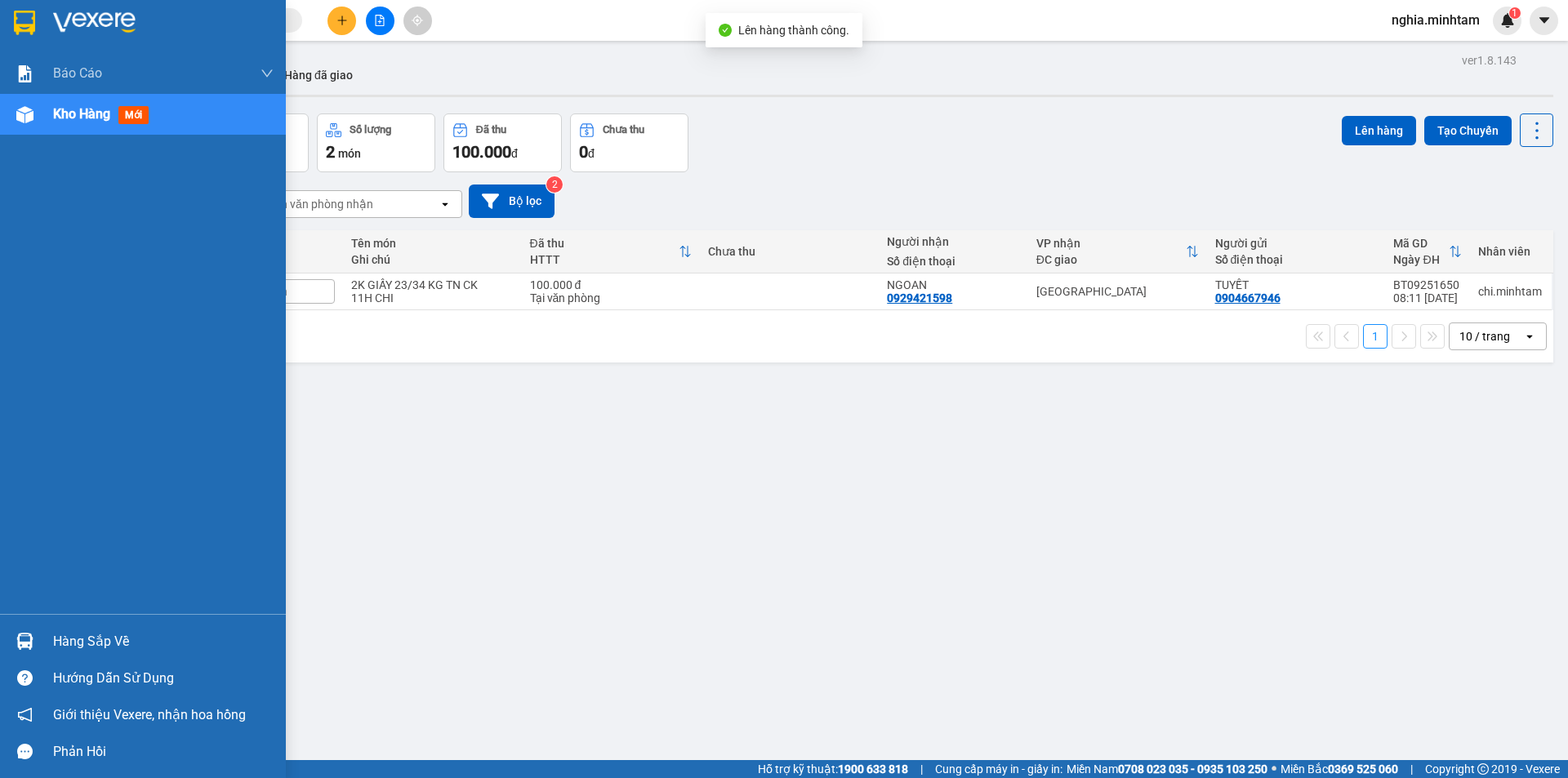
click at [11, 7] on div at bounding box center [142, 26] width 286 height 53
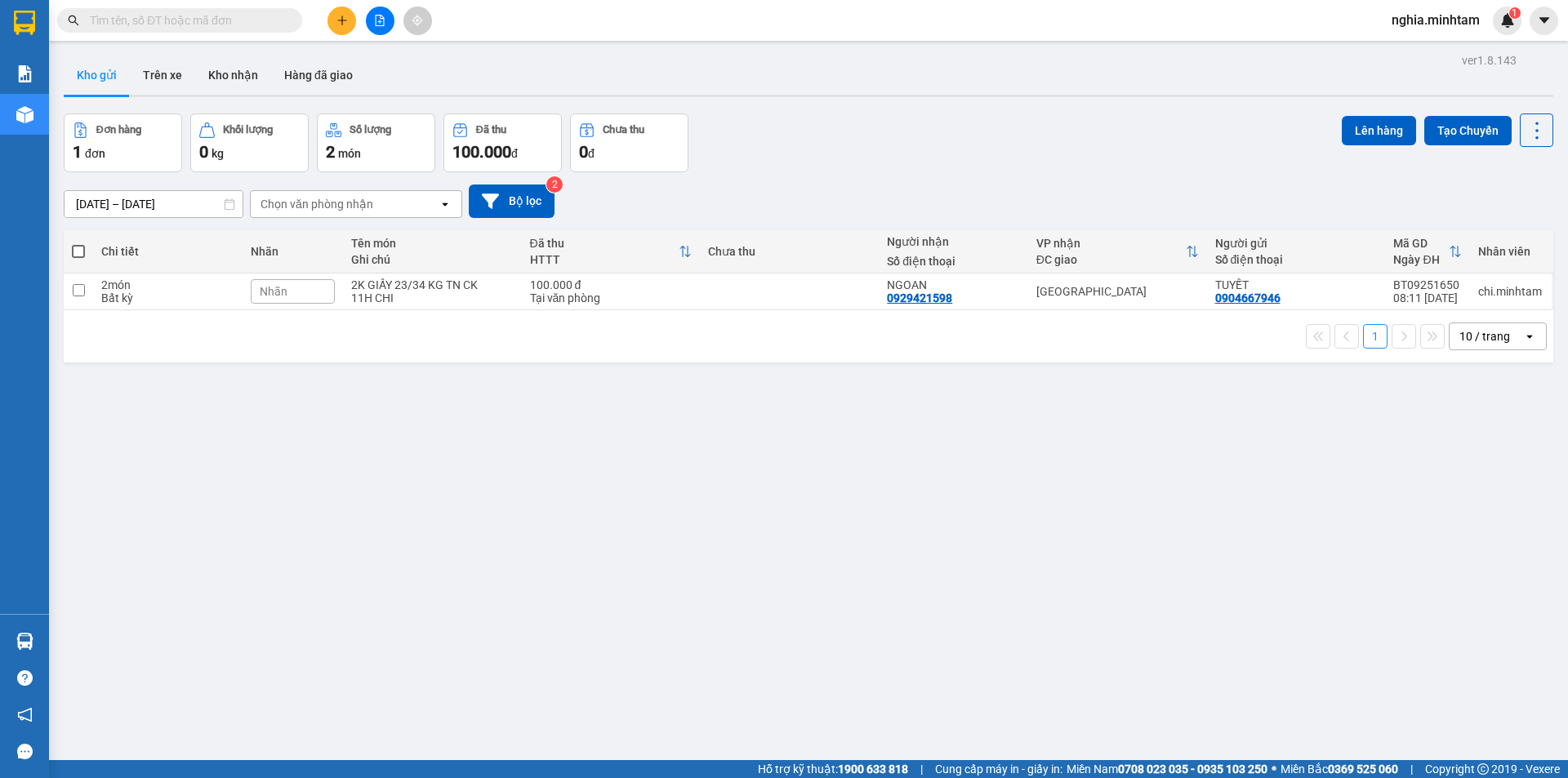
click at [354, 20] on button at bounding box center [342, 21] width 29 height 29
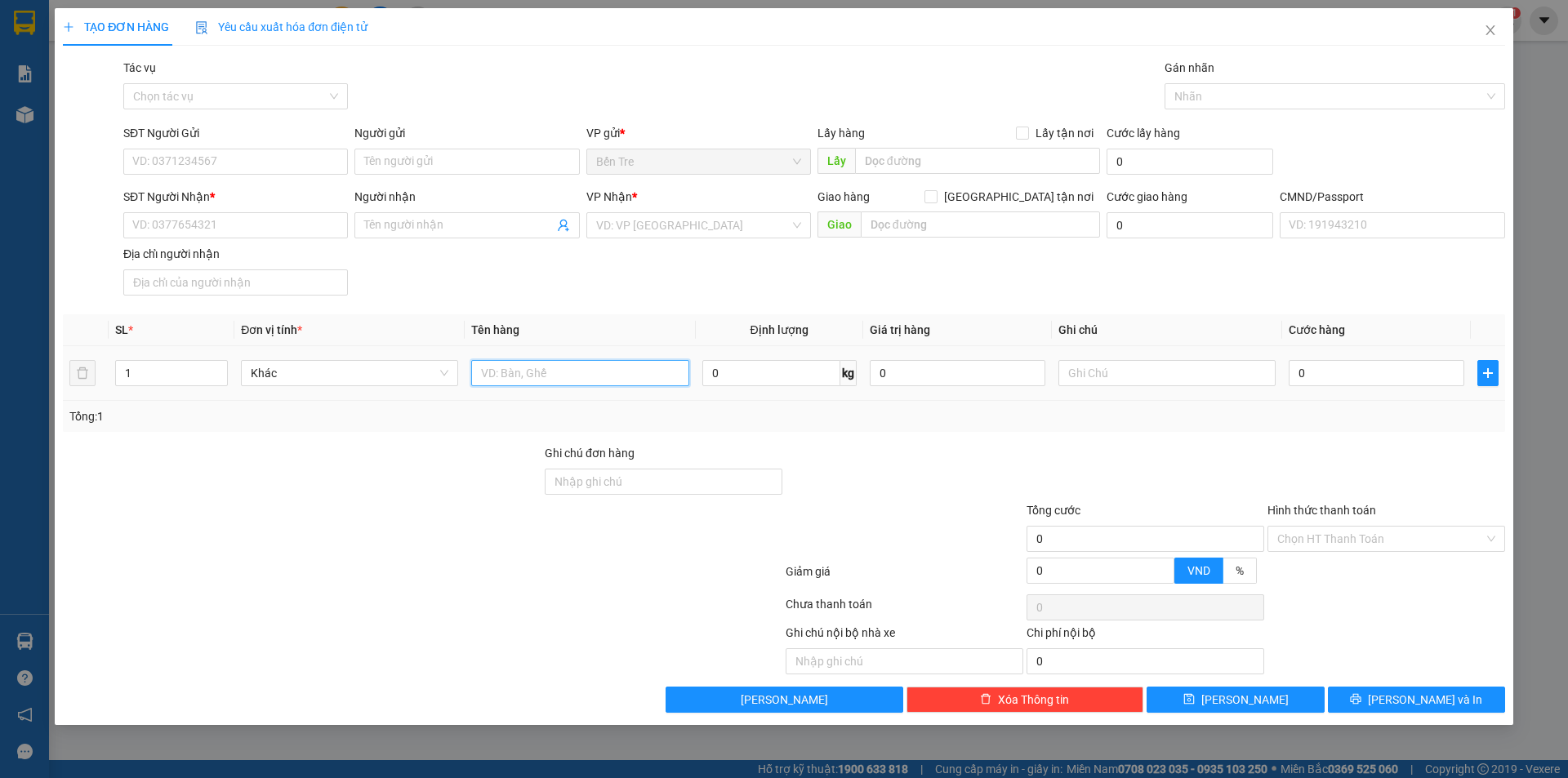
click at [633, 370] on input "text" at bounding box center [580, 373] width 217 height 26
type input "1 X ĐỎ NP 1KG"
click at [249, 156] on input "SĐT Người Gửi" at bounding box center [235, 161] width 225 height 26
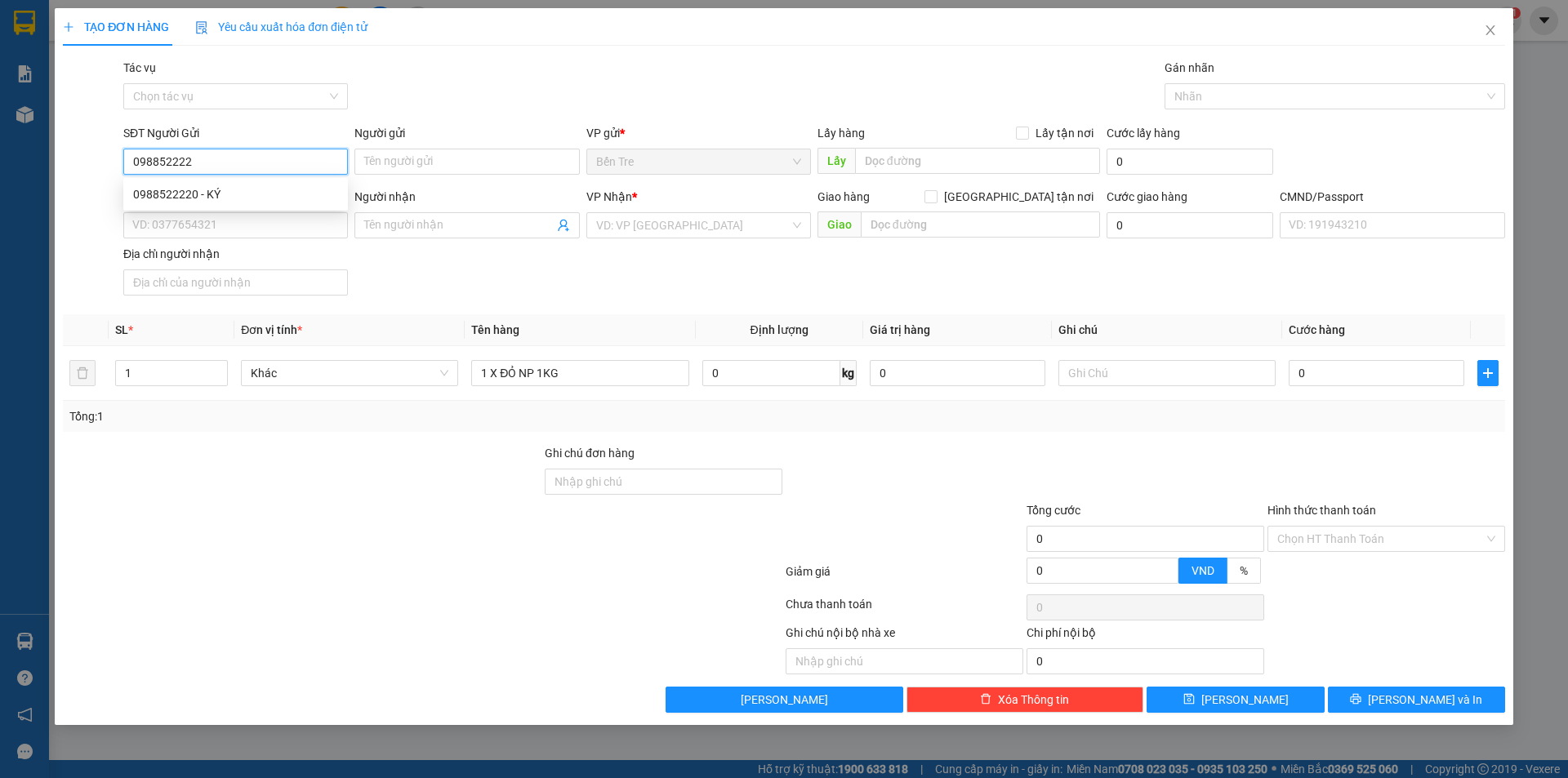
type input "0988522220"
click at [300, 199] on div "0988522220 - KÝ" at bounding box center [236, 194] width 205 height 18
type input "KÝ"
type input "0981410856"
type input "NHÂN"
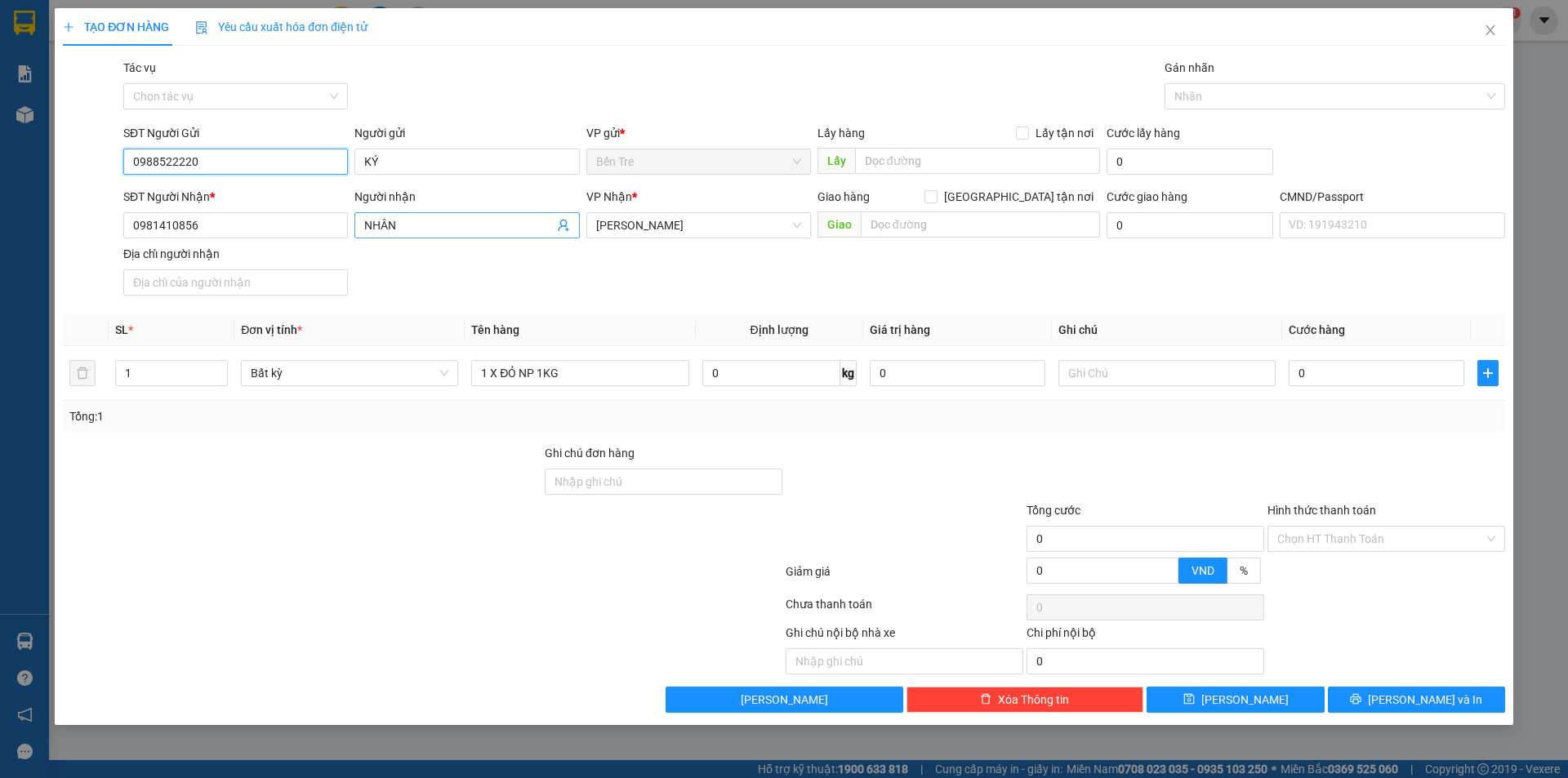
type input "0988522220"
click at [566, 231] on icon "user-add" at bounding box center [563, 225] width 13 height 13
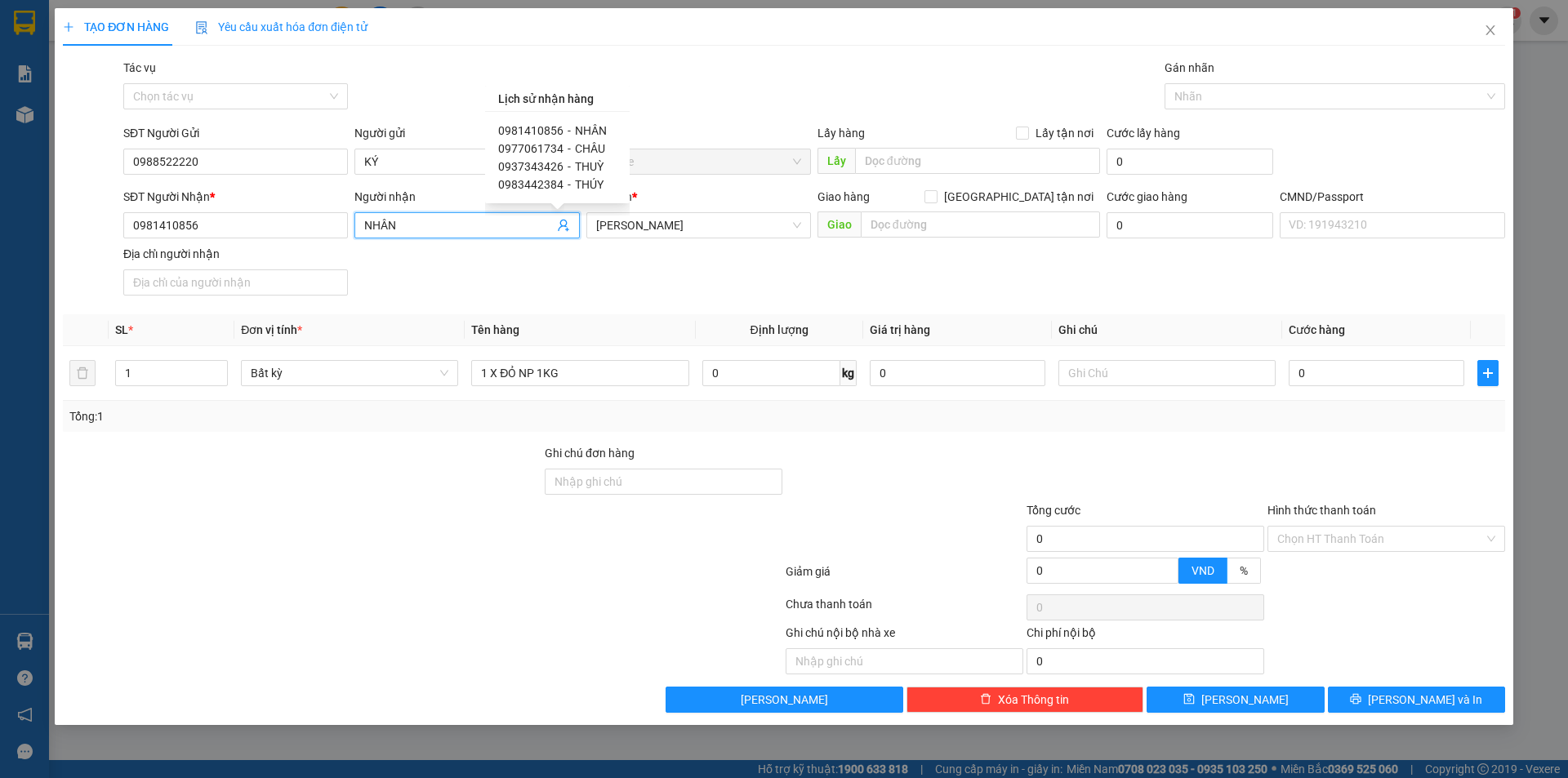
click at [170, 211] on div "SĐT Người Nhận * 0981410856 Người nhận NHÂN NHÂN VP Nhận * [PERSON_NAME] hàng […" at bounding box center [814, 245] width 1388 height 114
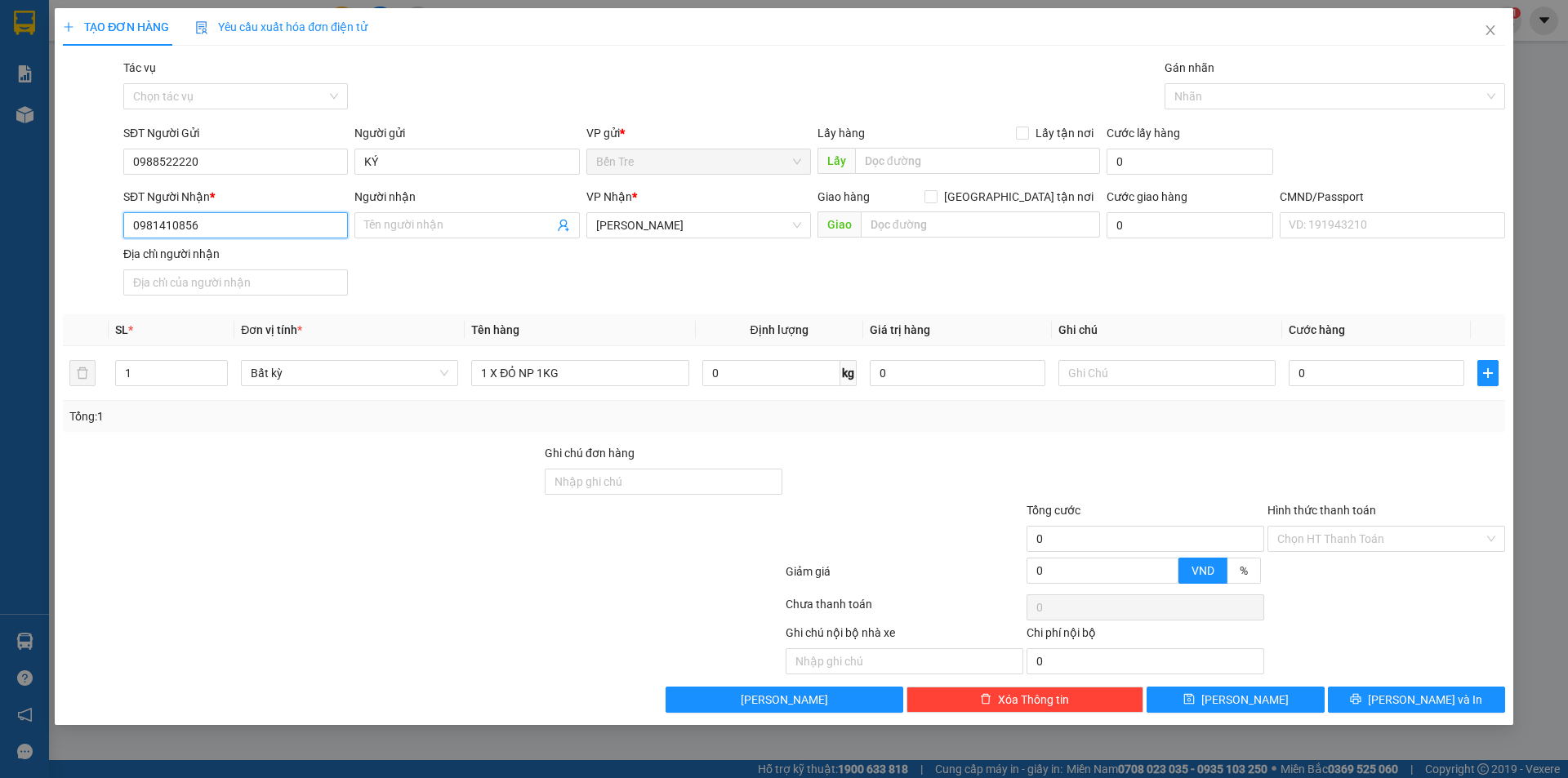
drag, startPoint x: 251, startPoint y: 234, endPoint x: 53, endPoint y: 220, distance: 198.5
click at [78, 220] on div "SĐT Người Nhận * 0981410856 0981410856 Người nhận Tên người nhận VP Nhận * [PER…" at bounding box center [784, 245] width 1446 height 114
click at [278, 227] on input "SĐT Người Nhận *" at bounding box center [235, 225] width 225 height 26
type input "0933072666"
click at [416, 237] on span at bounding box center [466, 225] width 225 height 26
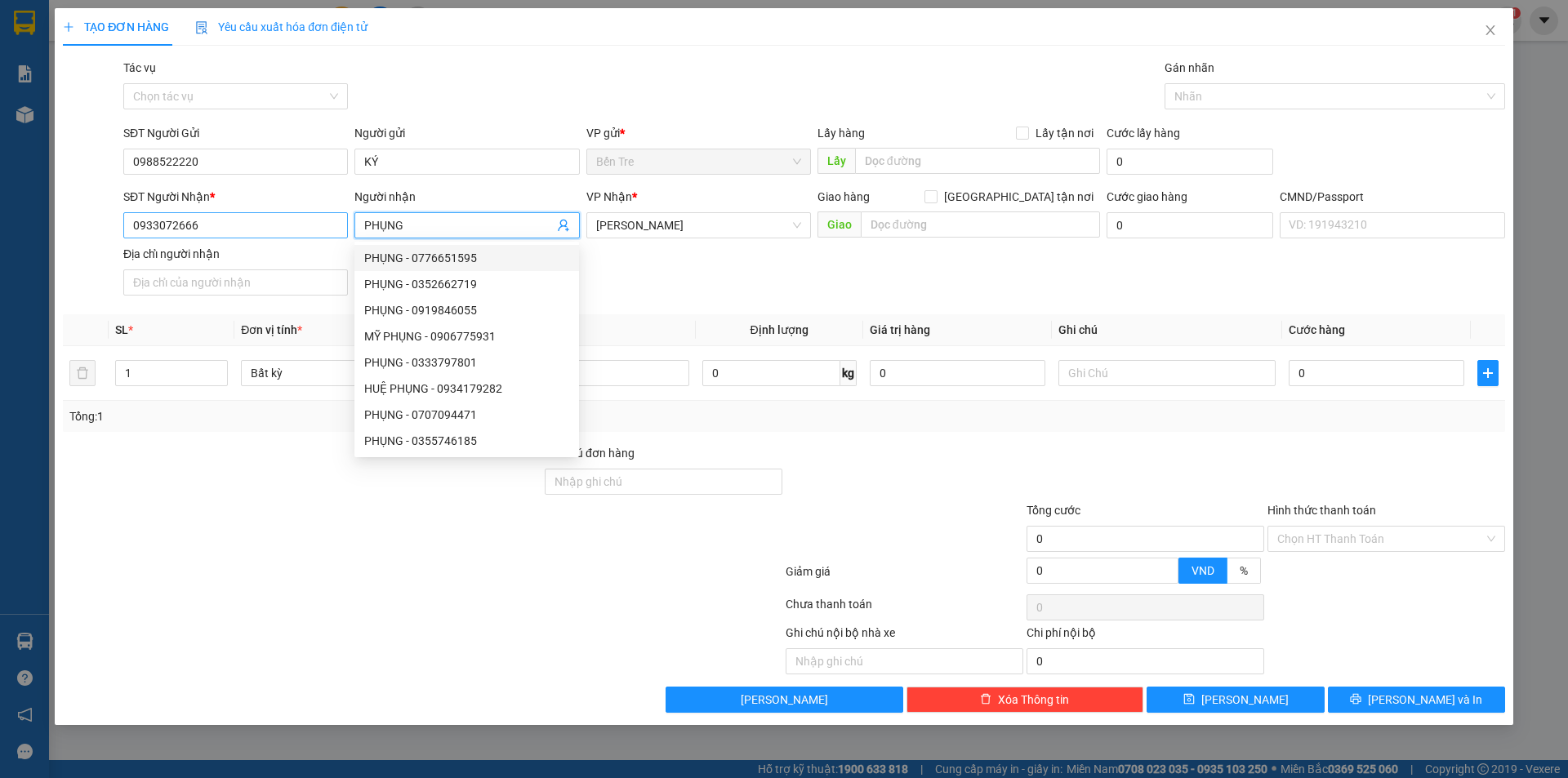
type input "PHỤNG"
click at [156, 225] on input "0933072666" at bounding box center [235, 225] width 225 height 26
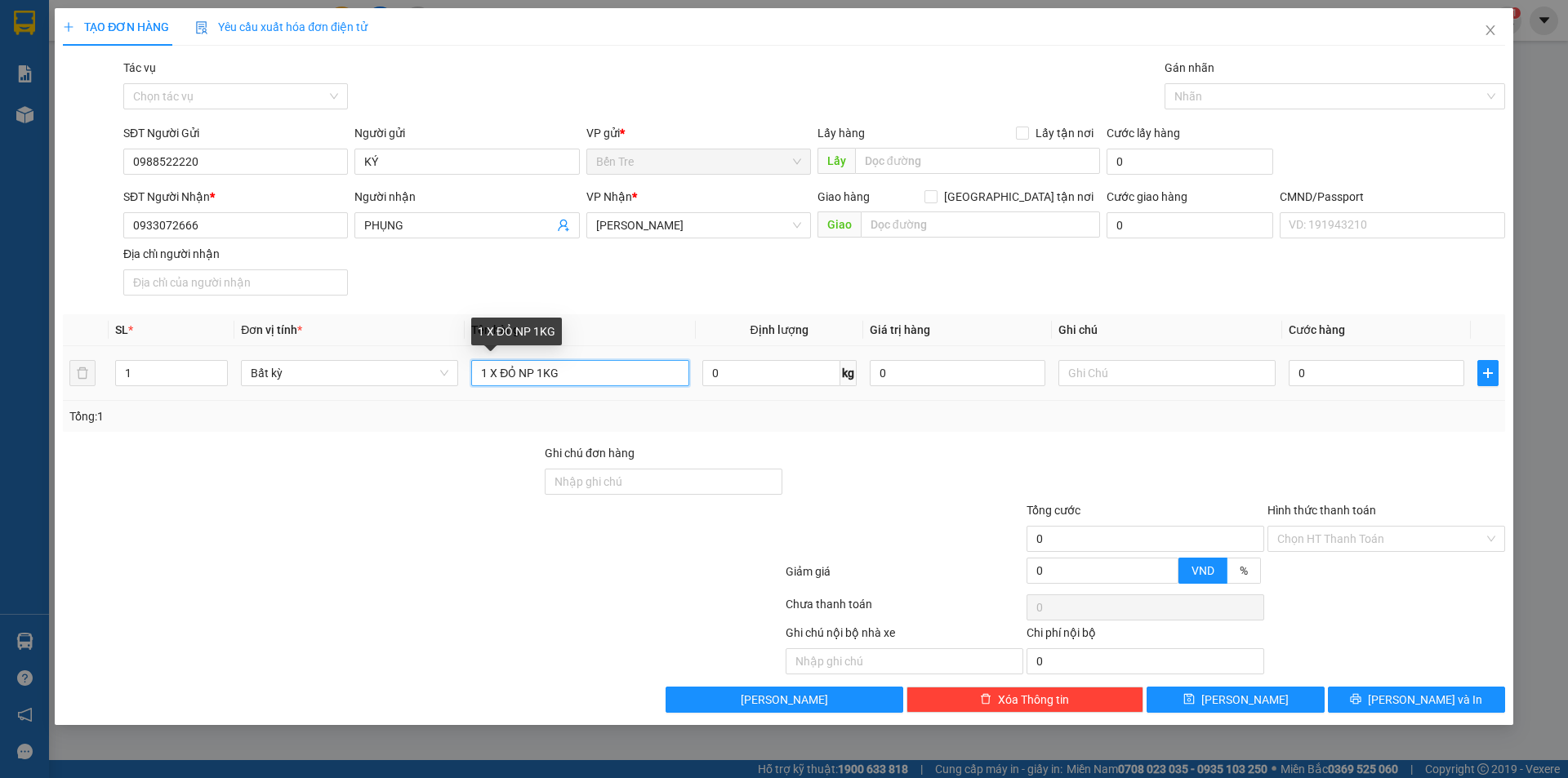
click at [611, 362] on input "1 X ĐỎ NP 1KG" at bounding box center [580, 373] width 217 height 26
type input "1 X ĐỎ NP 1KG (ĐA)"
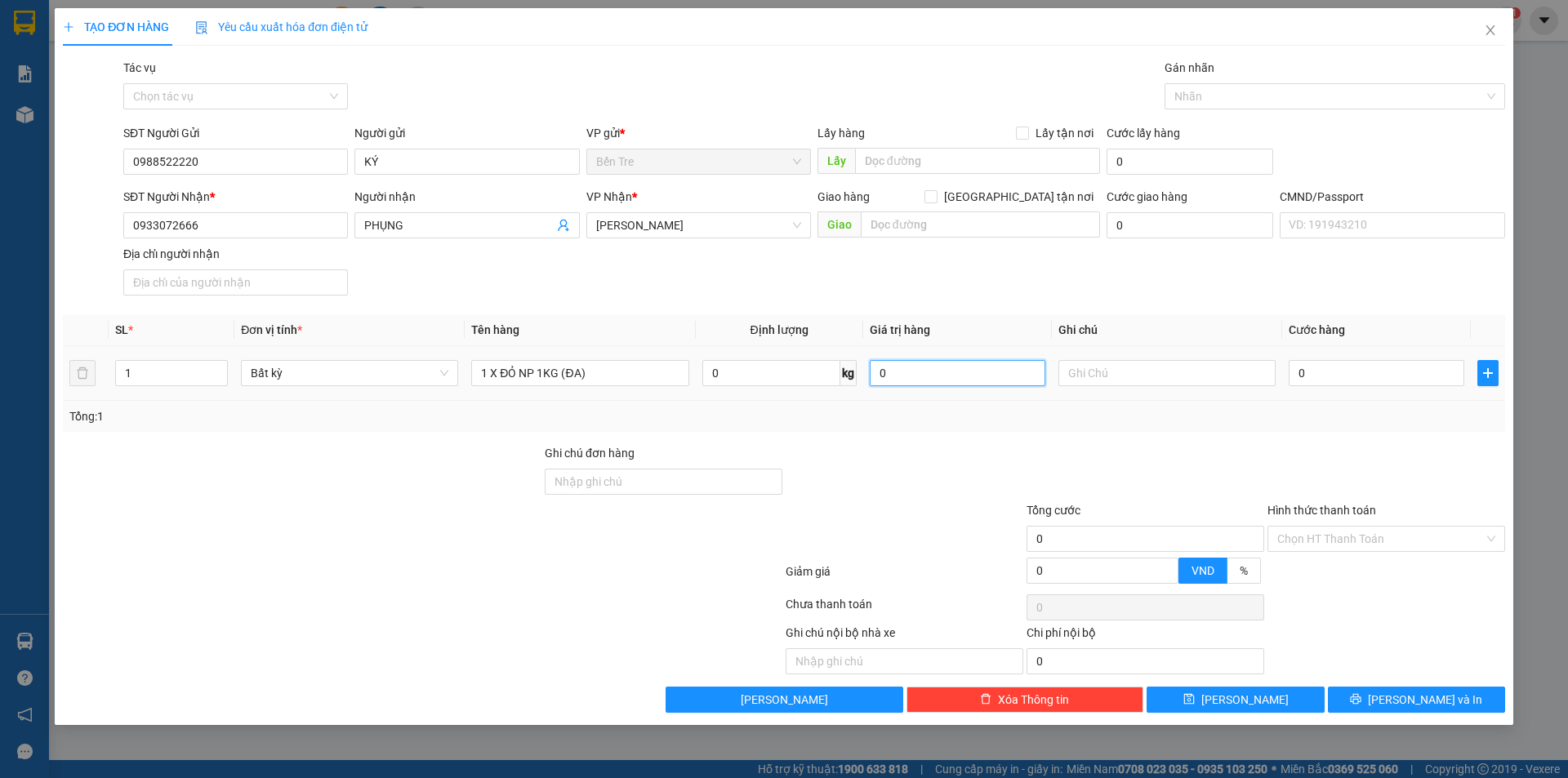
click at [974, 380] on input "0" at bounding box center [957, 373] width 176 height 26
type input "300.000"
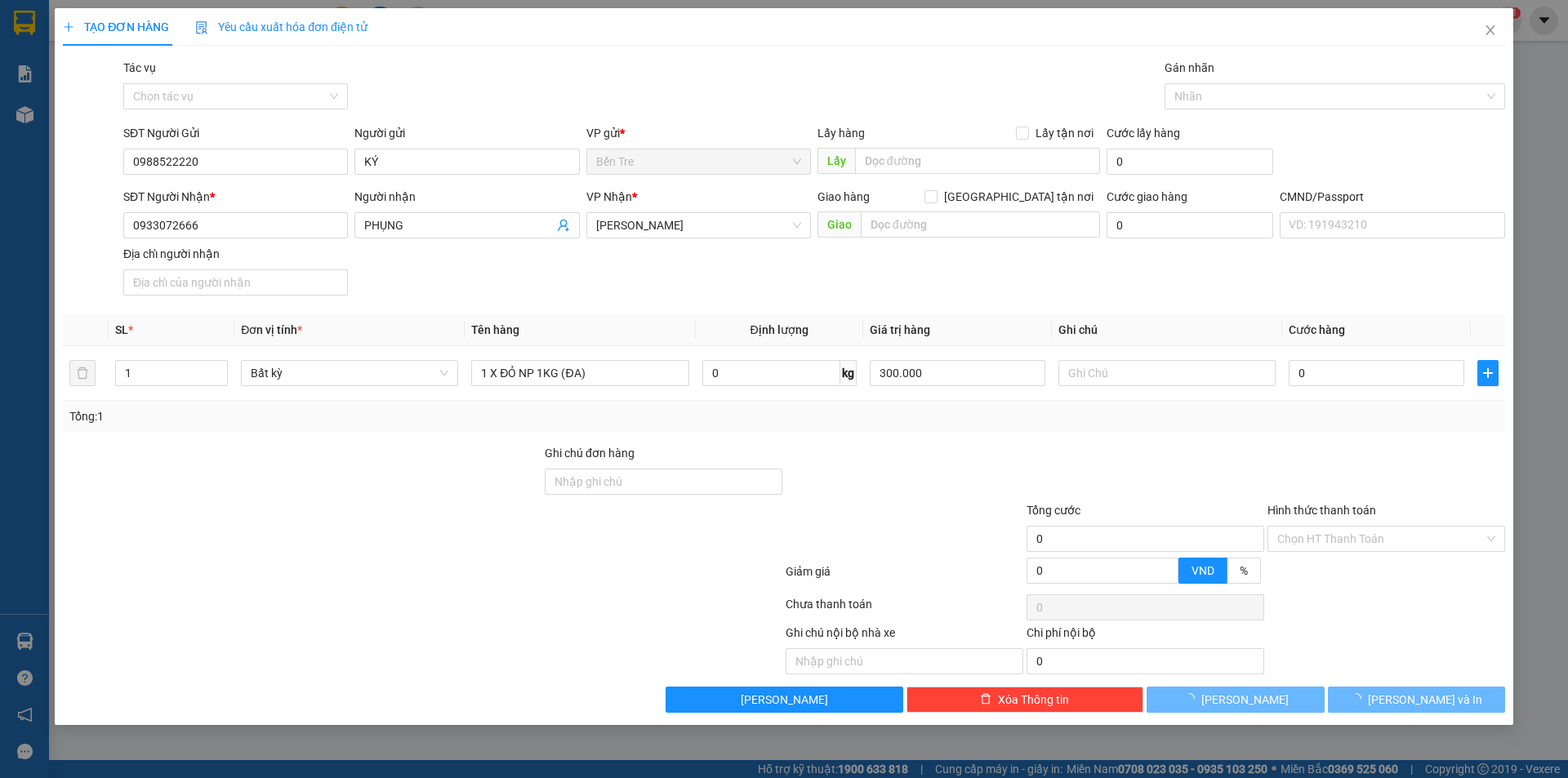
click at [1147, 481] on div at bounding box center [1146, 472] width 241 height 57
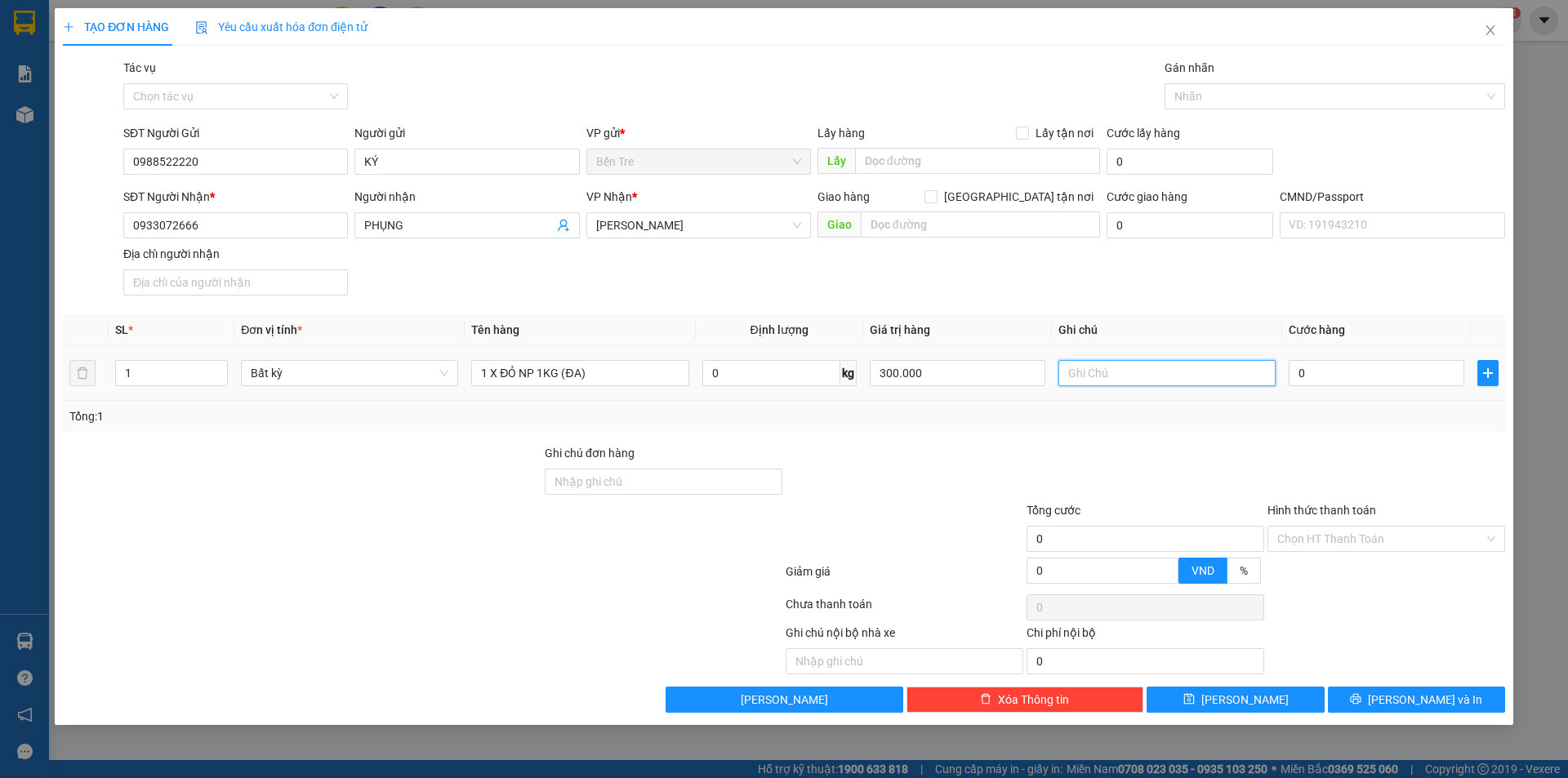
click at [1108, 367] on input "text" at bounding box center [1167, 373] width 217 height 26
type input "11H30 TRUÒNG"
click at [1367, 370] on input "0" at bounding box center [1376, 373] width 176 height 26
type input "2"
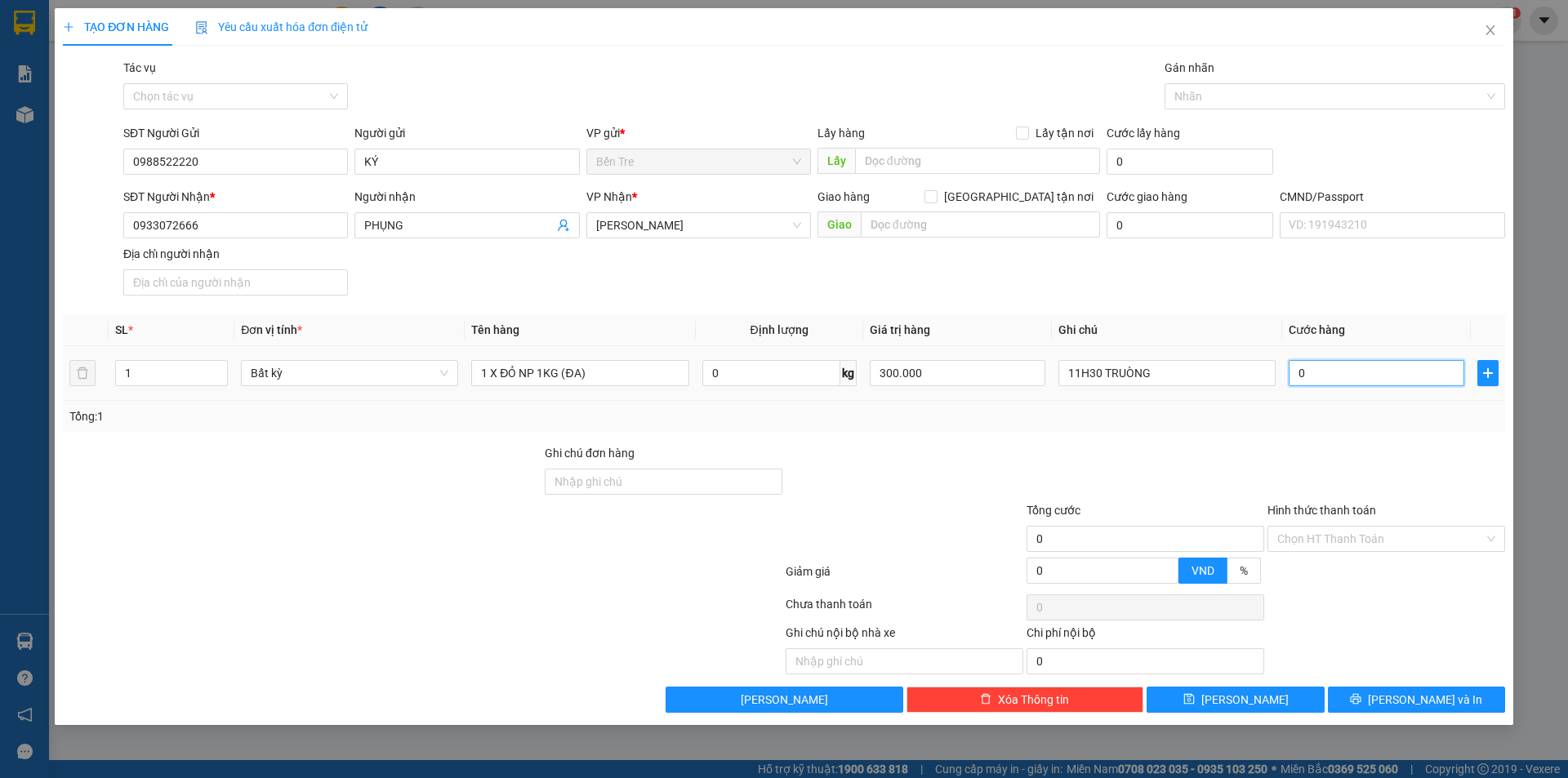
type input "2"
type input "20"
type input "20.000"
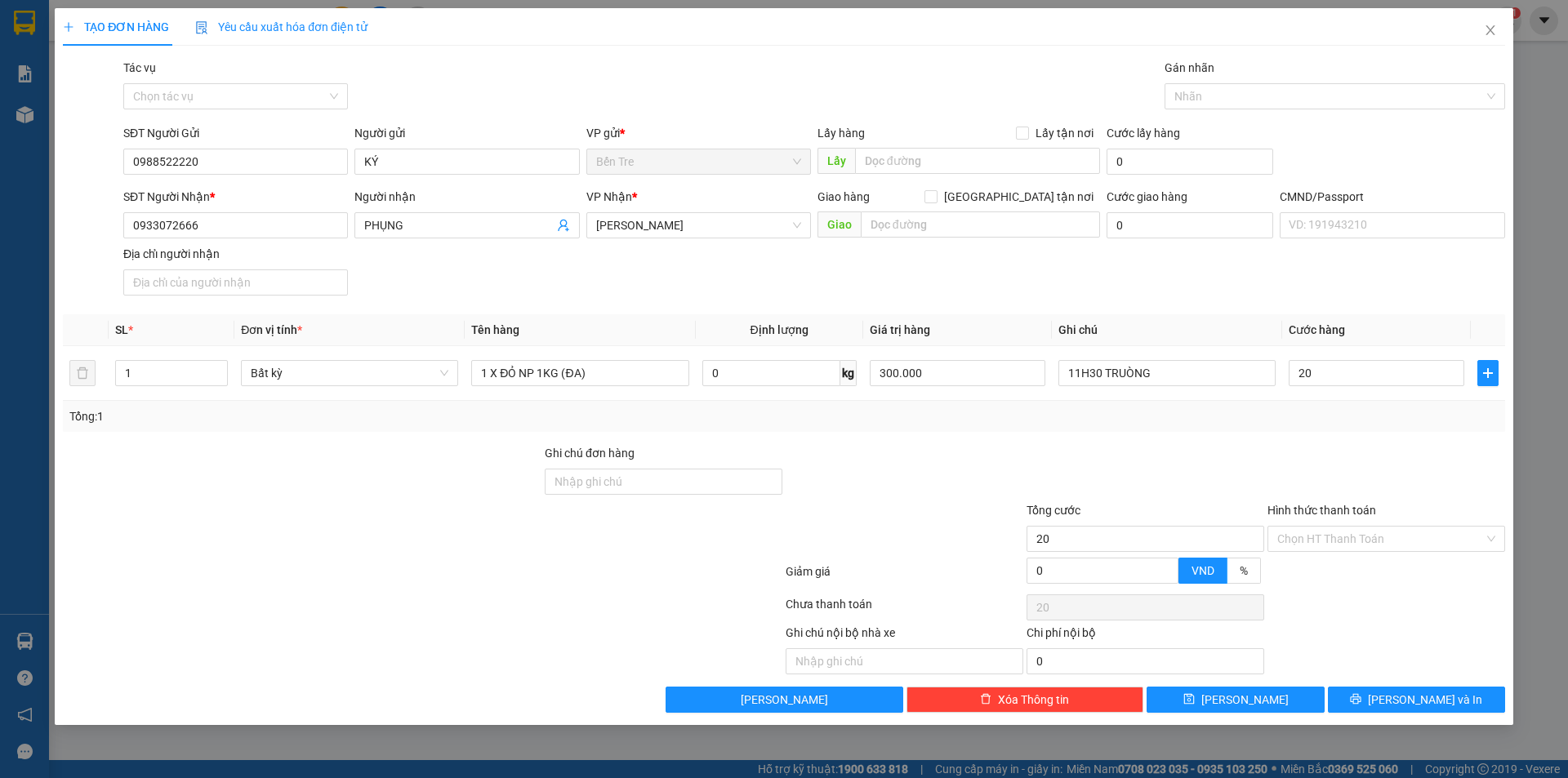
type input "20.000"
click at [924, 465] on div at bounding box center [905, 472] width 241 height 57
click at [1362, 695] on icon "printer" at bounding box center [1355, 698] width 11 height 11
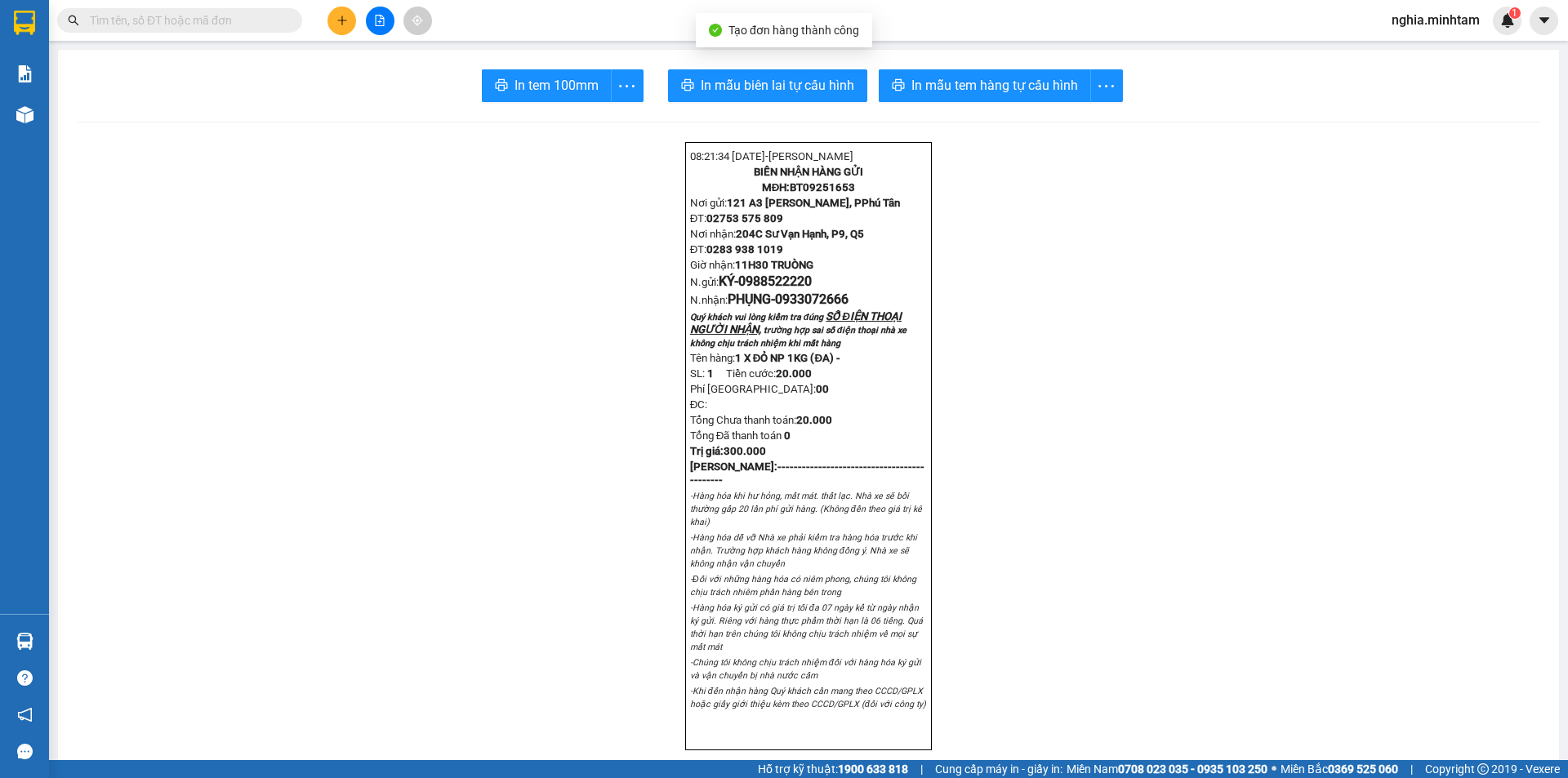
click at [916, 91] on span "In mẫu tem hàng tự cấu hình" at bounding box center [995, 86] width 166 height 20
click at [565, 90] on span "In tem 100mm" at bounding box center [556, 86] width 84 height 20
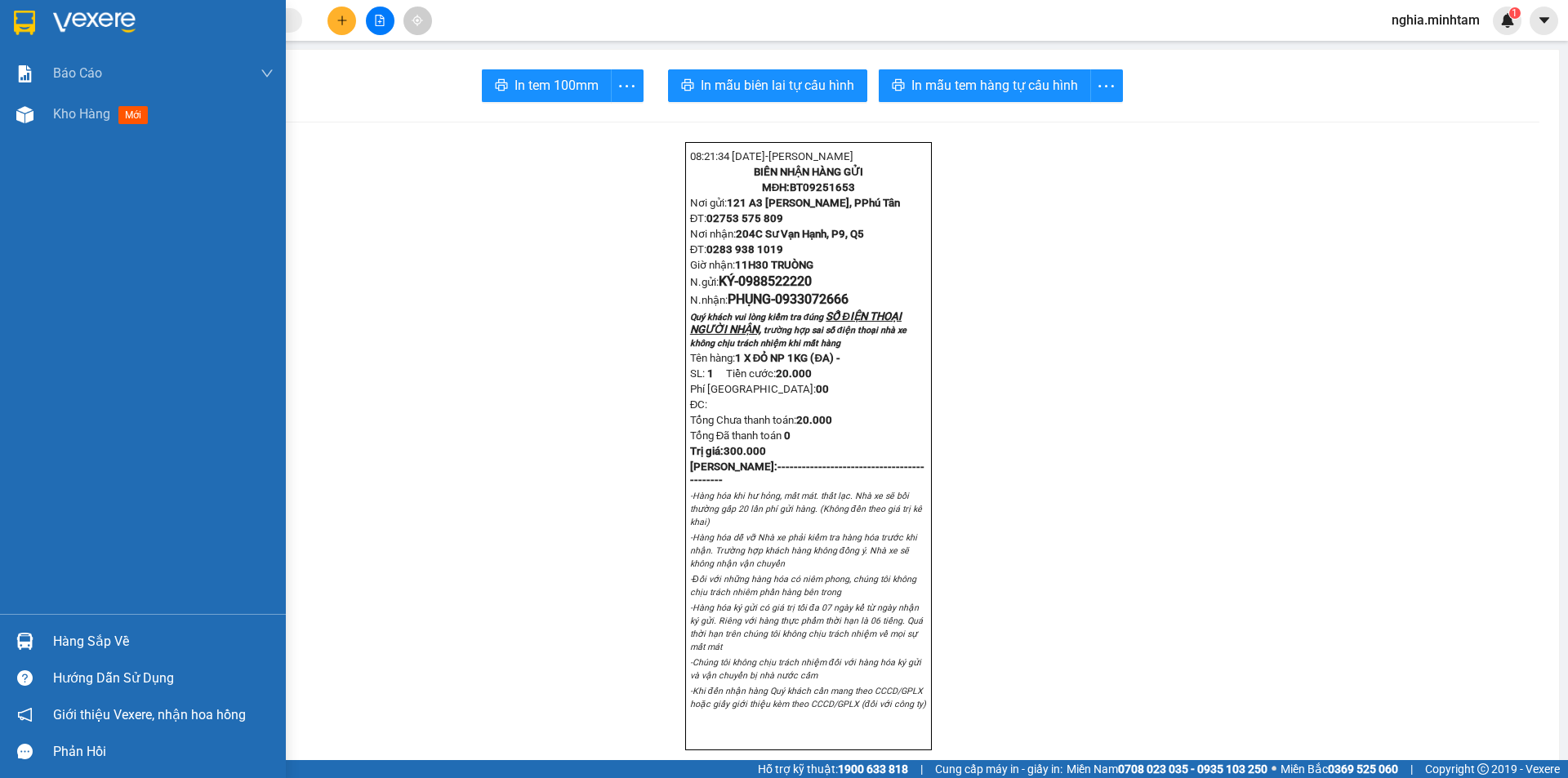
click at [35, 632] on div at bounding box center [25, 642] width 29 height 29
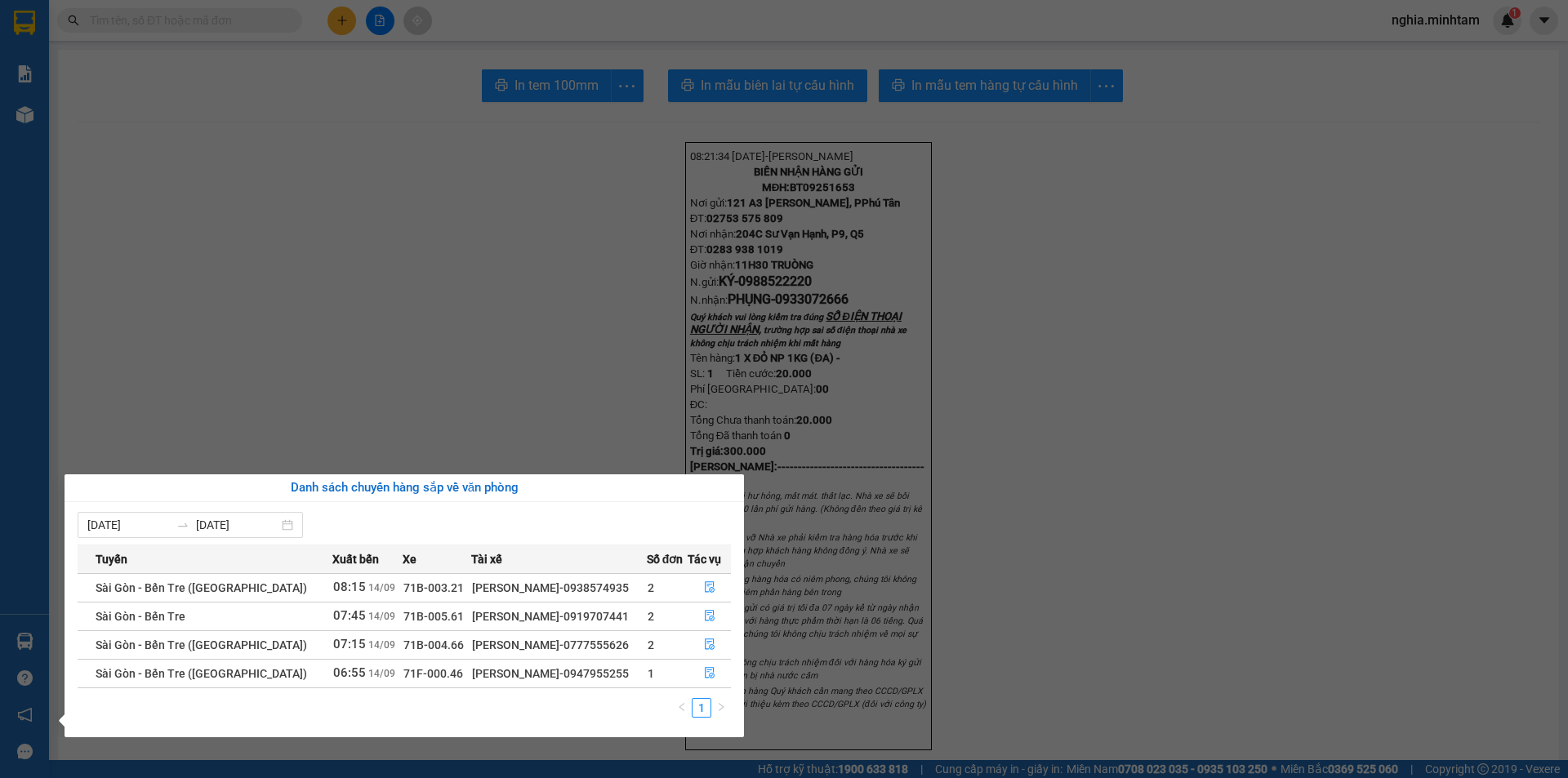
click at [605, 359] on section "Kết quả tìm kiếm ( 0 ) Bộ lọc No Data nghia.minhtam 1 Báo cáo BC giao hàng (nhâ…" at bounding box center [784, 389] width 1568 height 778
